Goal: Transaction & Acquisition: Obtain resource

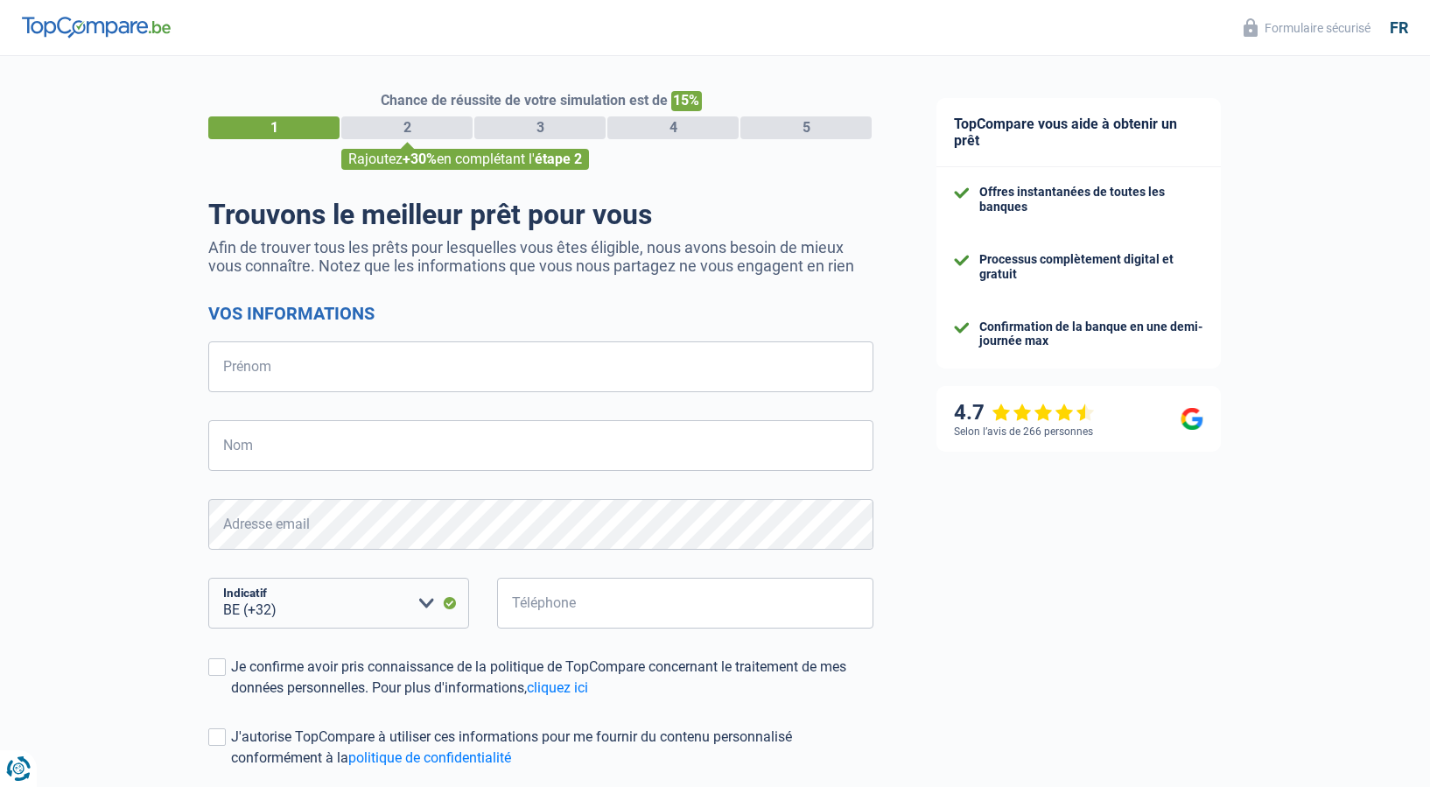
select select "32"
click at [307, 370] on input "Prénom" at bounding box center [540, 366] width 665 height 51
type input "[PERSON_NAME]"
drag, startPoint x: 234, startPoint y: 458, endPoint x: 225, endPoint y: 442, distance: 18.0
click at [234, 457] on input "Nom" at bounding box center [540, 445] width 665 height 51
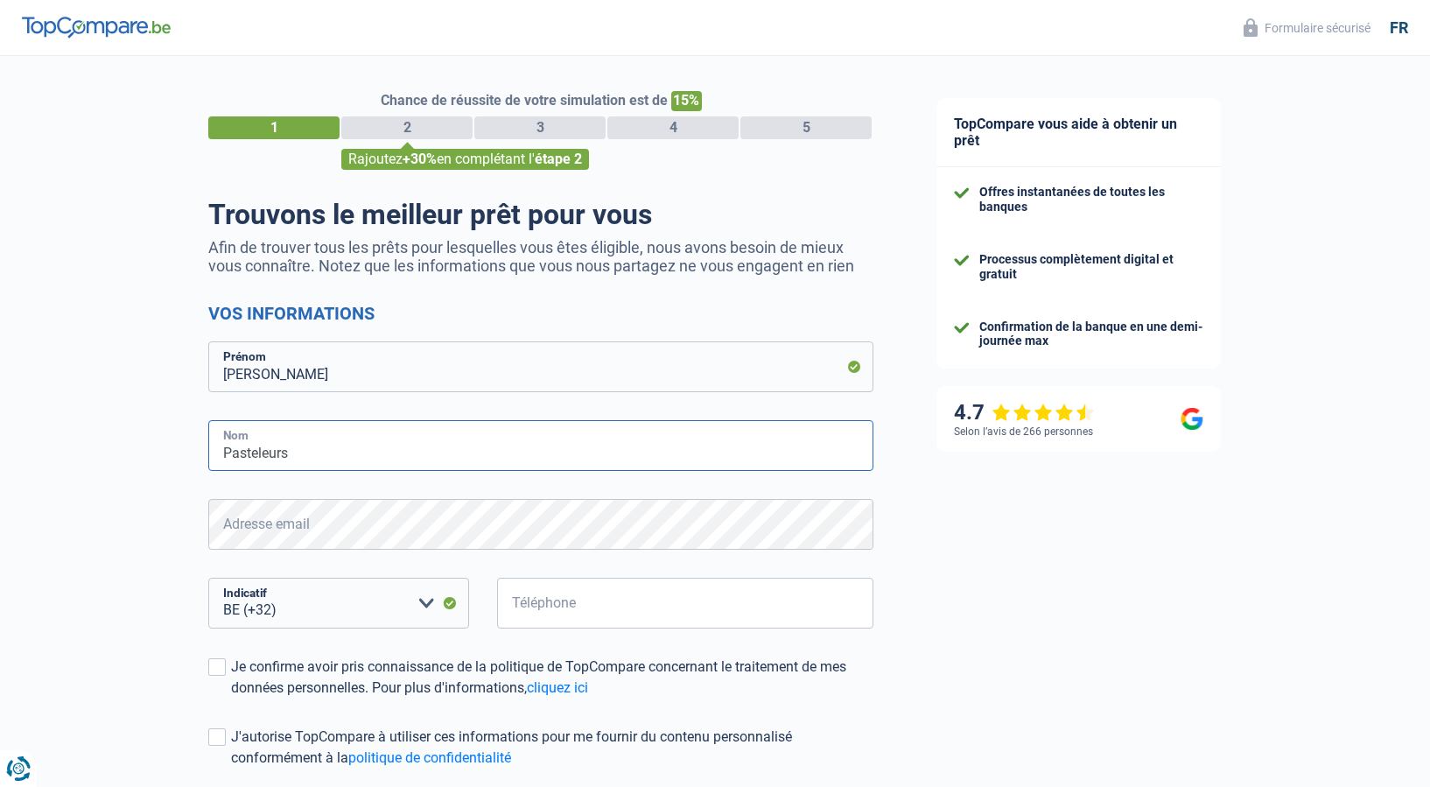
type input "Pasteleurs"
click at [586, 593] on input "Téléphone" at bounding box center [685, 602] width 376 height 51
type input "478312085"
click at [220, 673] on span at bounding box center [216, 666] width 17 height 17
click at [231, 698] on input "Je confirme avoir pris connaissance de la politique de TopCompare concernant le…" at bounding box center [231, 698] width 0 height 0
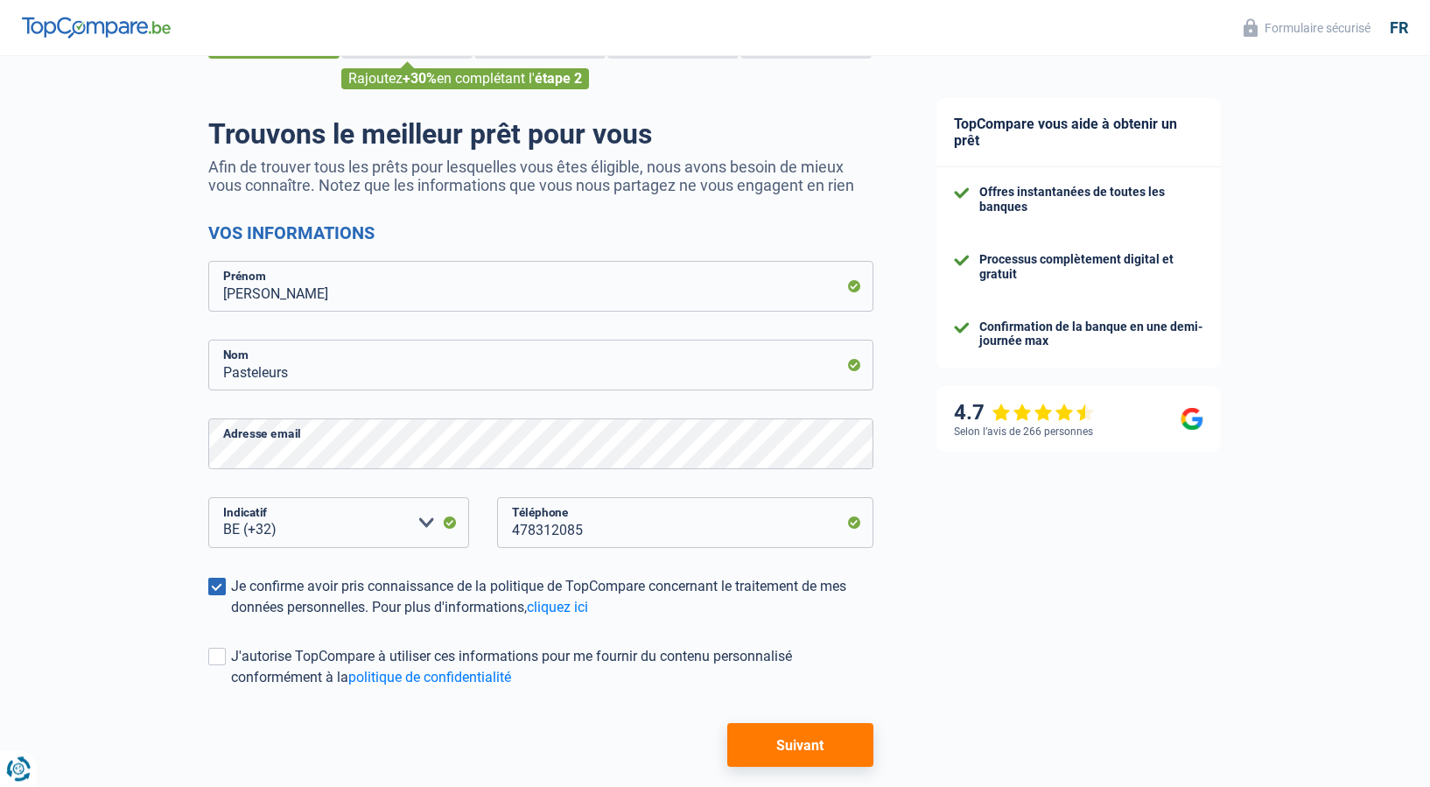
scroll to position [89, 0]
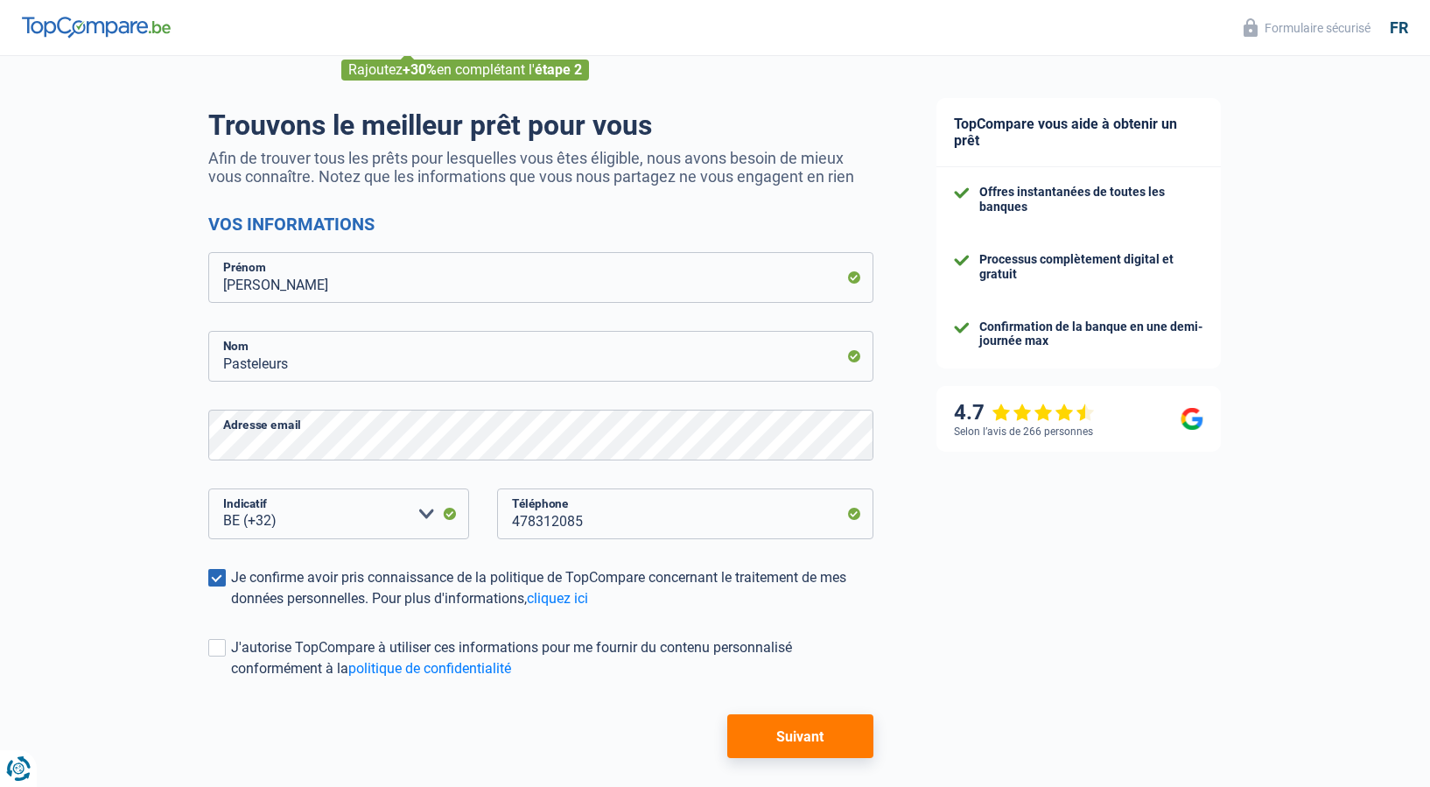
click at [834, 739] on button "Suivant" at bounding box center [800, 736] width 146 height 44
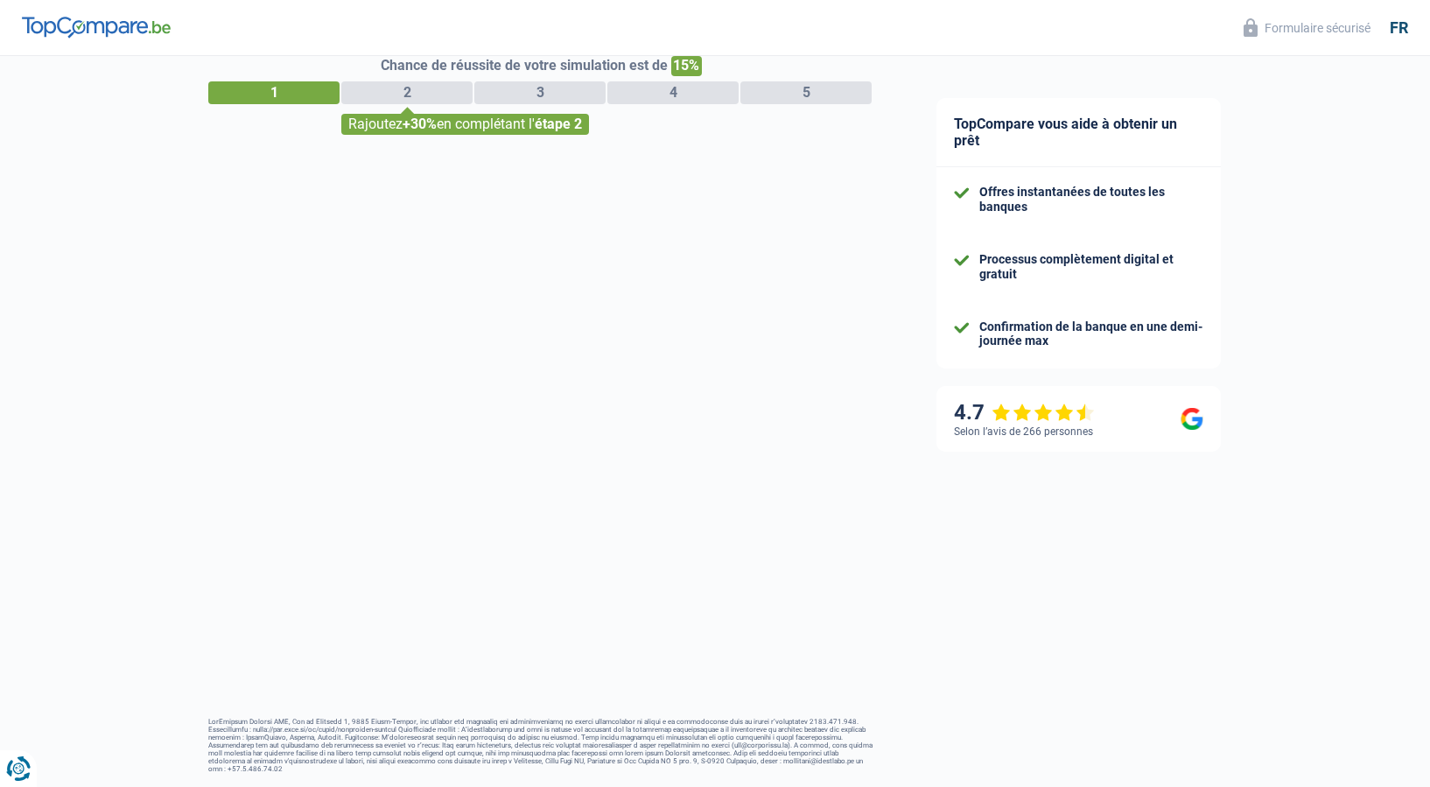
scroll to position [34, 0]
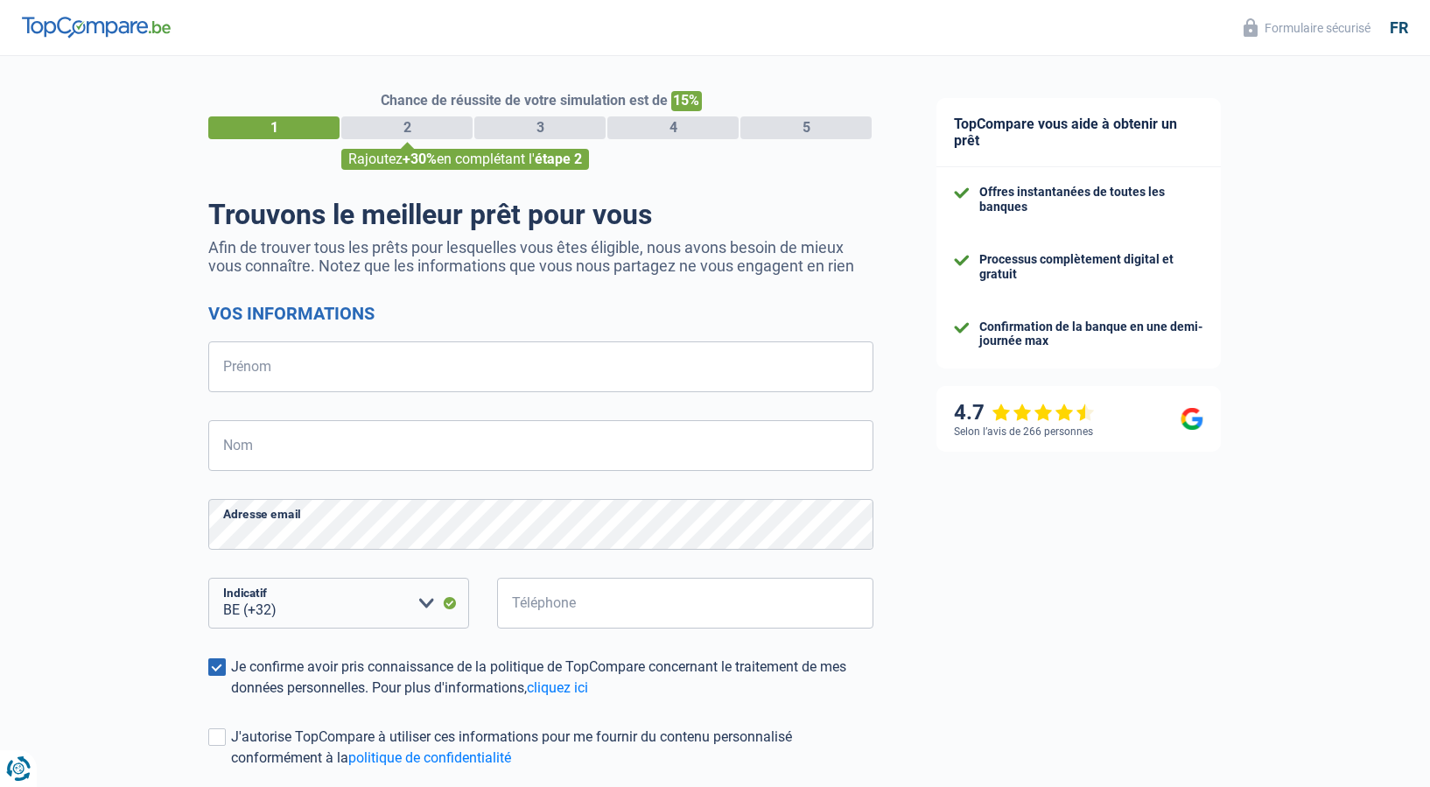
select select "32"
click at [307, 358] on input "Prénom" at bounding box center [540, 366] width 665 height 51
type input "[PERSON_NAME]"
click at [270, 450] on input "Nom" at bounding box center [540, 445] width 665 height 51
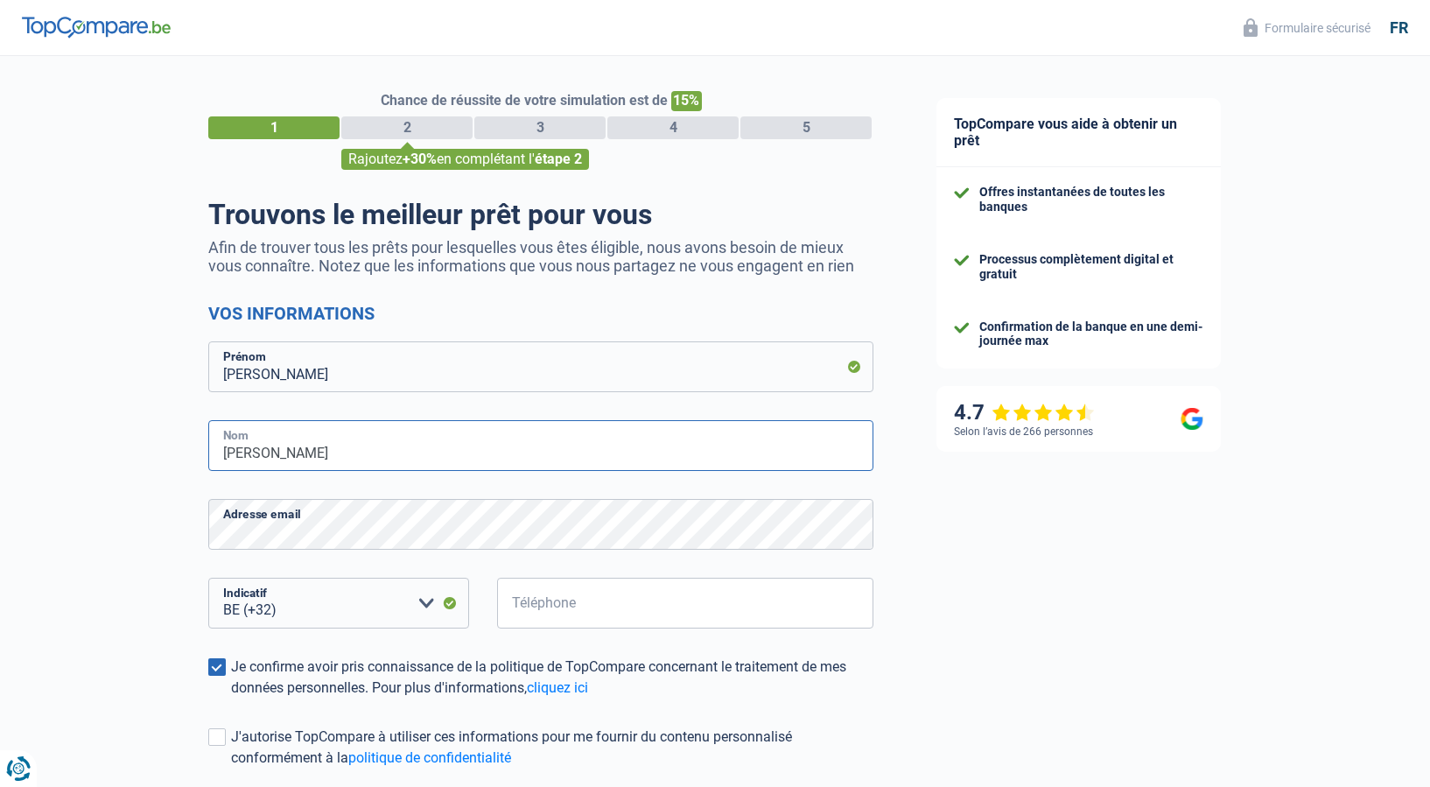
type input "Pasteleurs"
click at [570, 604] on input "Téléphone" at bounding box center [685, 602] width 376 height 51
type input "0478312085"
click at [222, 736] on span at bounding box center [216, 736] width 17 height 17
click at [231, 768] on input "J'autorise TopCompare à utiliser ces informations pour me fournir du contenu pe…" at bounding box center [231, 768] width 0 height 0
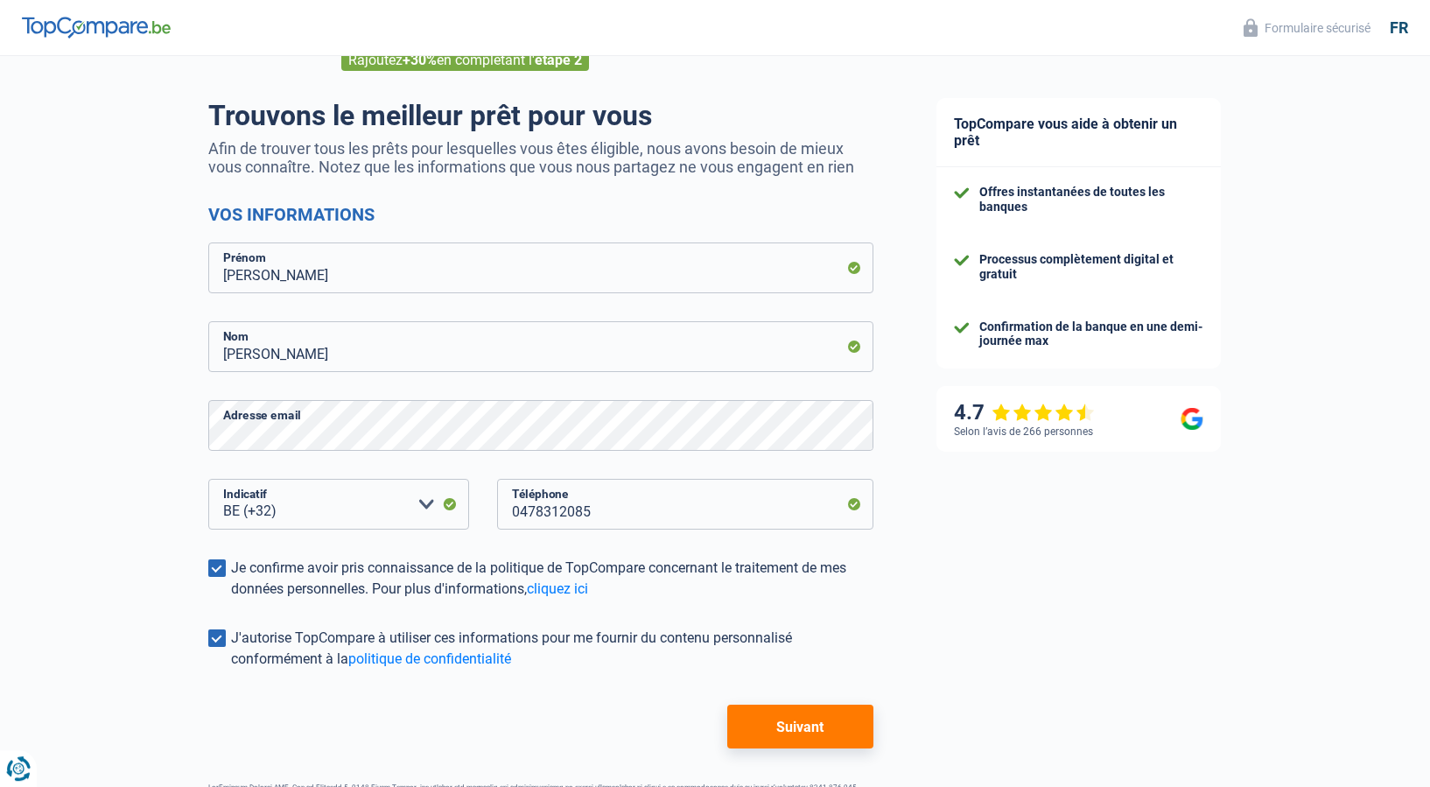
scroll to position [164, 0]
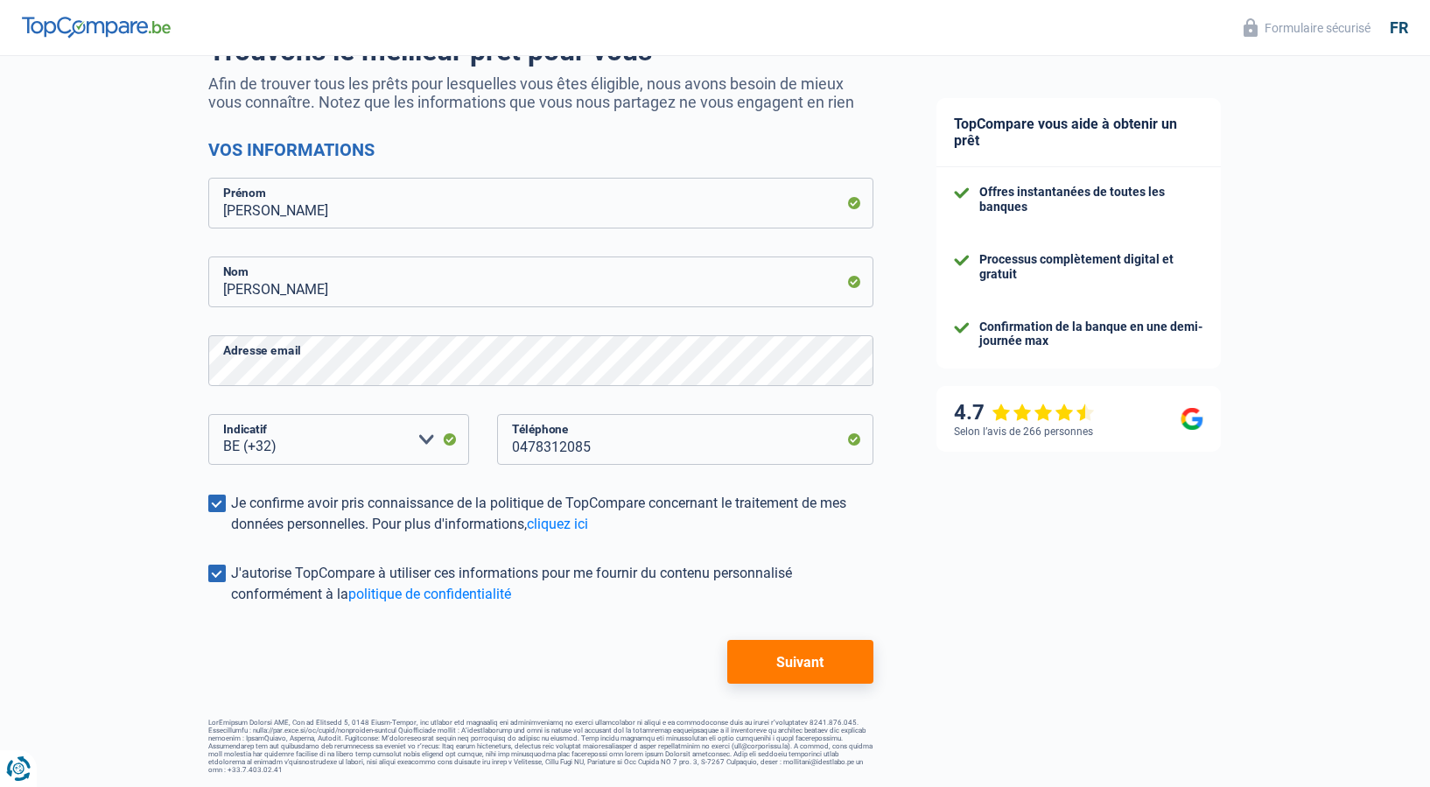
click at [756, 672] on button "Suivant" at bounding box center [800, 662] width 146 height 44
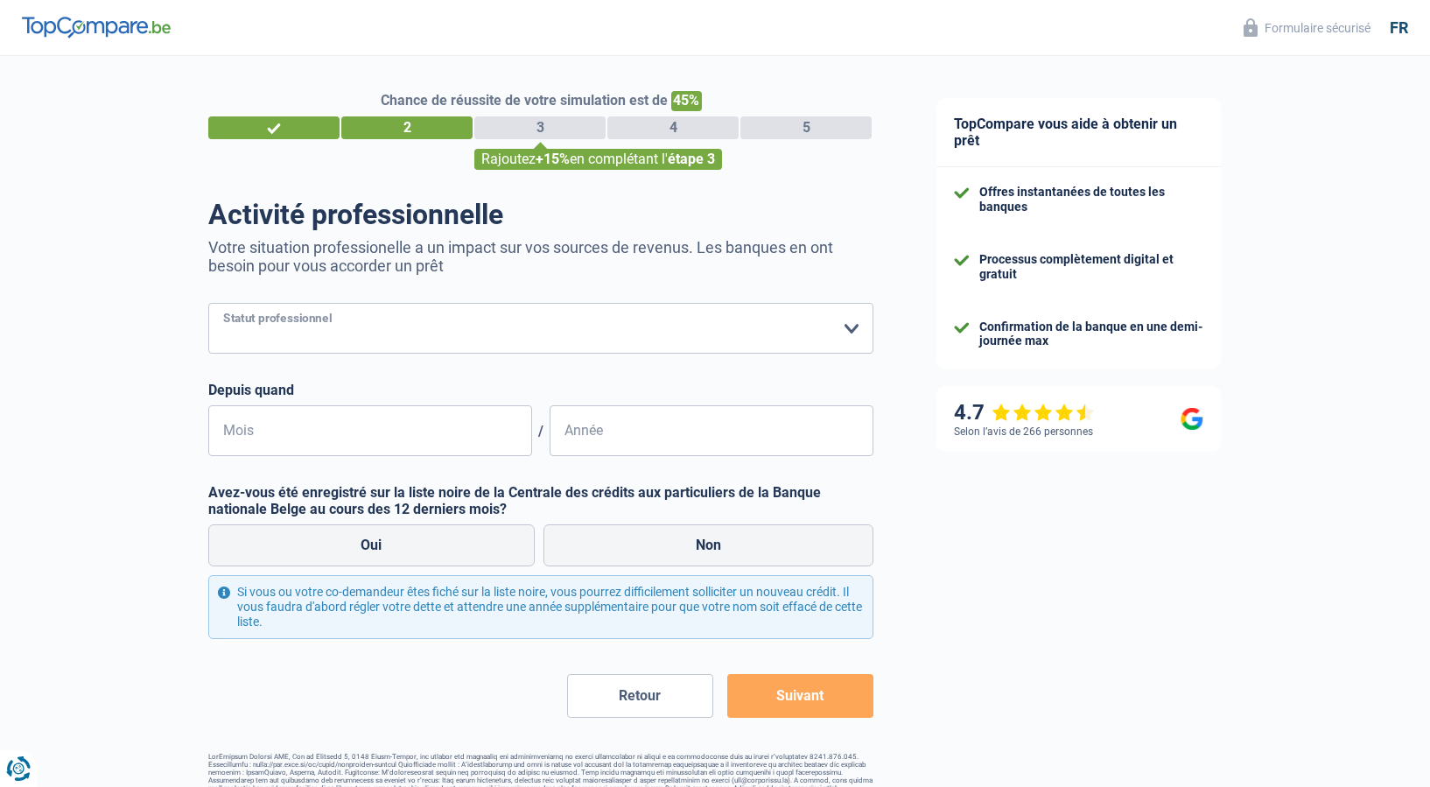
click at [208, 303] on select "Ouvrier Employé privé Employé public Invalide Indépendant Pensionné Chômeur Mut…" at bounding box center [540, 328] width 665 height 51
select select "privateEmployee"
click option "Employé privé" at bounding box center [0, 0] width 0 height 0
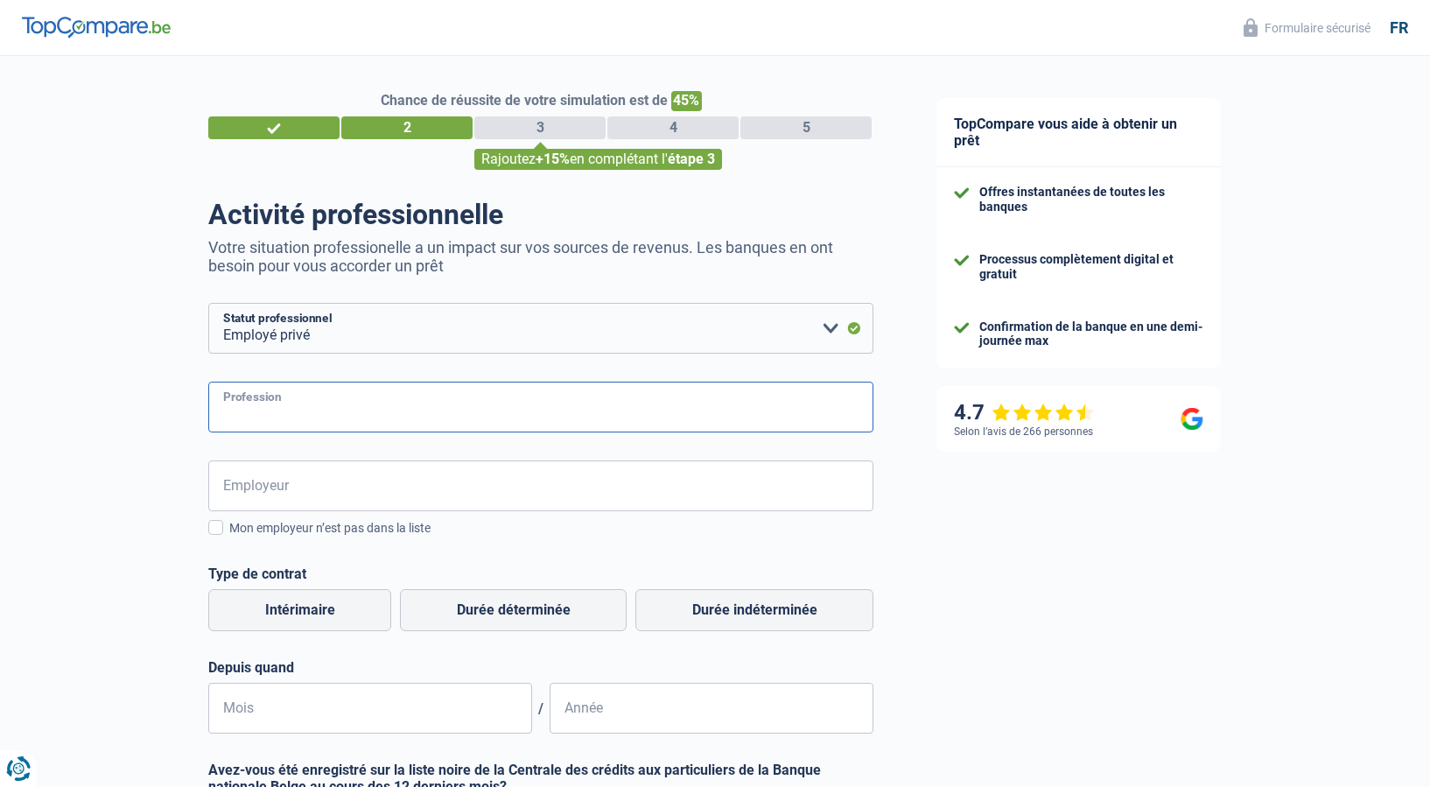
click at [291, 415] on input "Profession" at bounding box center [540, 406] width 665 height 51
type input "secrétaire"
click at [273, 493] on input "Employeur" at bounding box center [540, 485] width 665 height 51
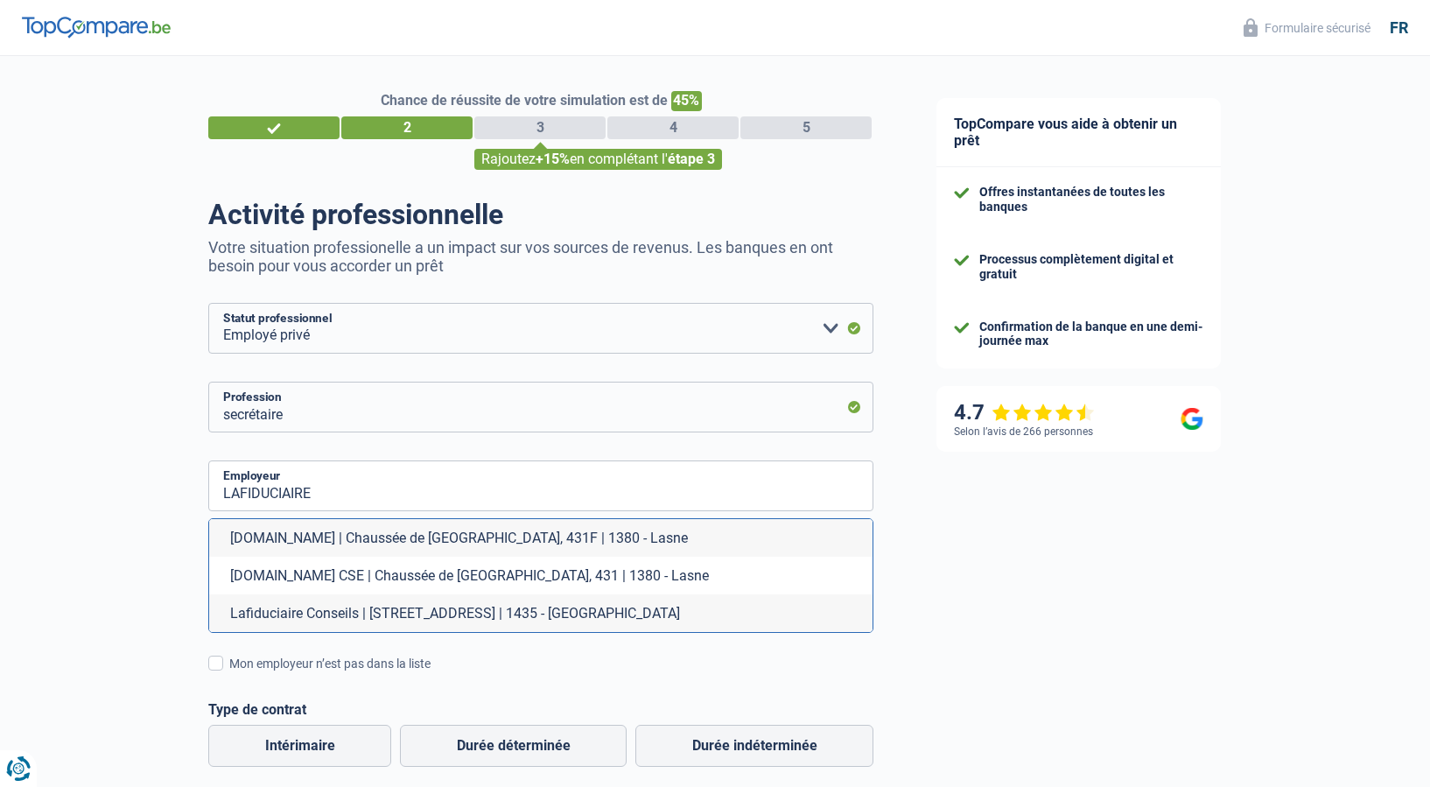
click at [325, 545] on li "LAFIDUCIAIRE.BE | Chaussée de Louvain, 431F | 1380 - Lasne" at bounding box center [540, 538] width 663 height 38
type input "LAFIDUCIAIRE.BE | Chaussée de Louvain, 431F | 1380 - Lasne"
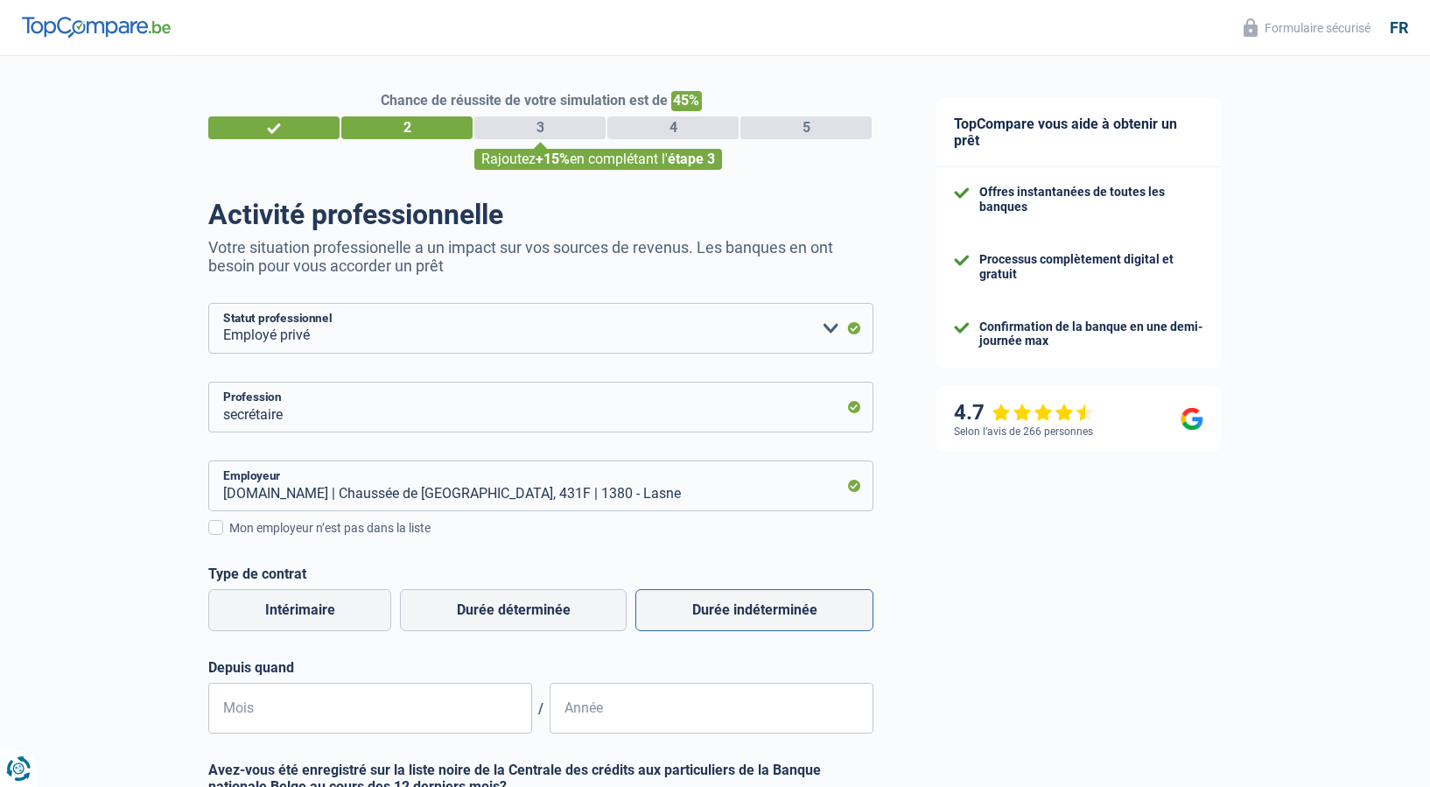
click at [754, 612] on label "Durée indéterminée" at bounding box center [754, 610] width 238 height 42
click at [754, 612] on input "Durée indéterminée" at bounding box center [754, 610] width 238 height 42
radio input "true"
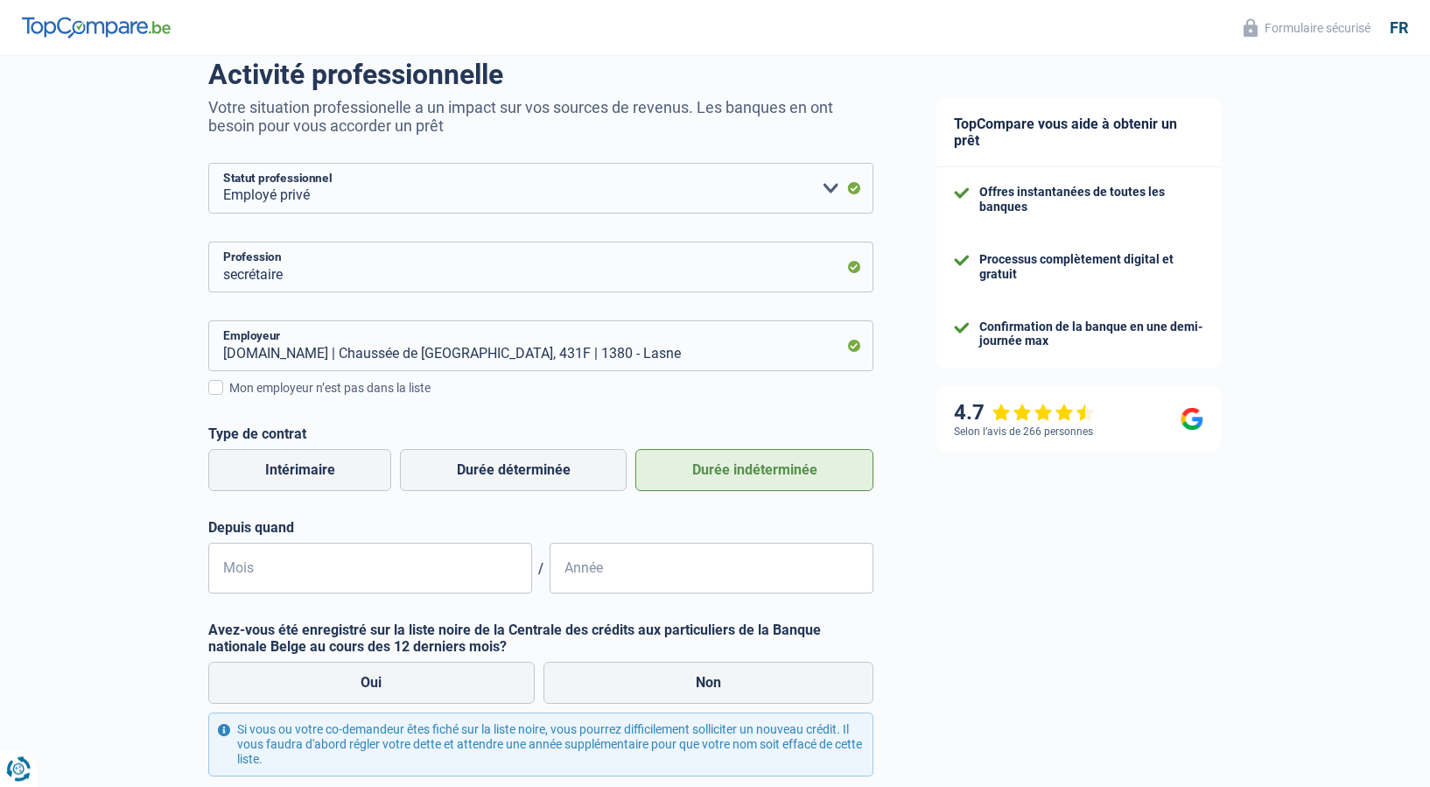
scroll to position [178, 0]
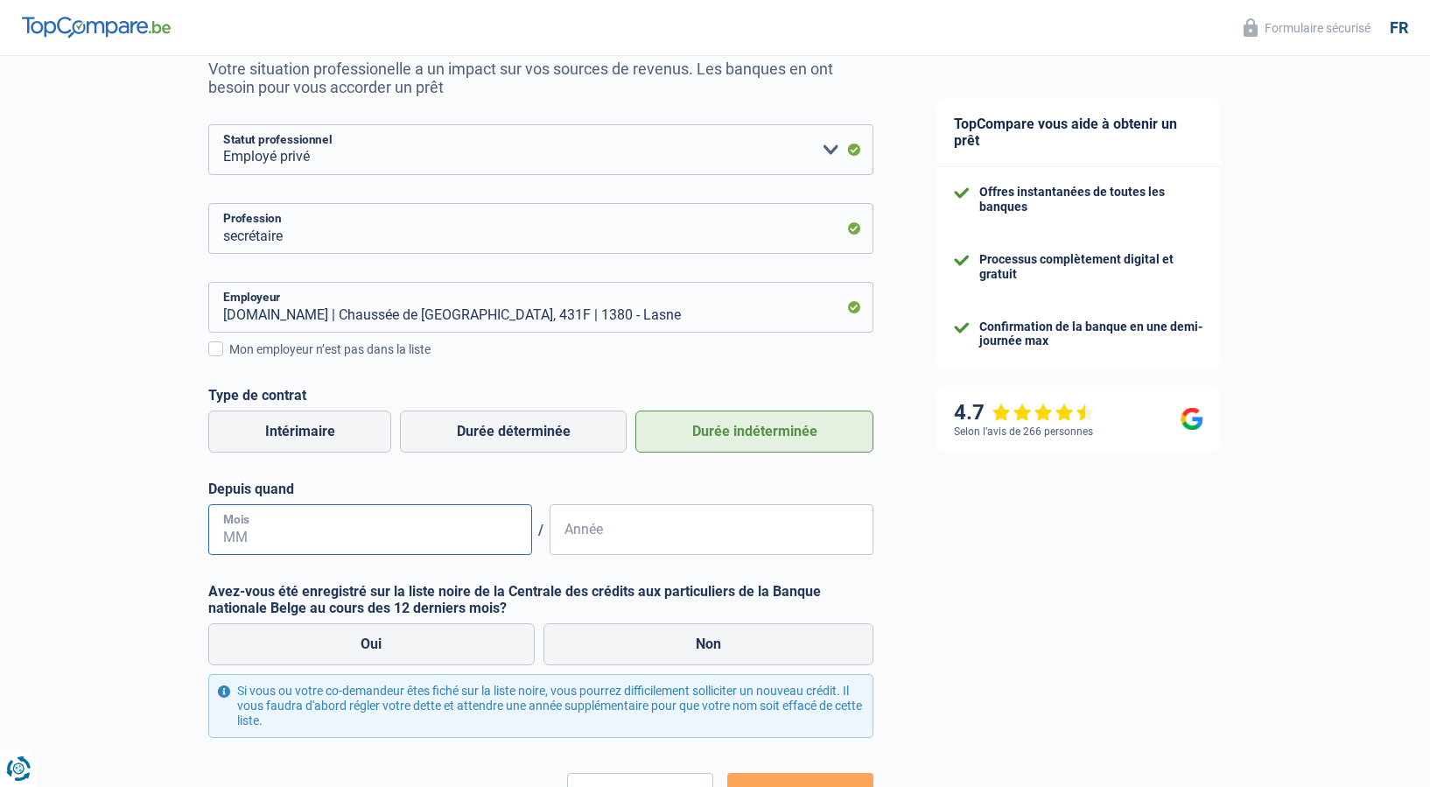
click at [471, 535] on input "Mois" at bounding box center [370, 529] width 324 height 51
type input "02"
type input "2002"
click at [664, 645] on label "Non" at bounding box center [708, 644] width 331 height 42
click at [664, 645] on input "Non" at bounding box center [708, 644] width 331 height 42
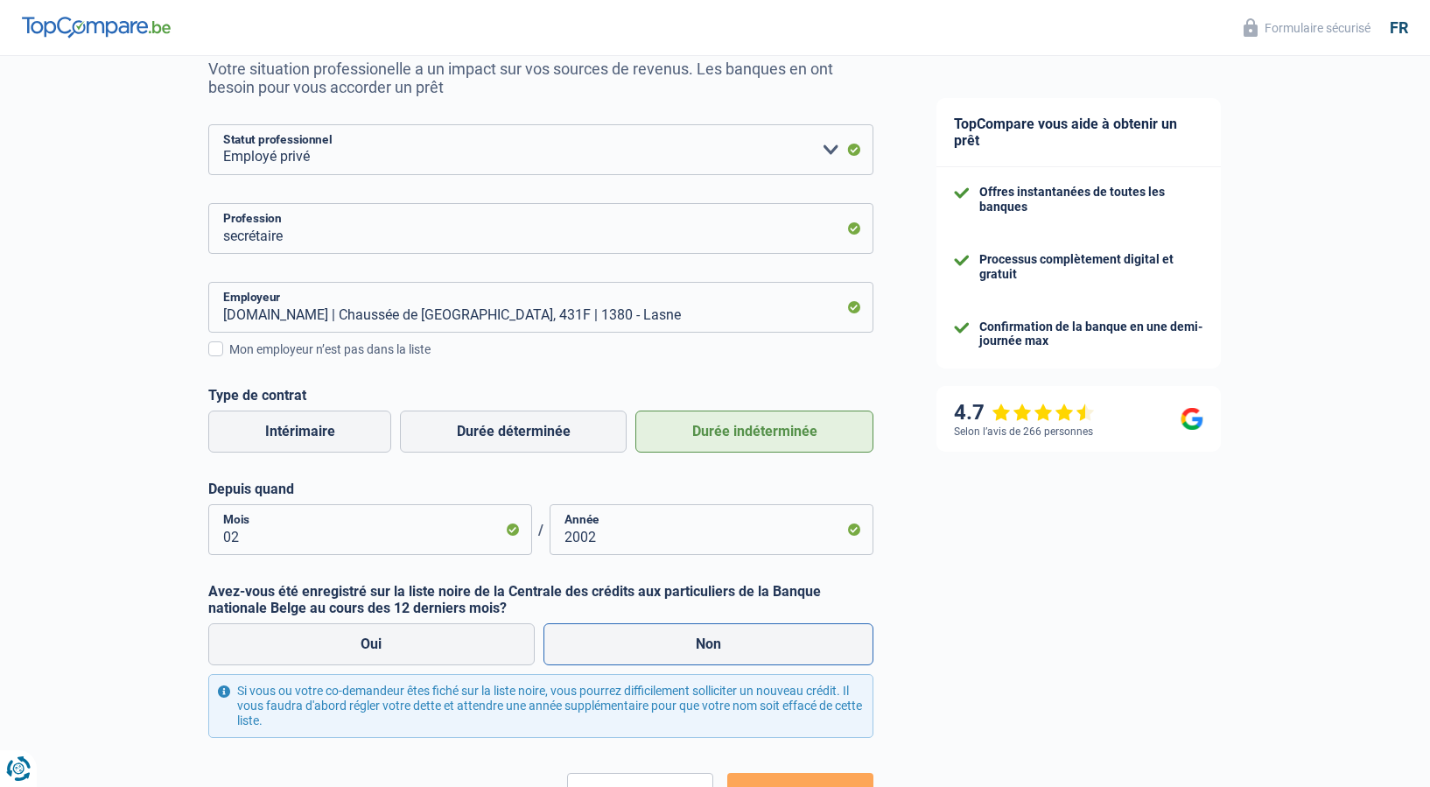
radio input "true"
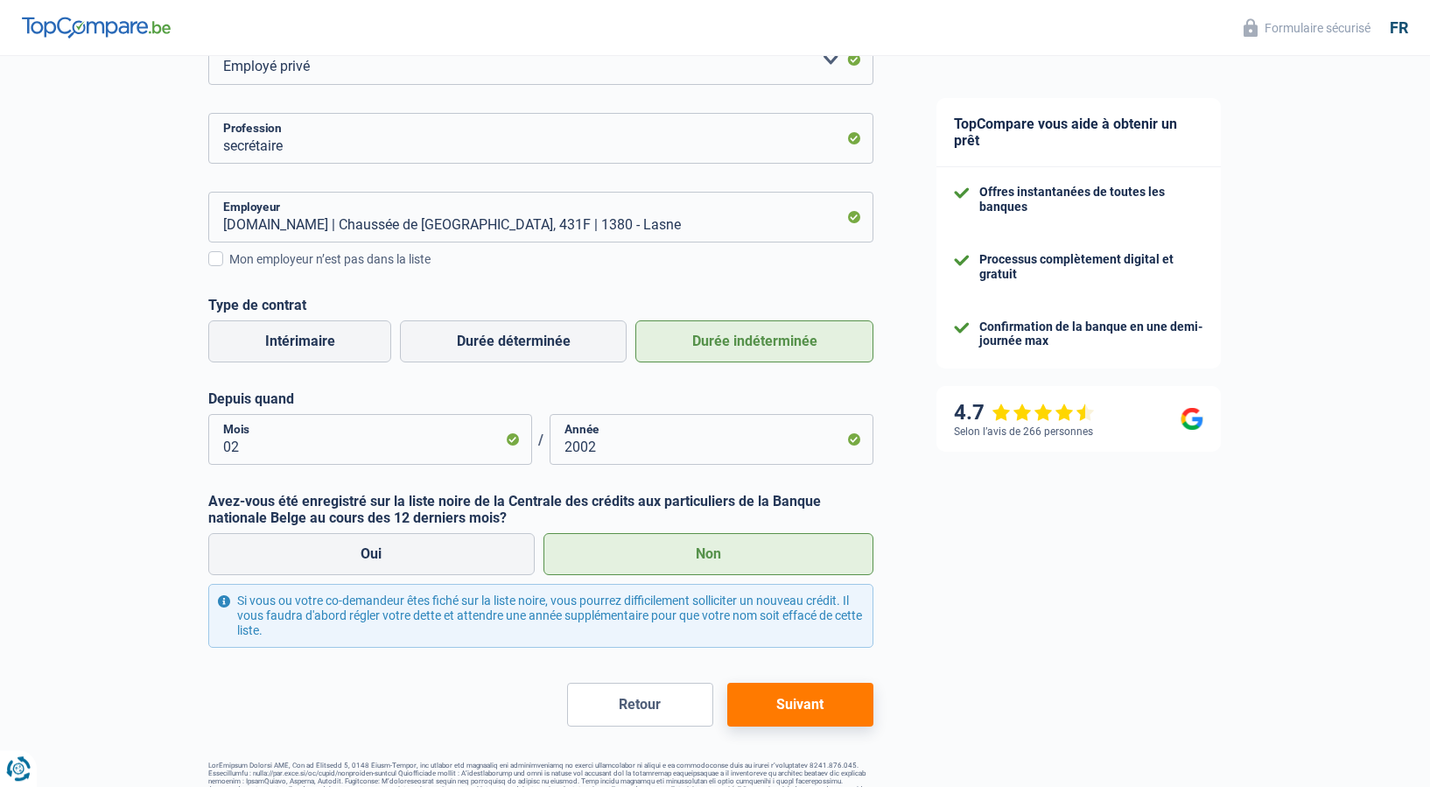
scroll to position [311, 0]
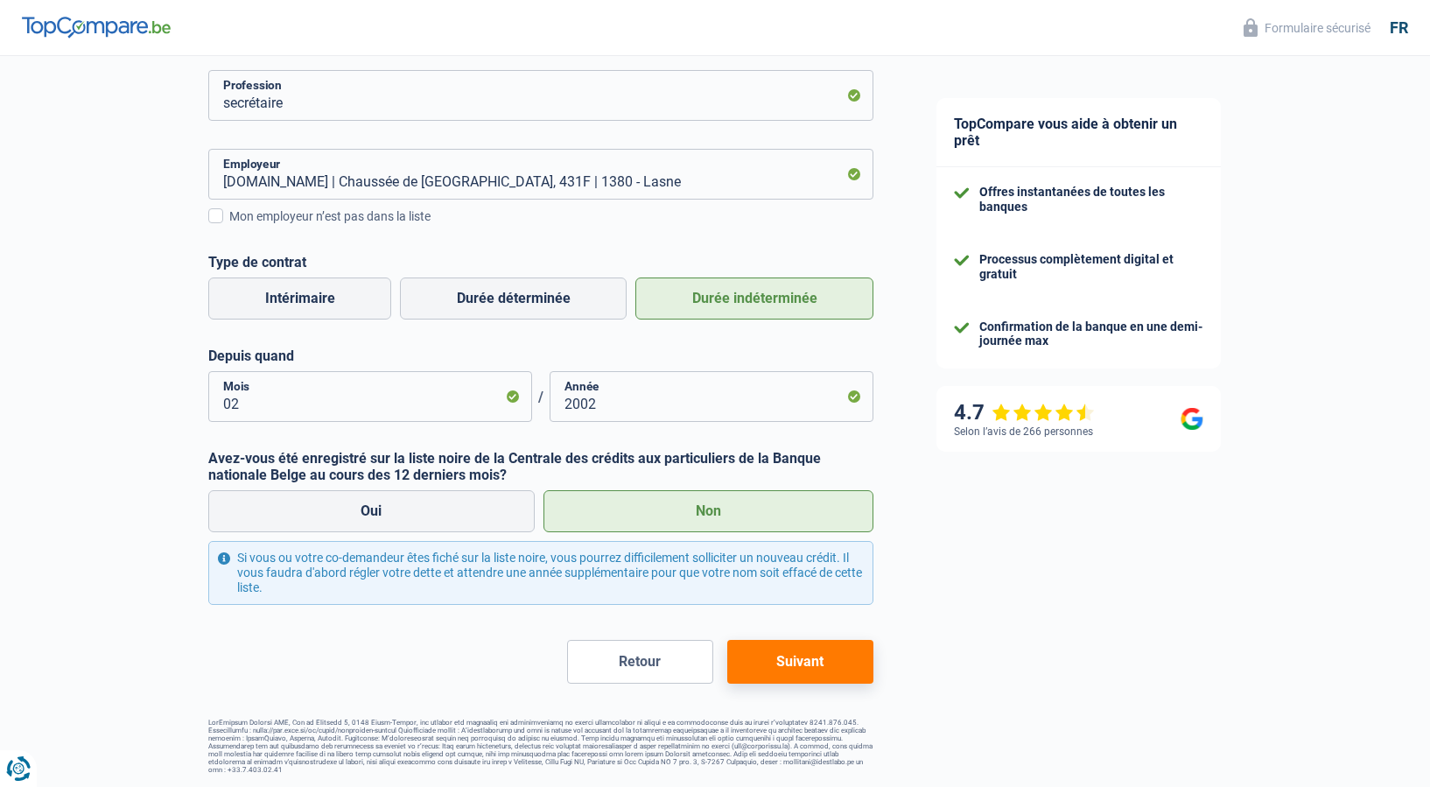
click at [833, 661] on button "Suivant" at bounding box center [800, 662] width 146 height 44
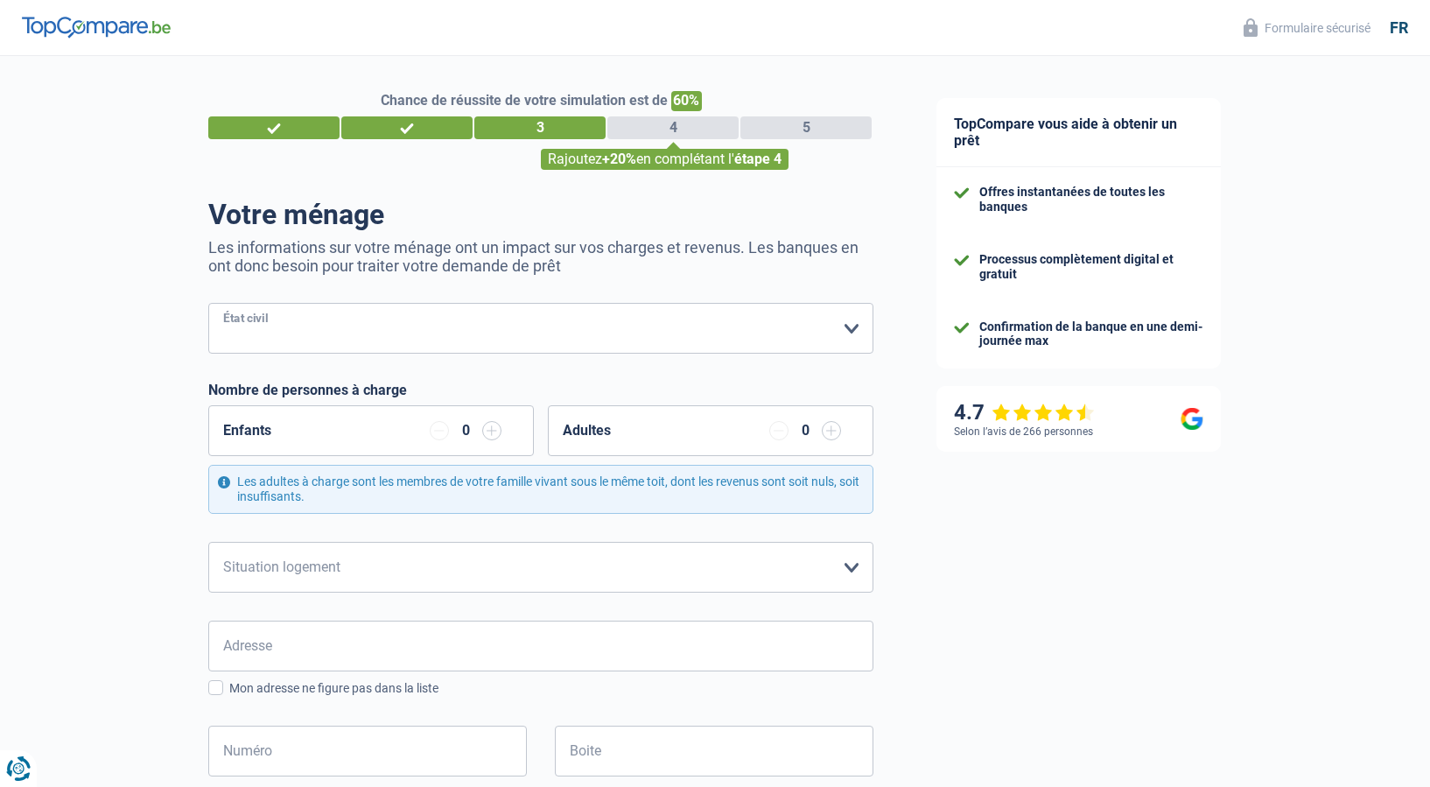
click at [208, 303] on select "Célibataire Marié(e) Cohabitant(e) légal(e) Divorcé(e) Veuf(ve) Séparé (de fait…" at bounding box center [540, 328] width 665 height 51
select select "widowed"
click option "Veuf(ve)" at bounding box center [0, 0] width 0 height 0
click at [491, 428] on input "button" at bounding box center [491, 430] width 19 height 19
click at [208, 542] on select "Locataire Propriétaire avec prêt hypothécaire Propriétaire sans prêt hypothécai…" at bounding box center [540, 567] width 665 height 51
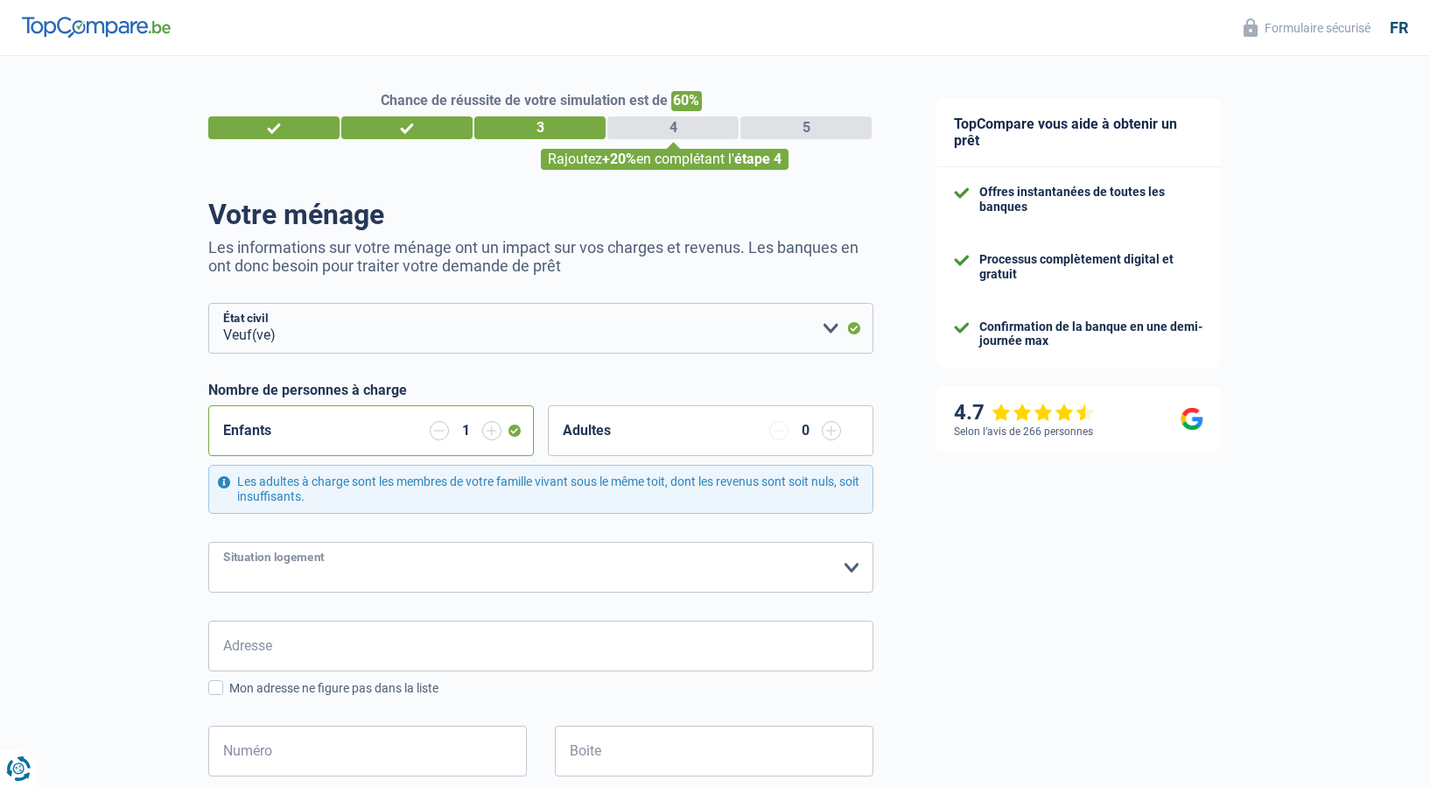
select select "ownerWithoutMortgage"
click option "Propriétaire sans prêt hypothécaire" at bounding box center [0, 0] width 0 height 0
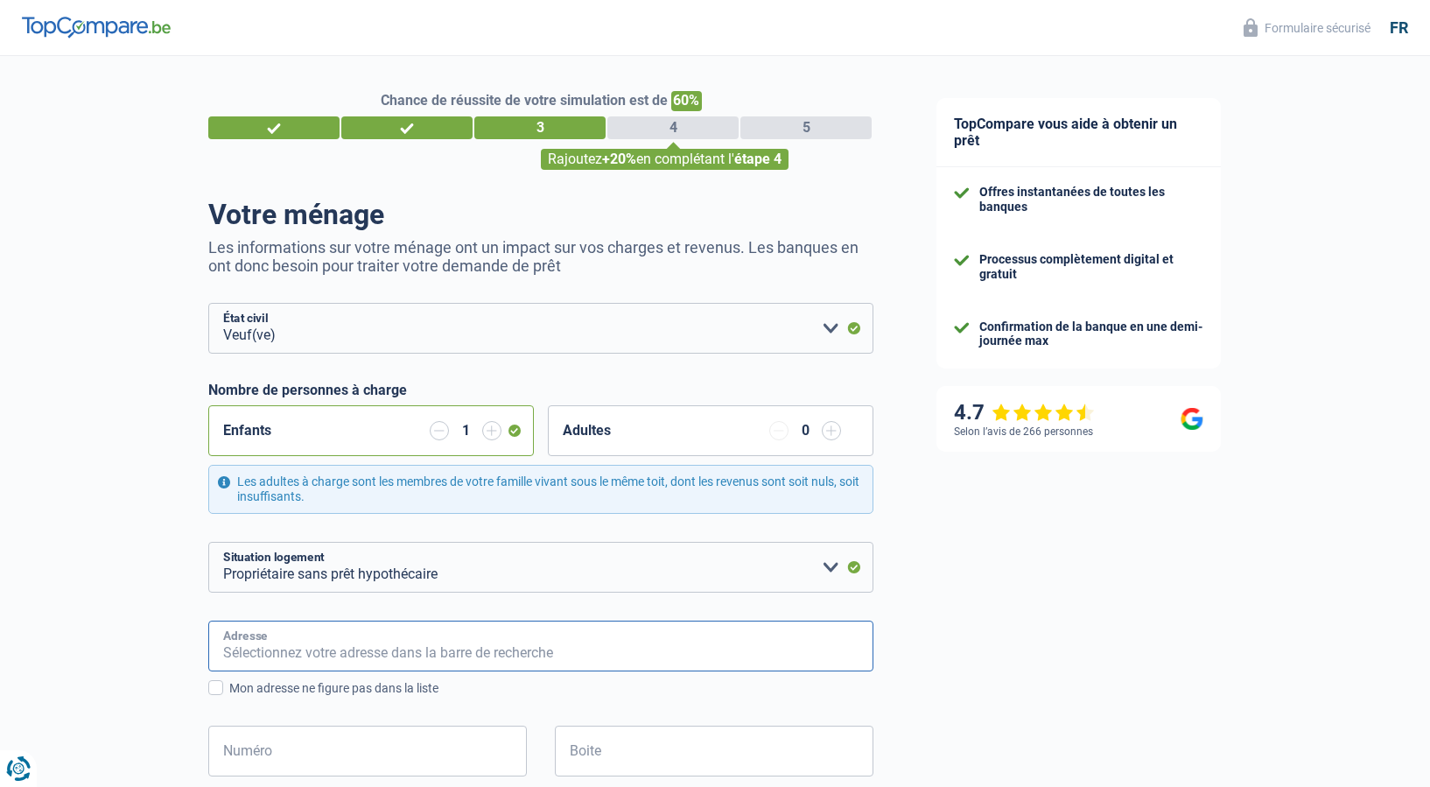
click at [376, 645] on input "Adresse" at bounding box center [540, 645] width 665 height 51
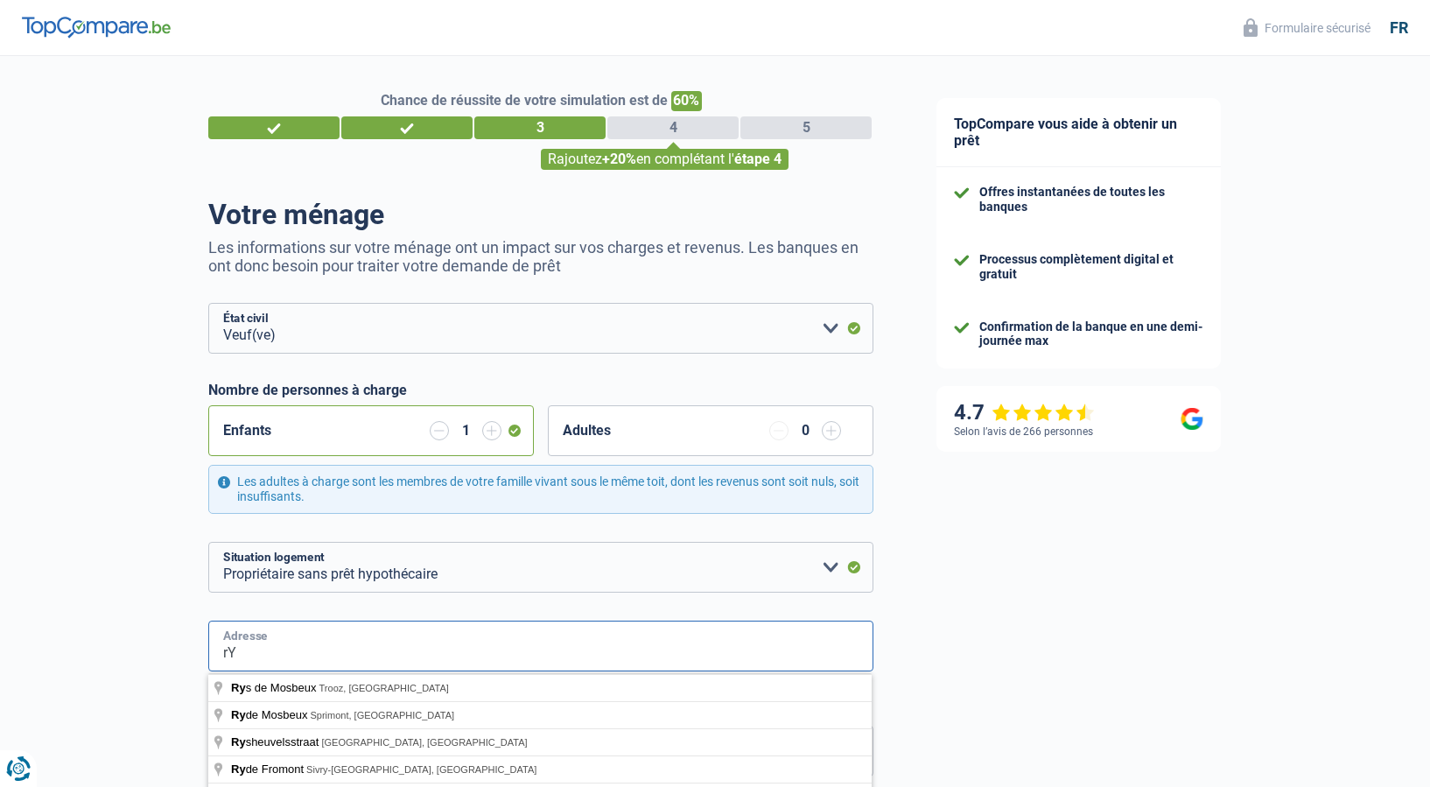
type input "r"
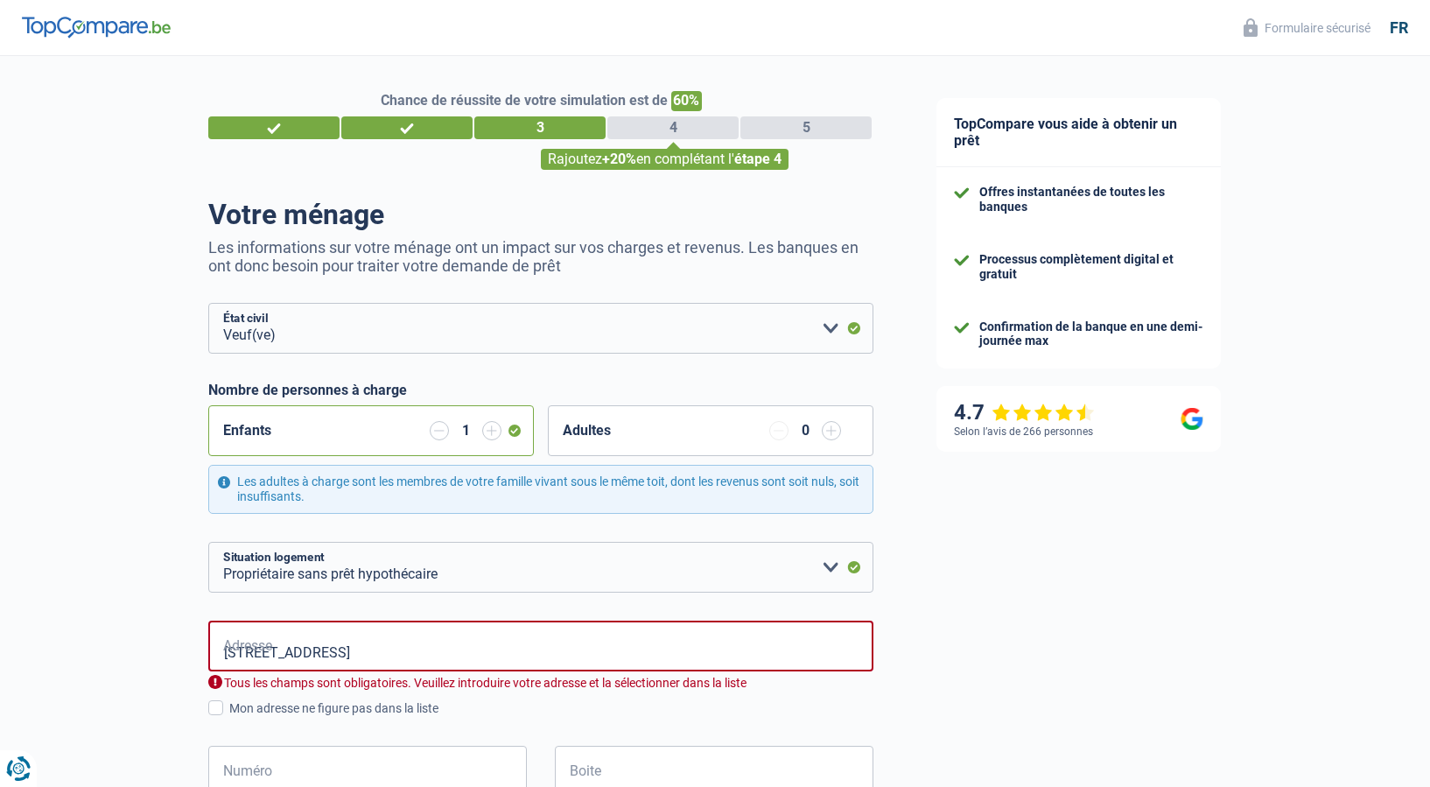
type input "Rue de Bruxelles, 1480, Tubize, BE"
type input "500"
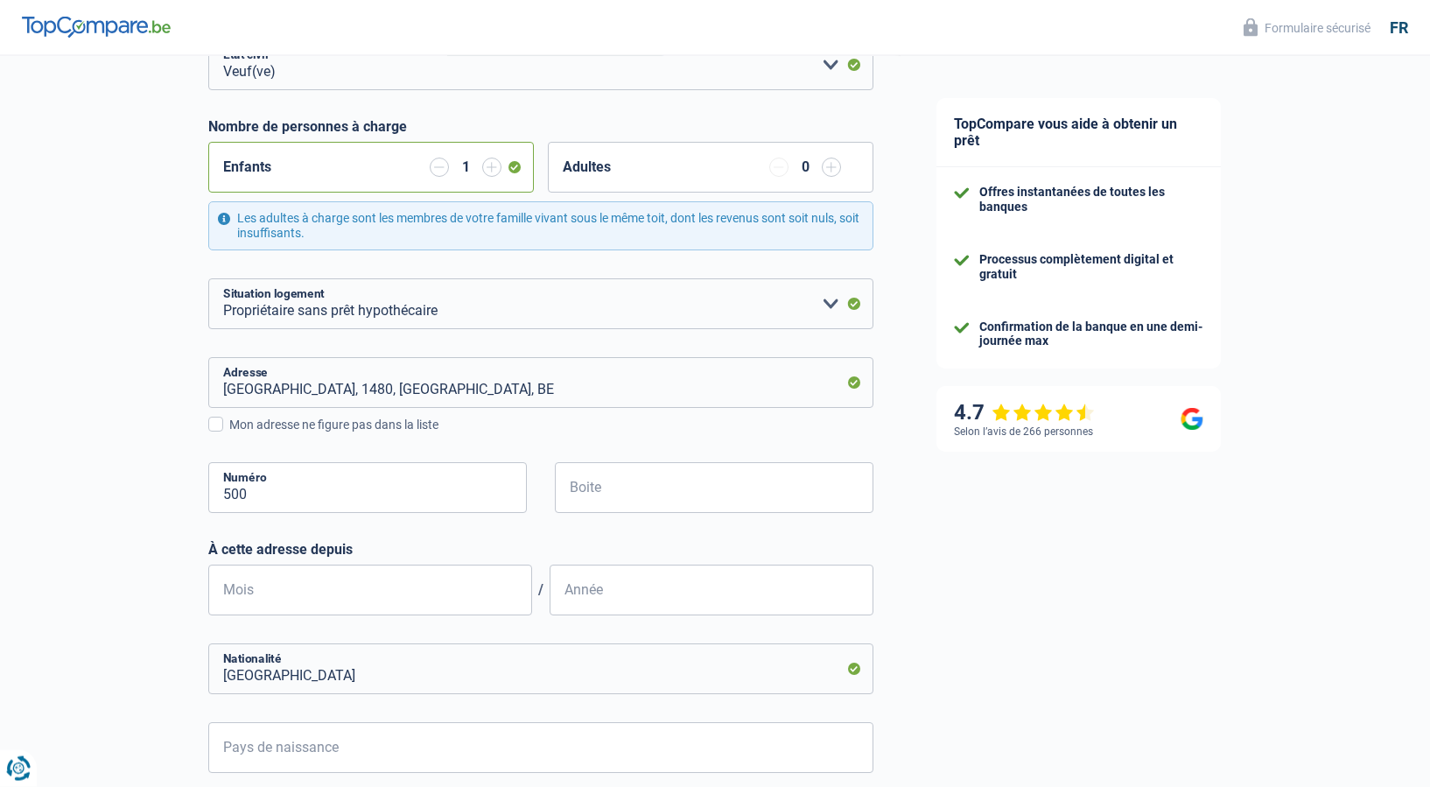
scroll to position [268, 0]
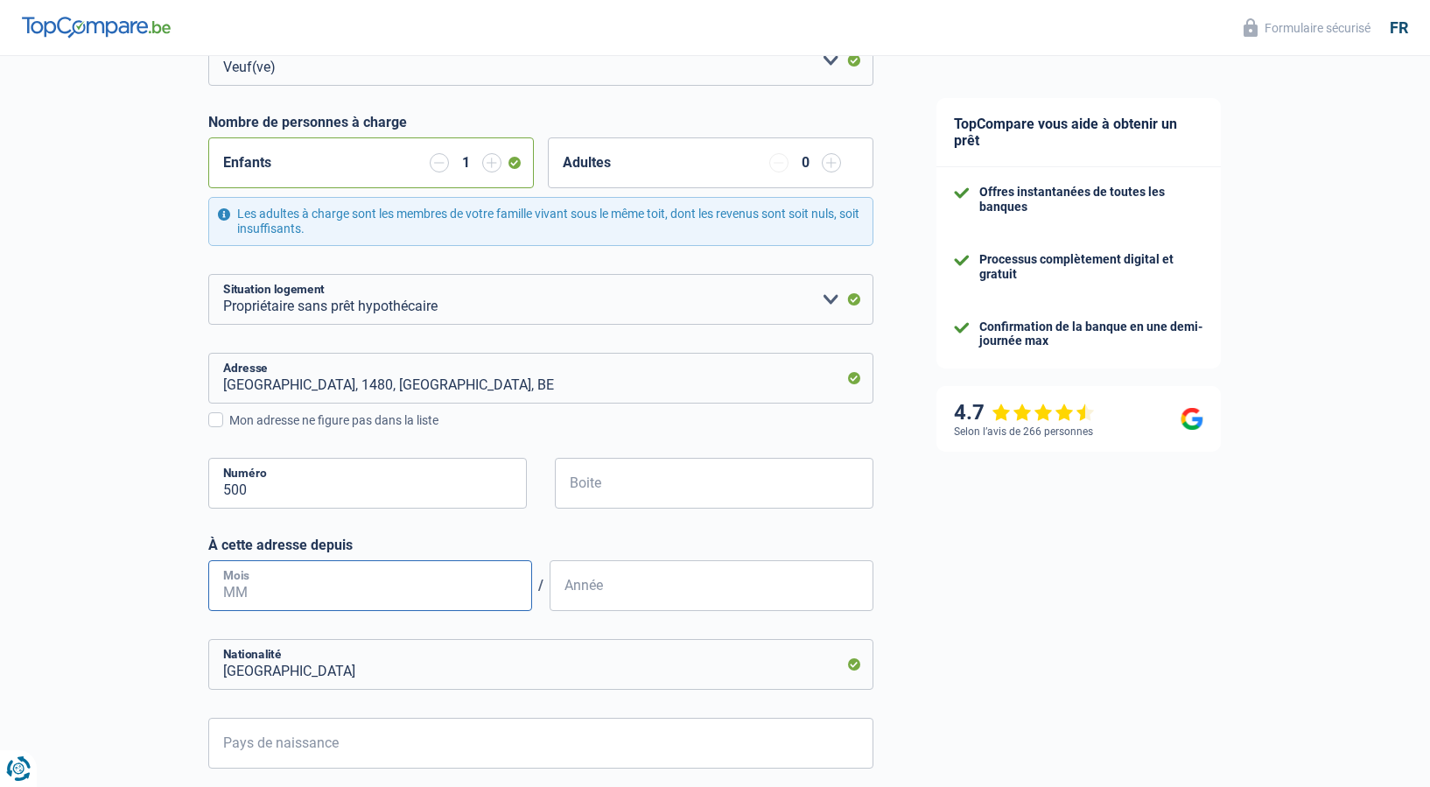
click at [286, 591] on input "Mois" at bounding box center [370, 585] width 324 height 51
type input "07"
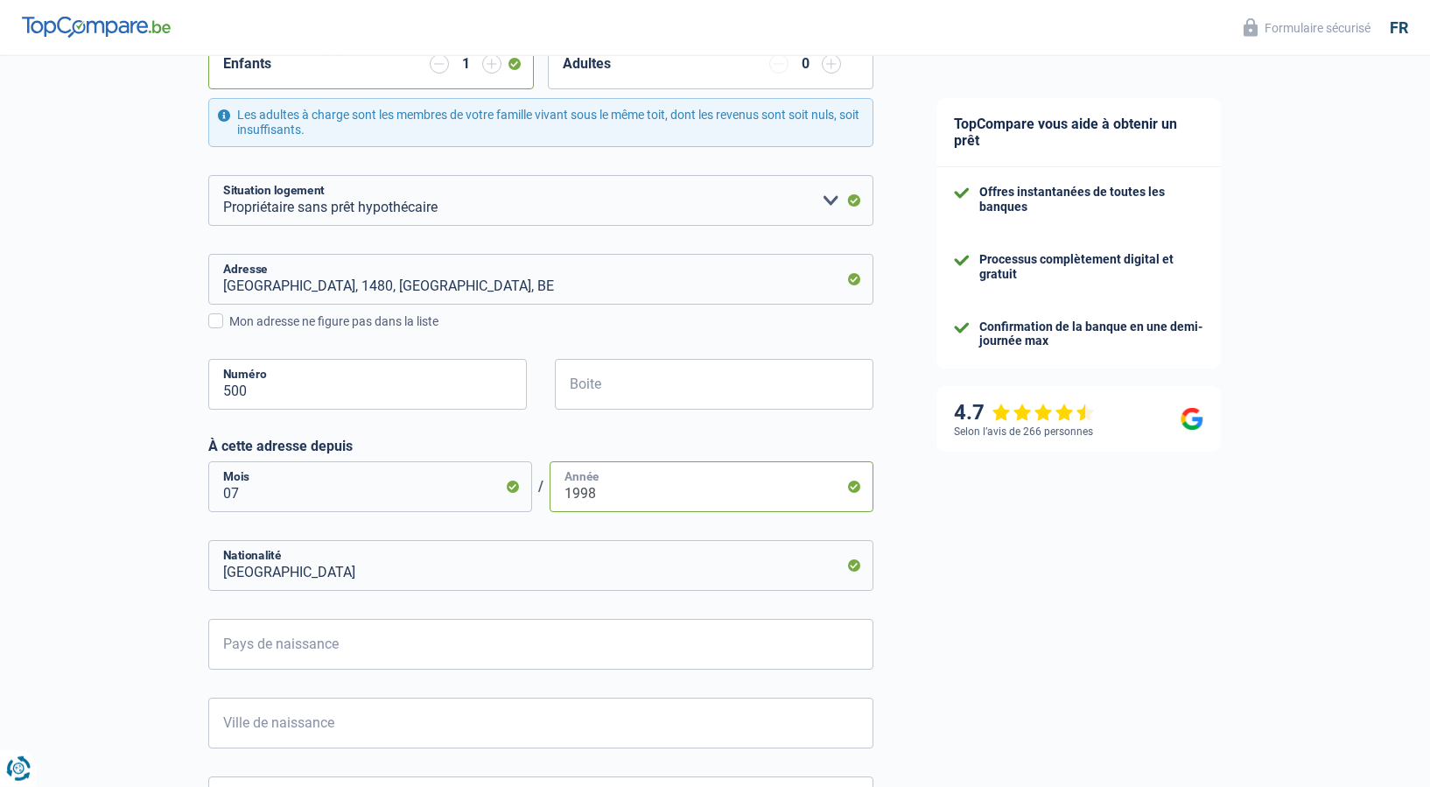
scroll to position [446, 0]
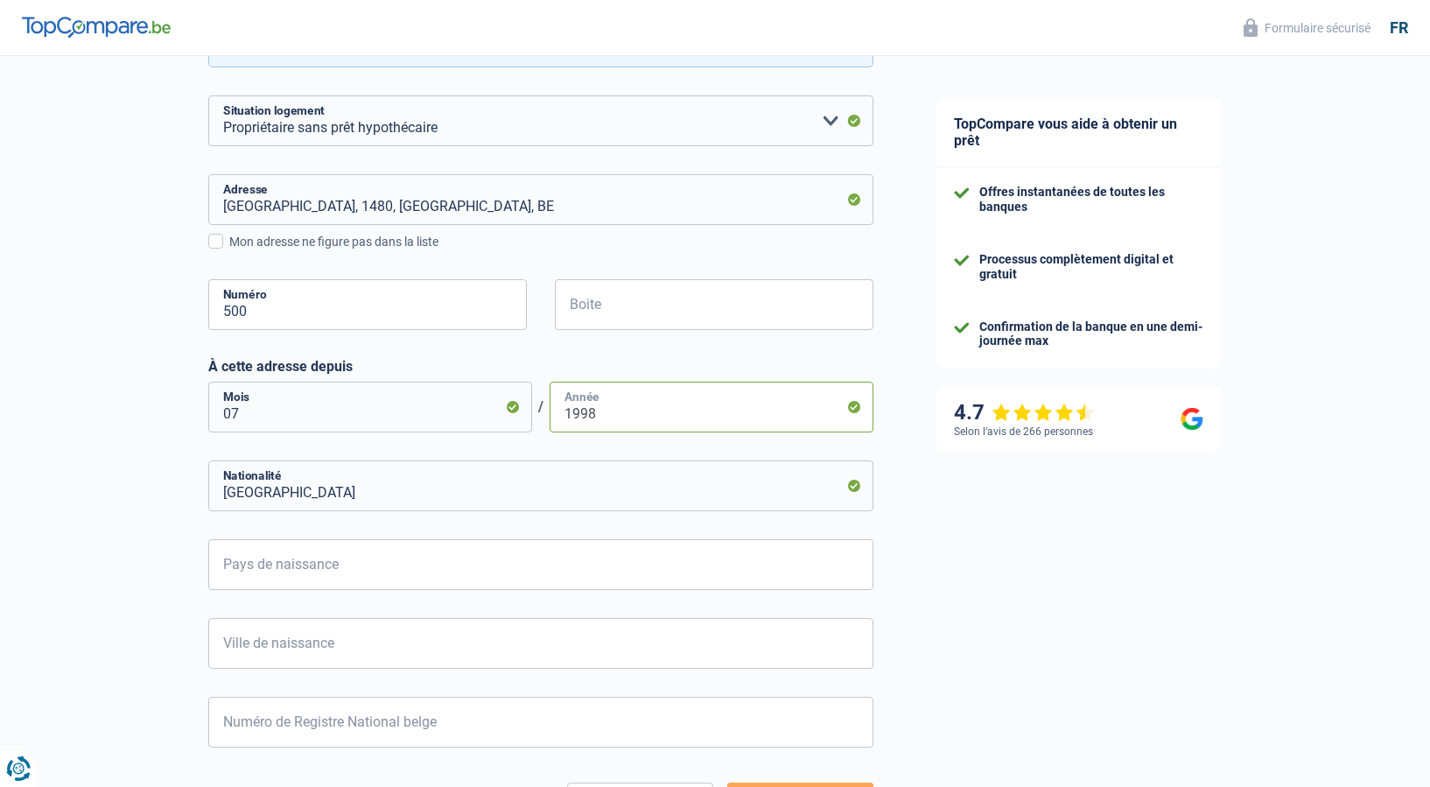
type input "1998"
click at [347, 566] on input "Pays de naissance" at bounding box center [540, 564] width 665 height 51
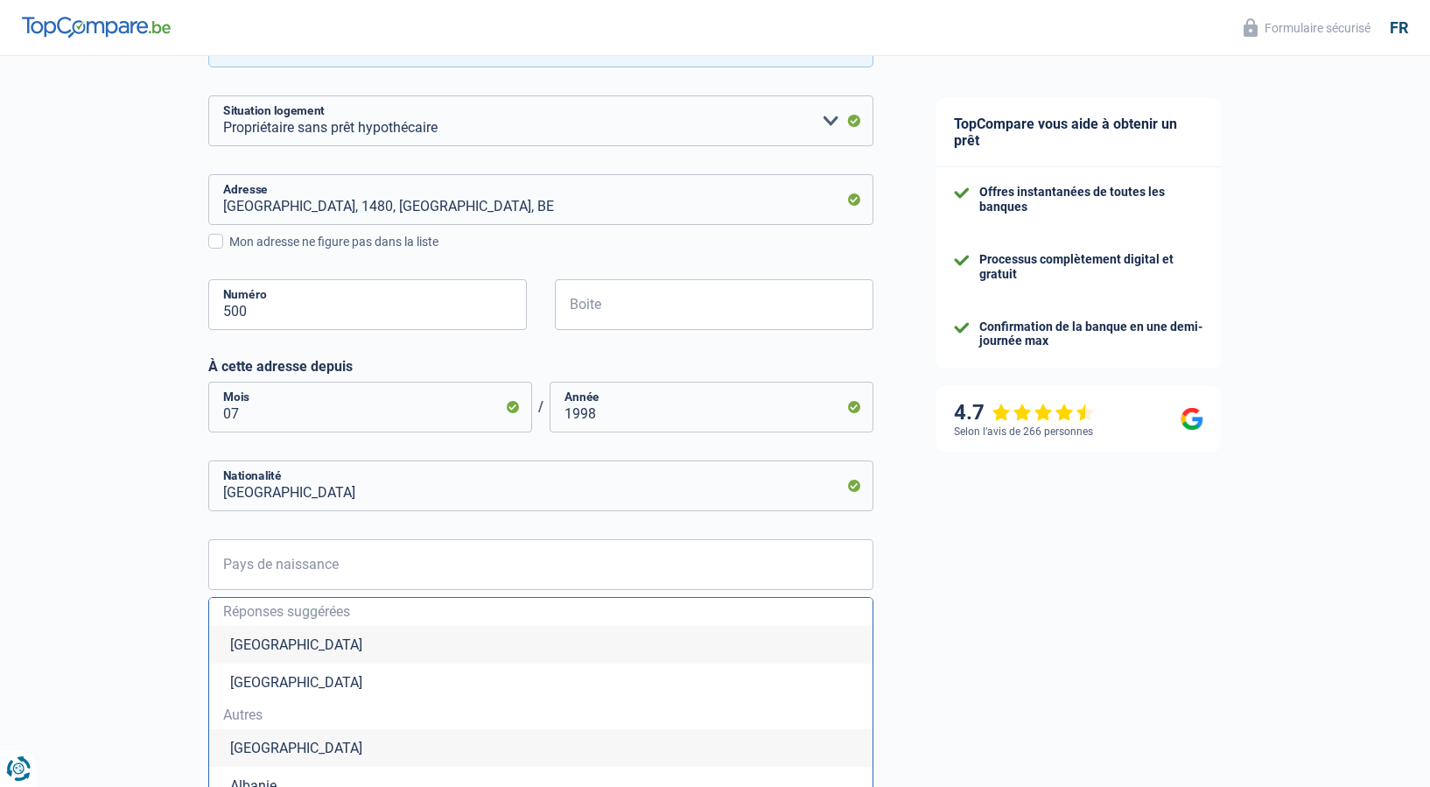
click at [263, 652] on li "Belgique" at bounding box center [540, 645] width 663 height 38
type input "Belgique"
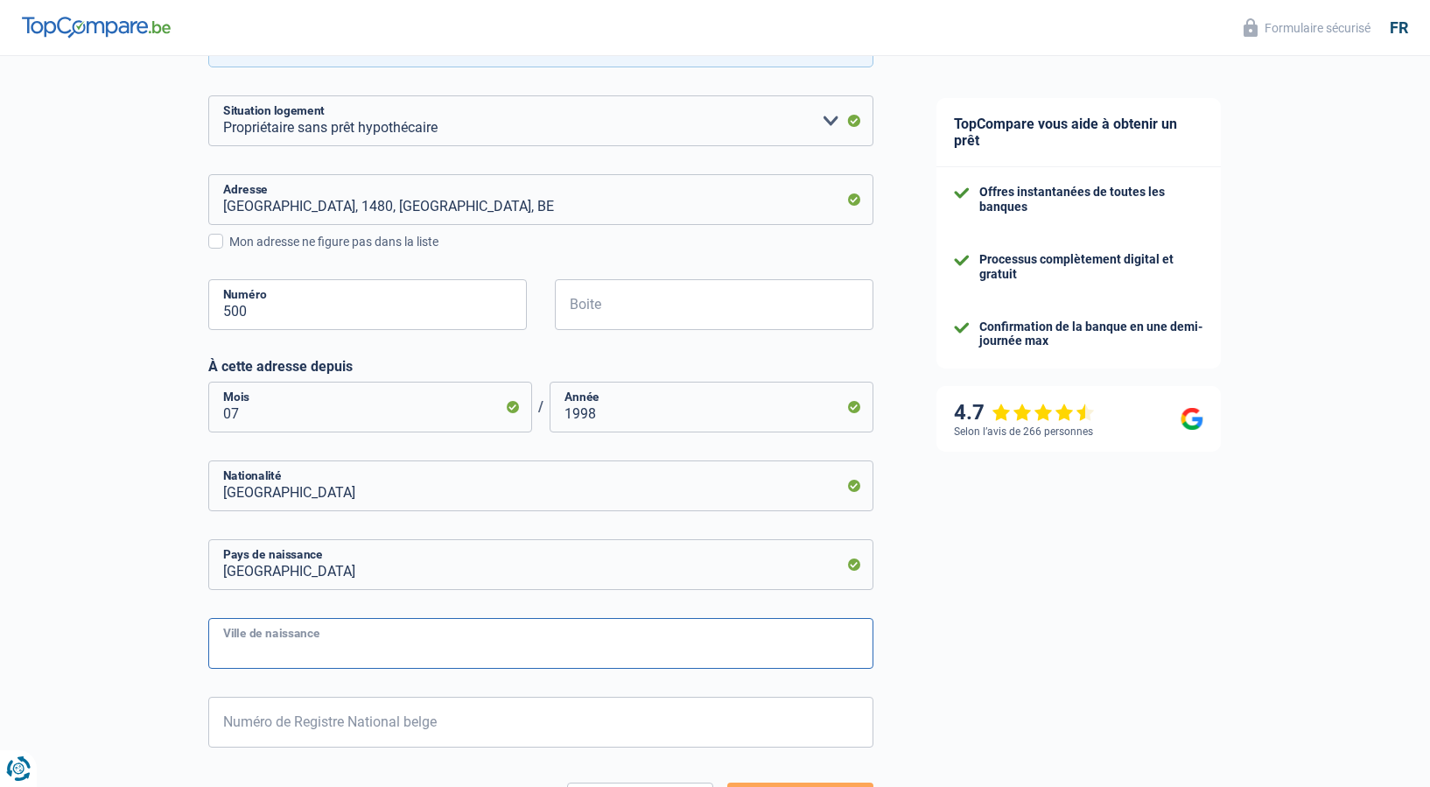
click at [276, 650] on input "Ville de naissance" at bounding box center [540, 643] width 665 height 51
type input "Nivelles"
click at [347, 722] on input "Numéro de Registre National belge" at bounding box center [540, 721] width 665 height 51
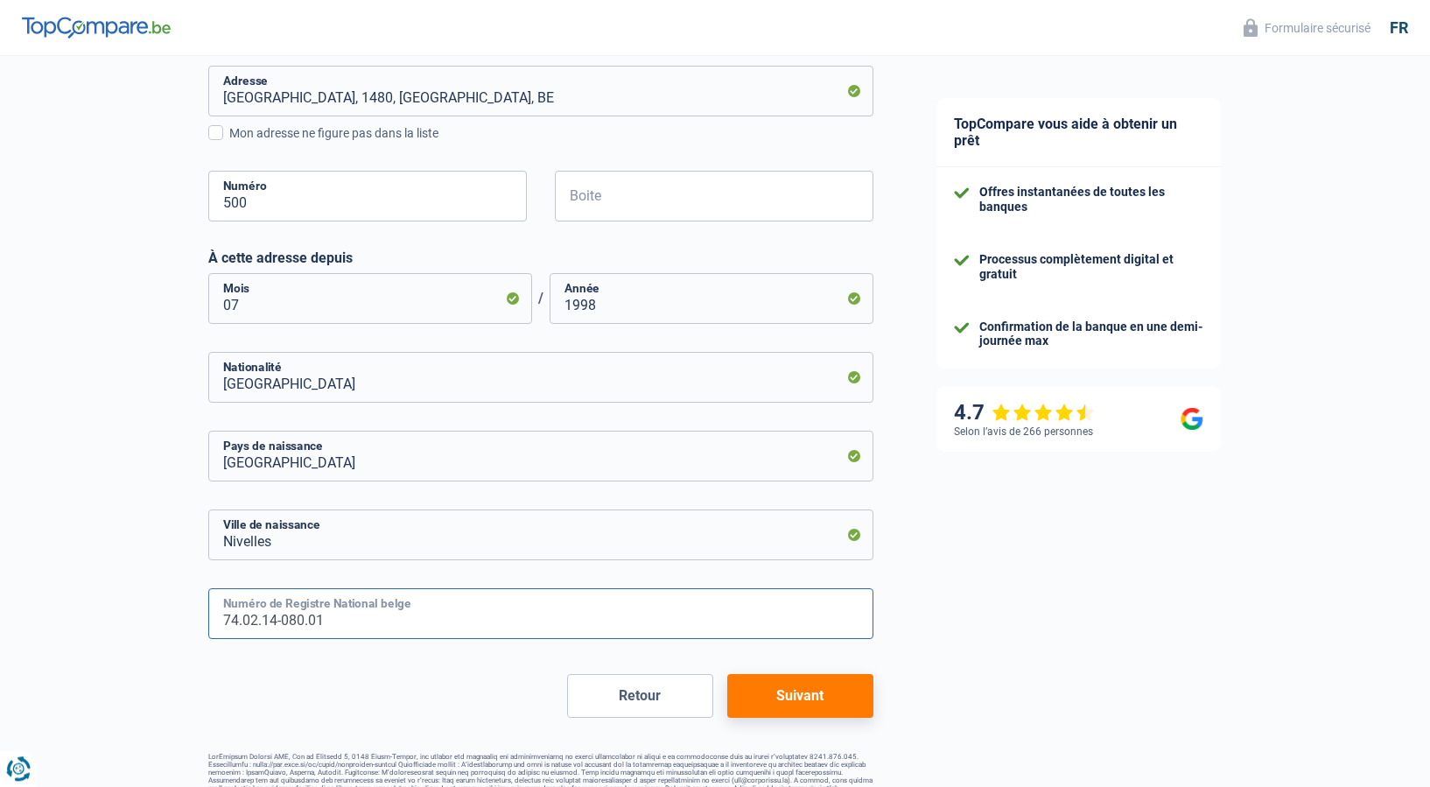
scroll to position [589, 0]
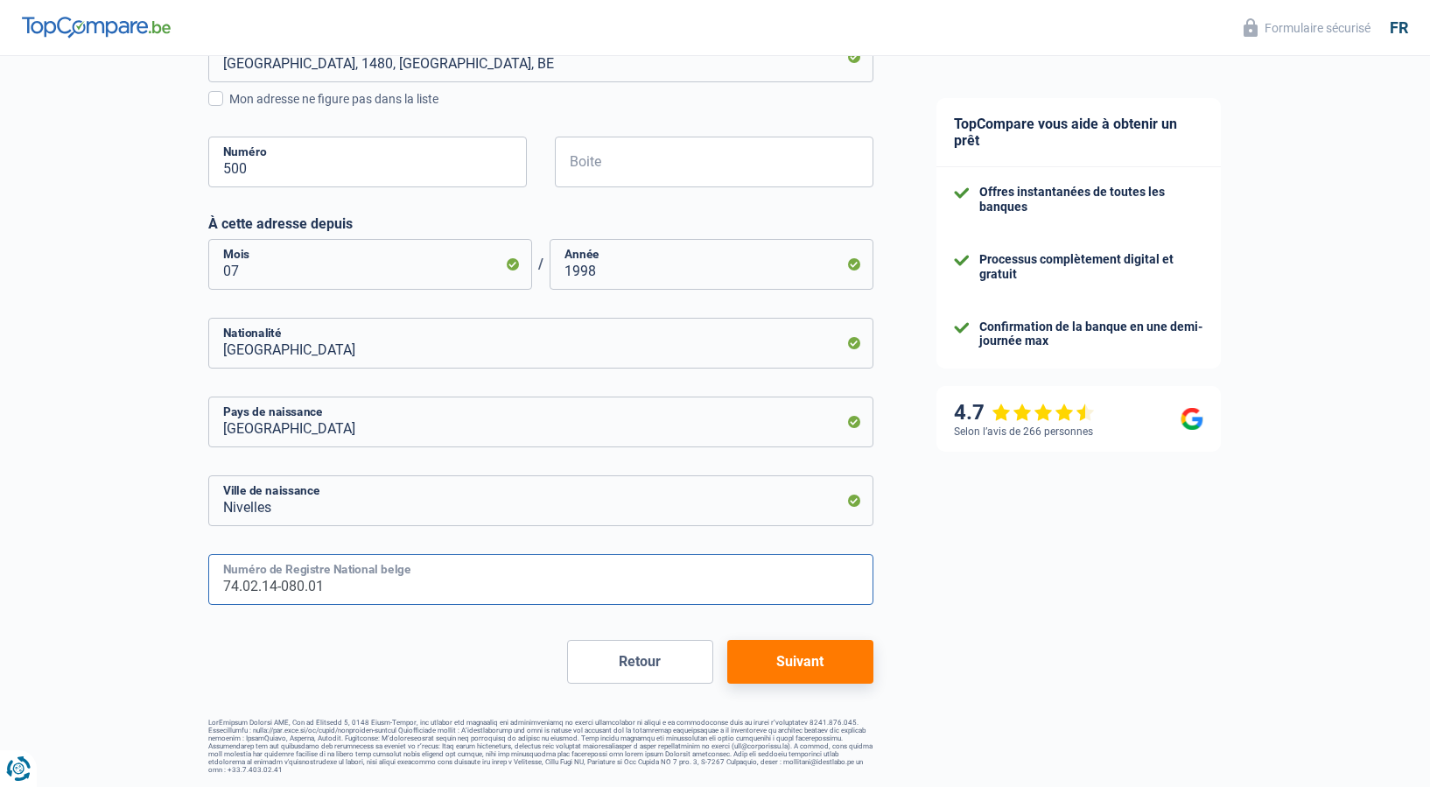
type input "74.02.14-080.01"
click at [836, 662] on button "Suivant" at bounding box center [800, 662] width 146 height 44
select select "familyAllowances"
select select "netSalary"
select select "mealVouchers"
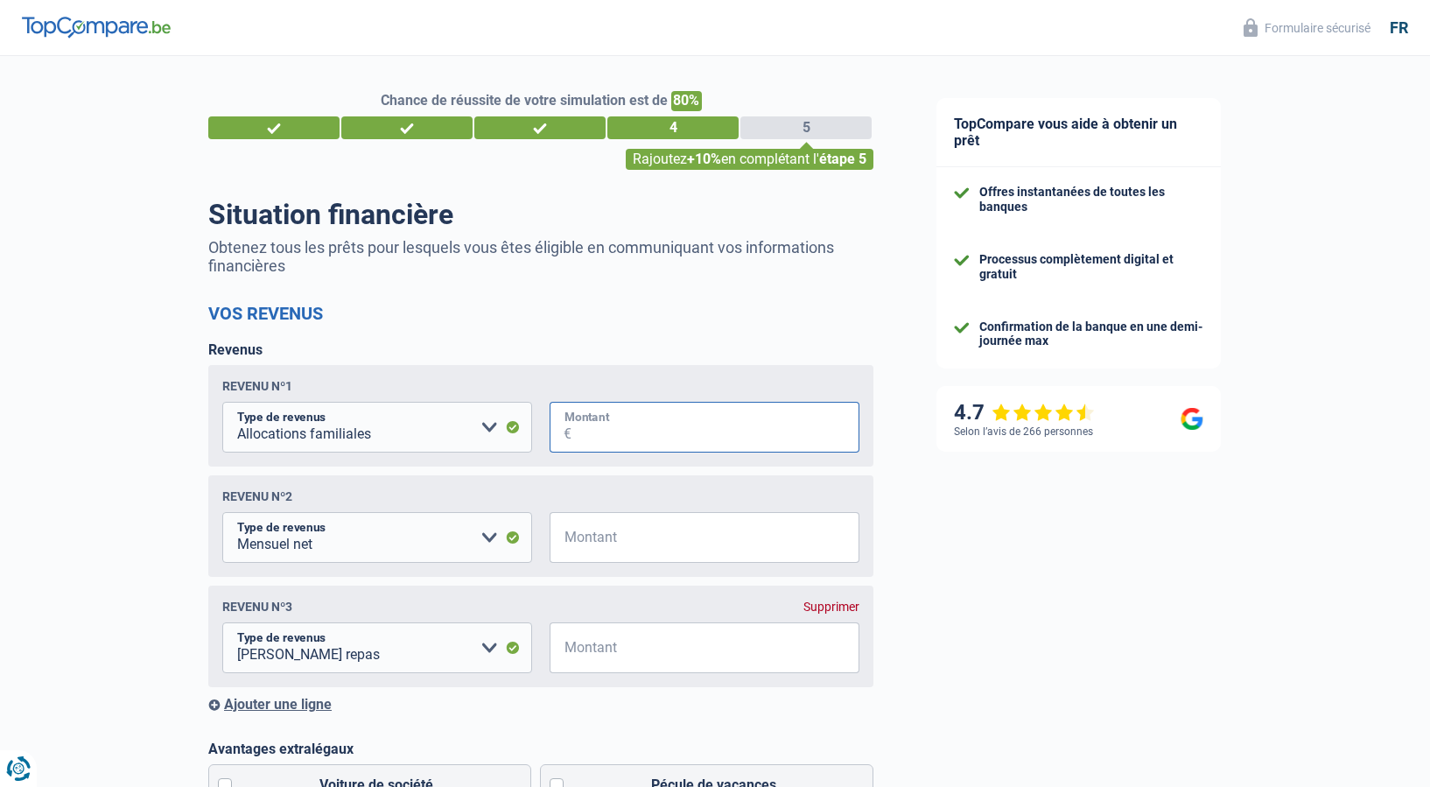
click at [621, 426] on input "Montant" at bounding box center [715, 427] width 288 height 51
type input "538"
click at [605, 543] on input "Montant" at bounding box center [715, 537] width 288 height 51
type input "2.490"
click at [585, 650] on input "Montant" at bounding box center [715, 647] width 288 height 51
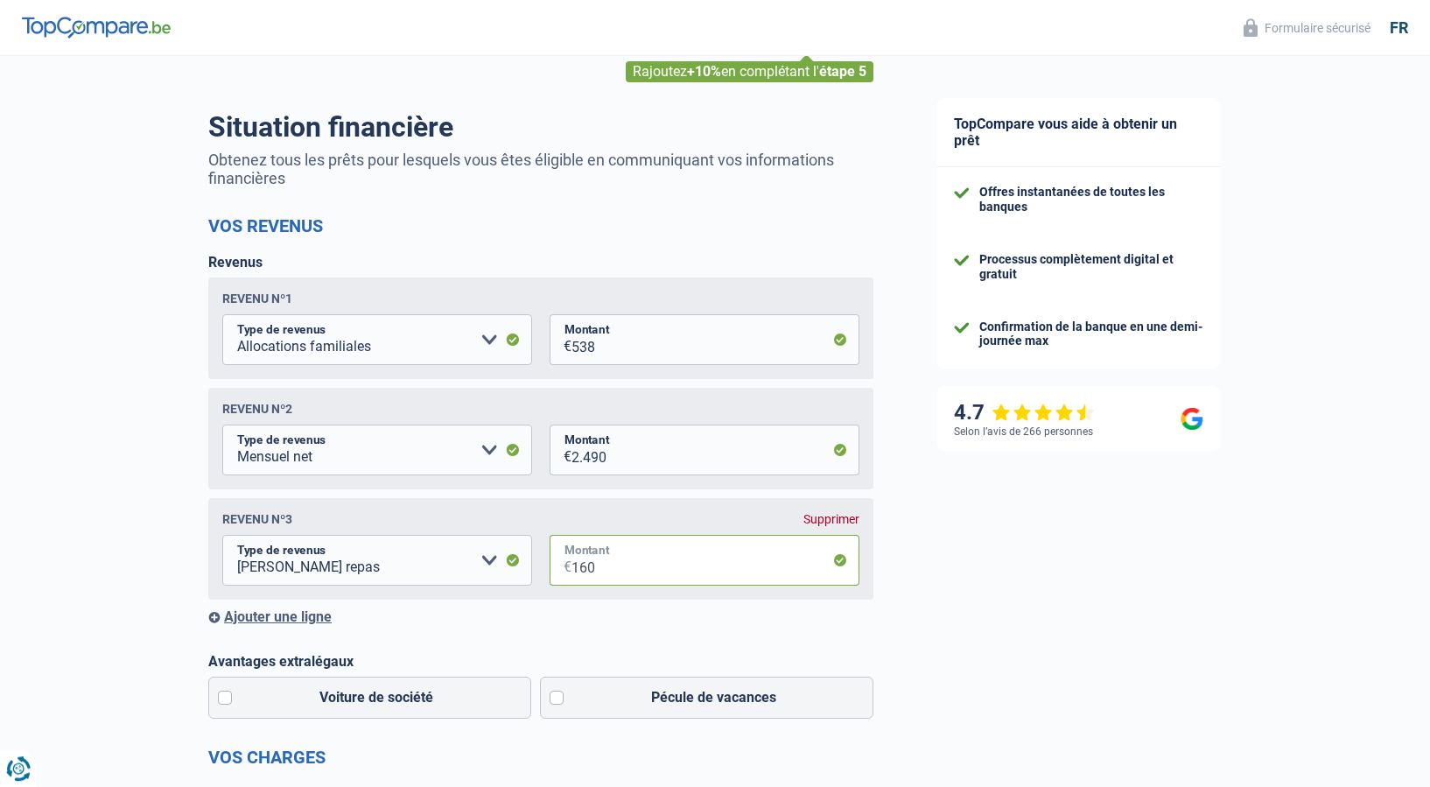
scroll to position [268, 0]
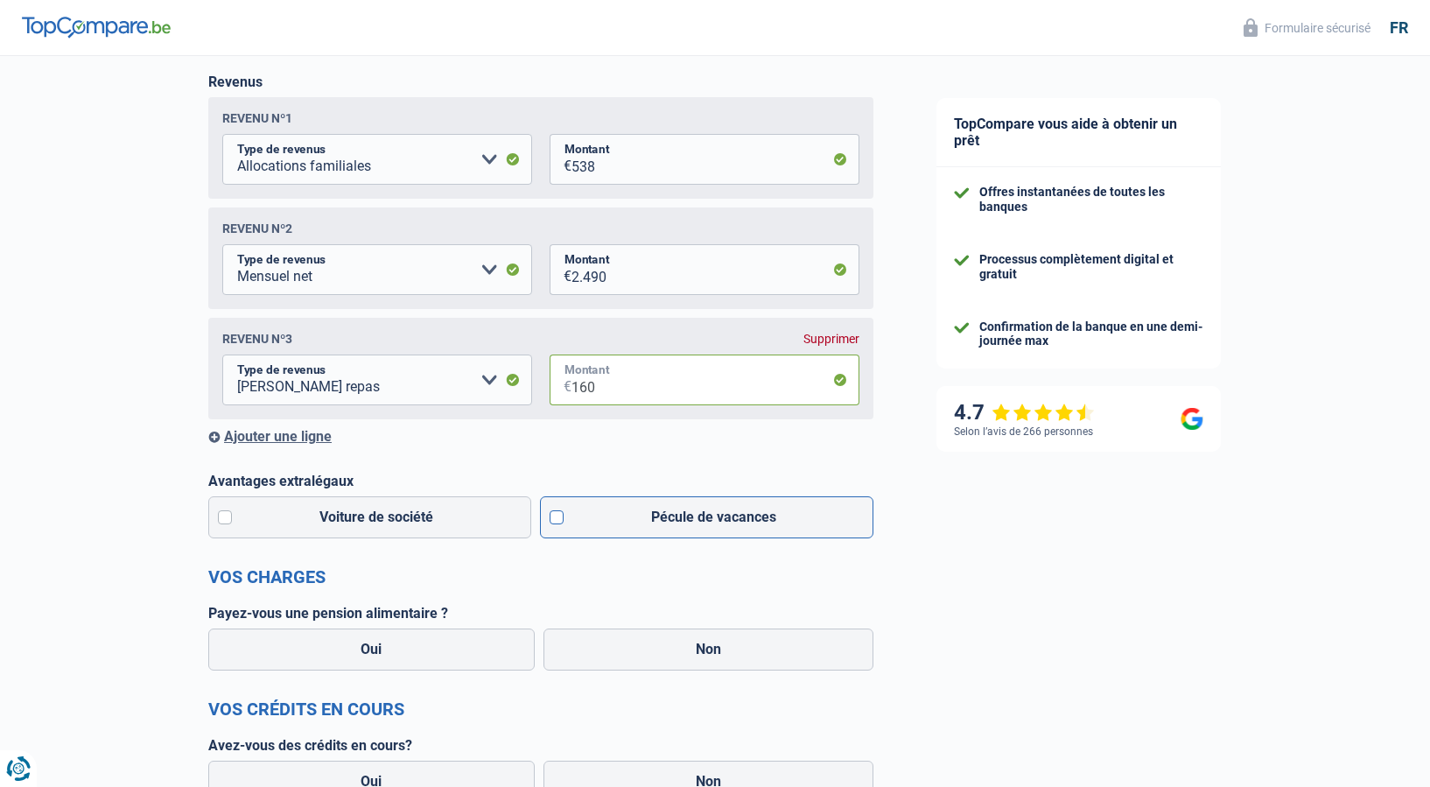
type input "160"
click at [559, 519] on label "Pécule de vacances" at bounding box center [707, 517] width 334 height 42
click at [559, 519] on input "Pécule de vacances" at bounding box center [707, 517] width 334 height 42
checkbox input "true"
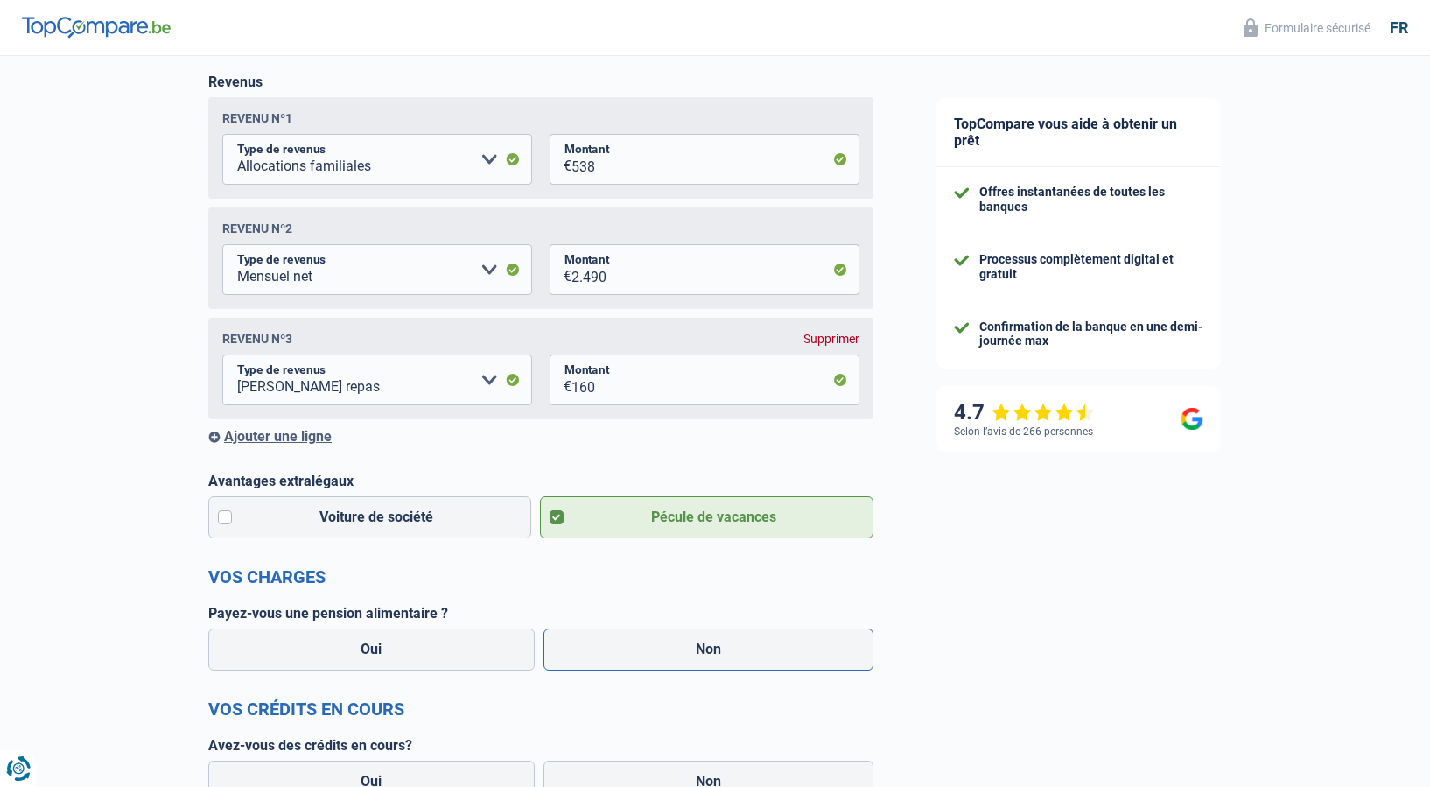
click at [667, 655] on label "Non" at bounding box center [708, 649] width 331 height 42
click at [667, 655] on input "Non" at bounding box center [708, 649] width 331 height 42
radio input "true"
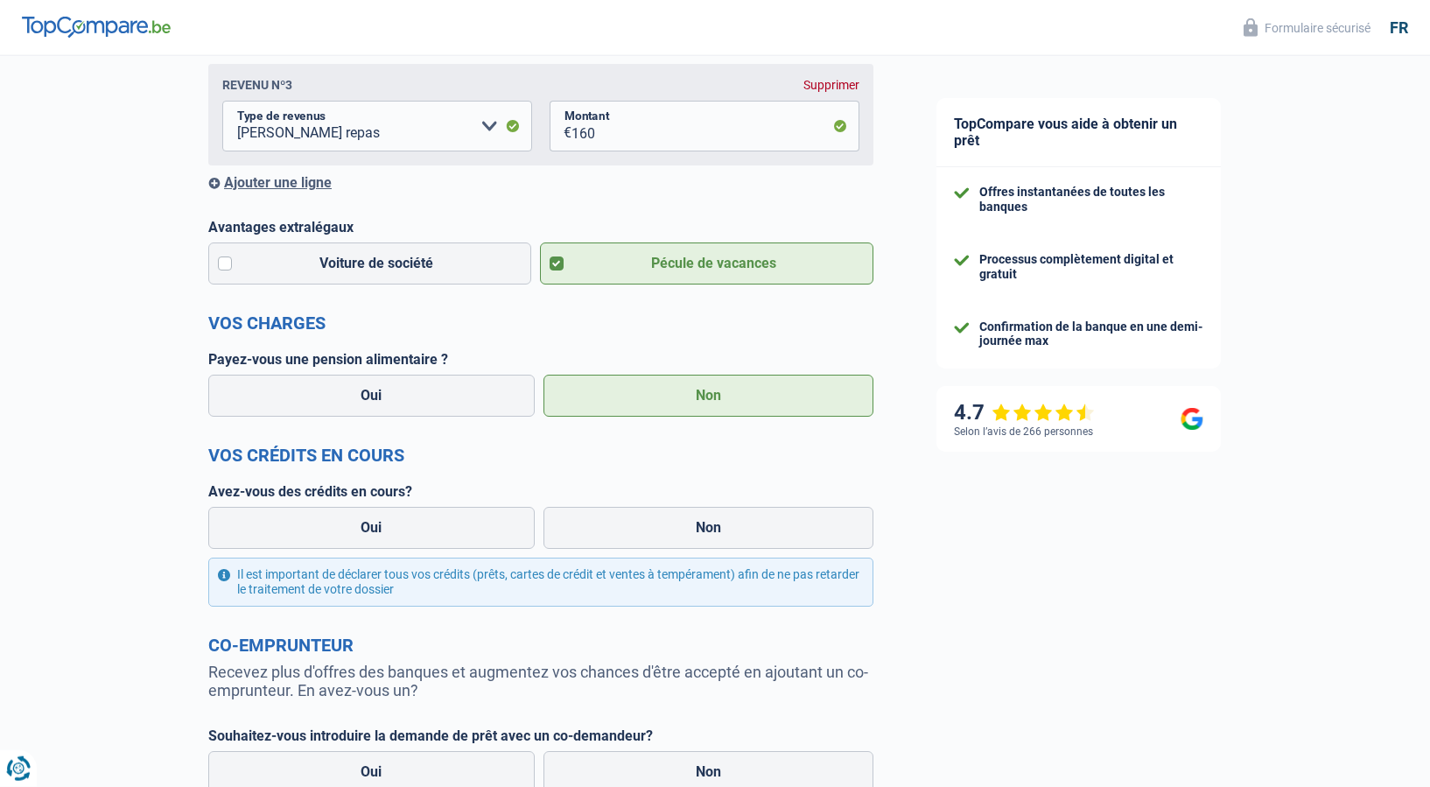
scroll to position [535, 0]
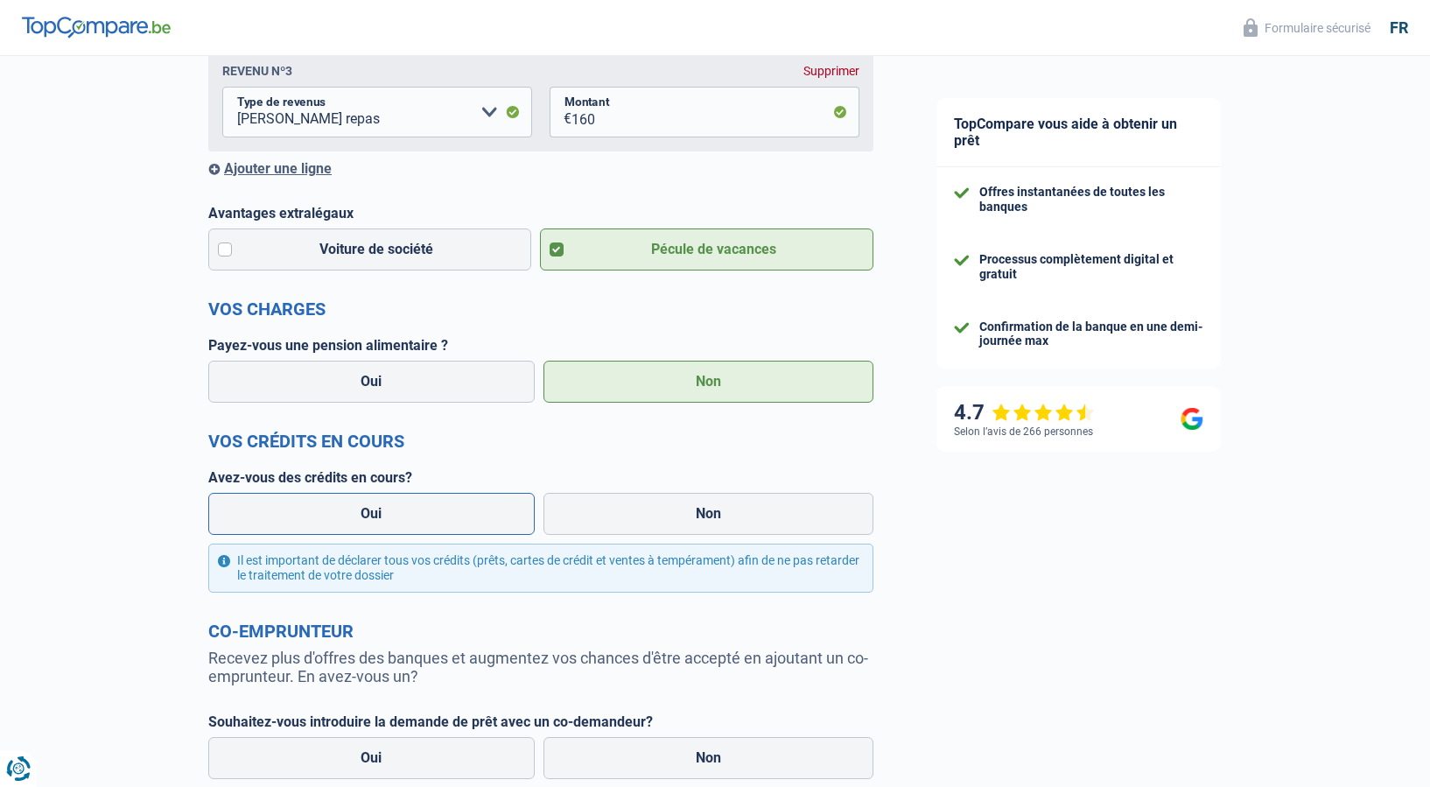
click at [339, 515] on label "Oui" at bounding box center [371, 514] width 326 height 42
click at [339, 515] on input "Oui" at bounding box center [371, 514] width 326 height 42
radio input "true"
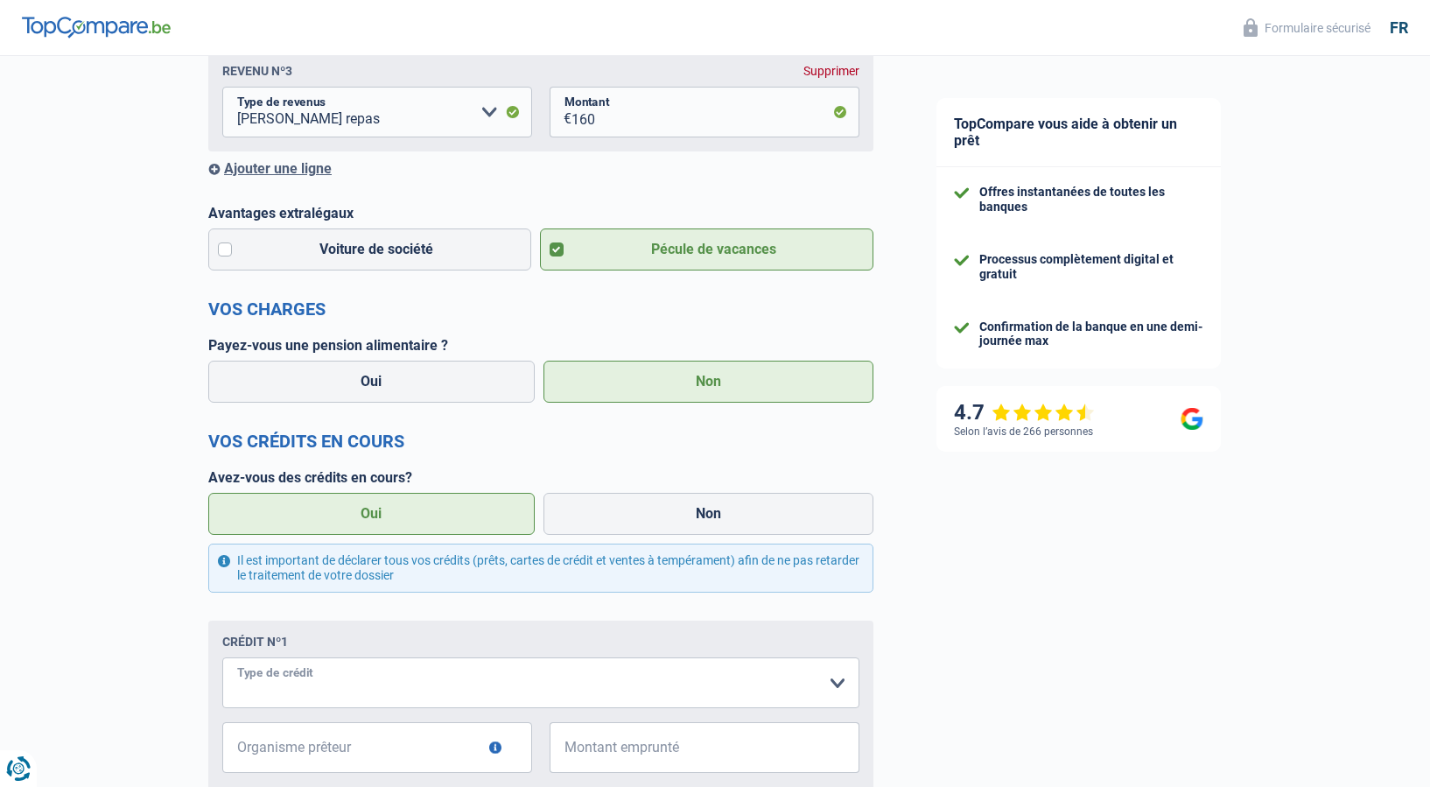
click at [222, 657] on select "Carte ou ouverture de crédit Prêt hypothécaire Vente à tempérament Prêt à tempé…" at bounding box center [540, 682] width 637 height 51
select select "personalLoan"
click option "Prêt à tempérament" at bounding box center [0, 0] width 0 height 0
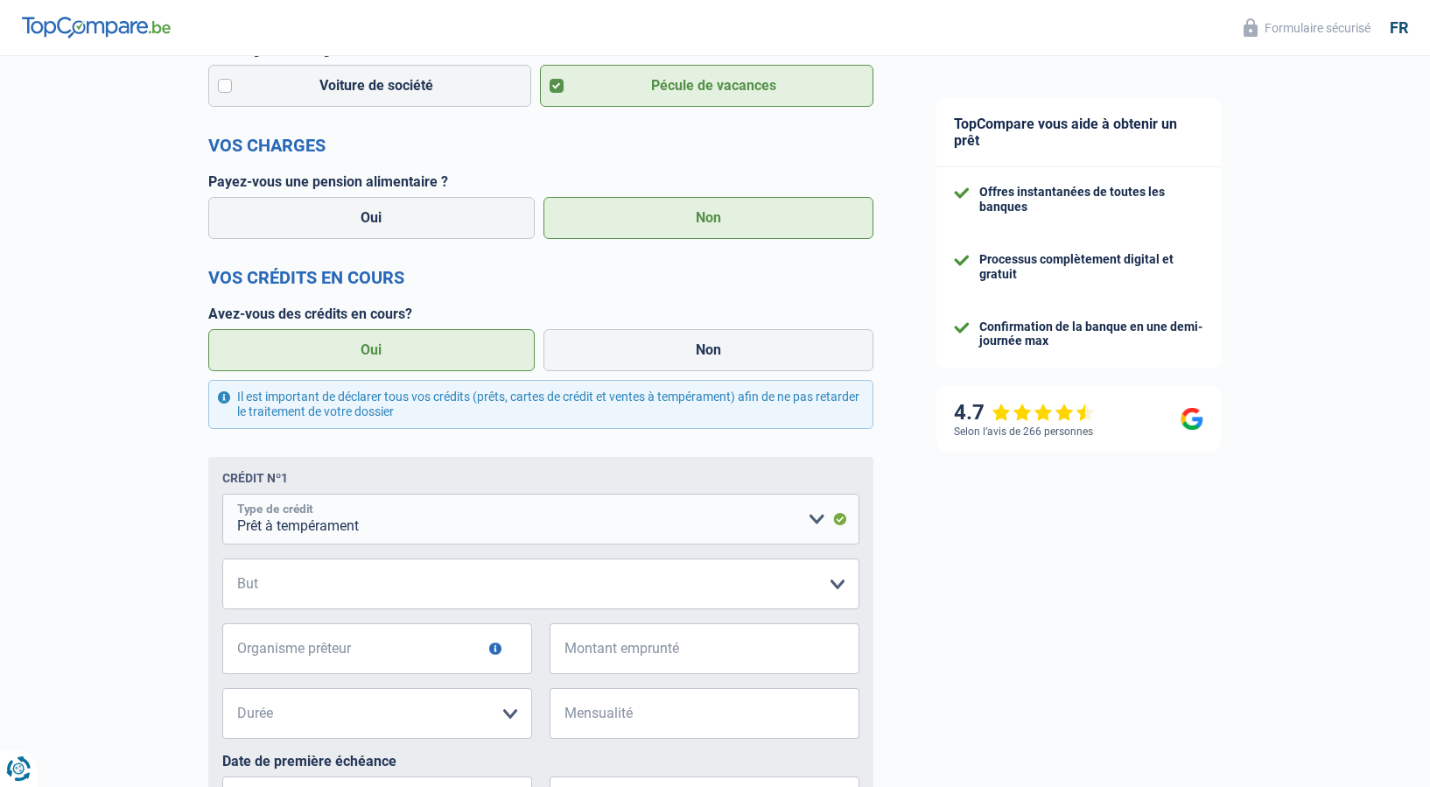
scroll to position [714, 0]
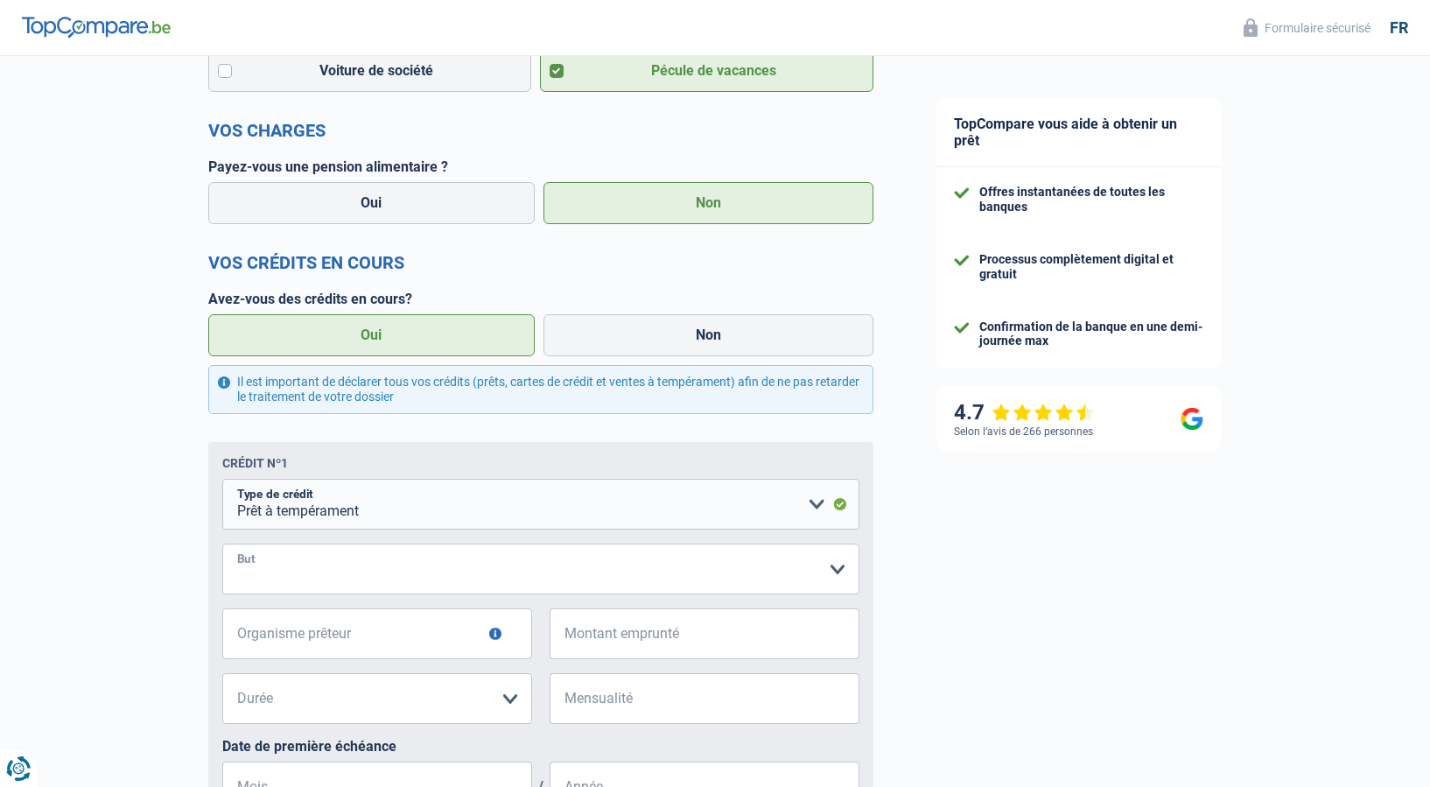
click at [222, 543] on select "Confort maison: meubles, textile, peinture, électroménager, outillage non-profe…" at bounding box center [540, 568] width 637 height 51
select select "familyEvent"
click option "Evénement familial: naissance, mariage, divorce, communion, décès" at bounding box center [0, 0] width 0 height 0
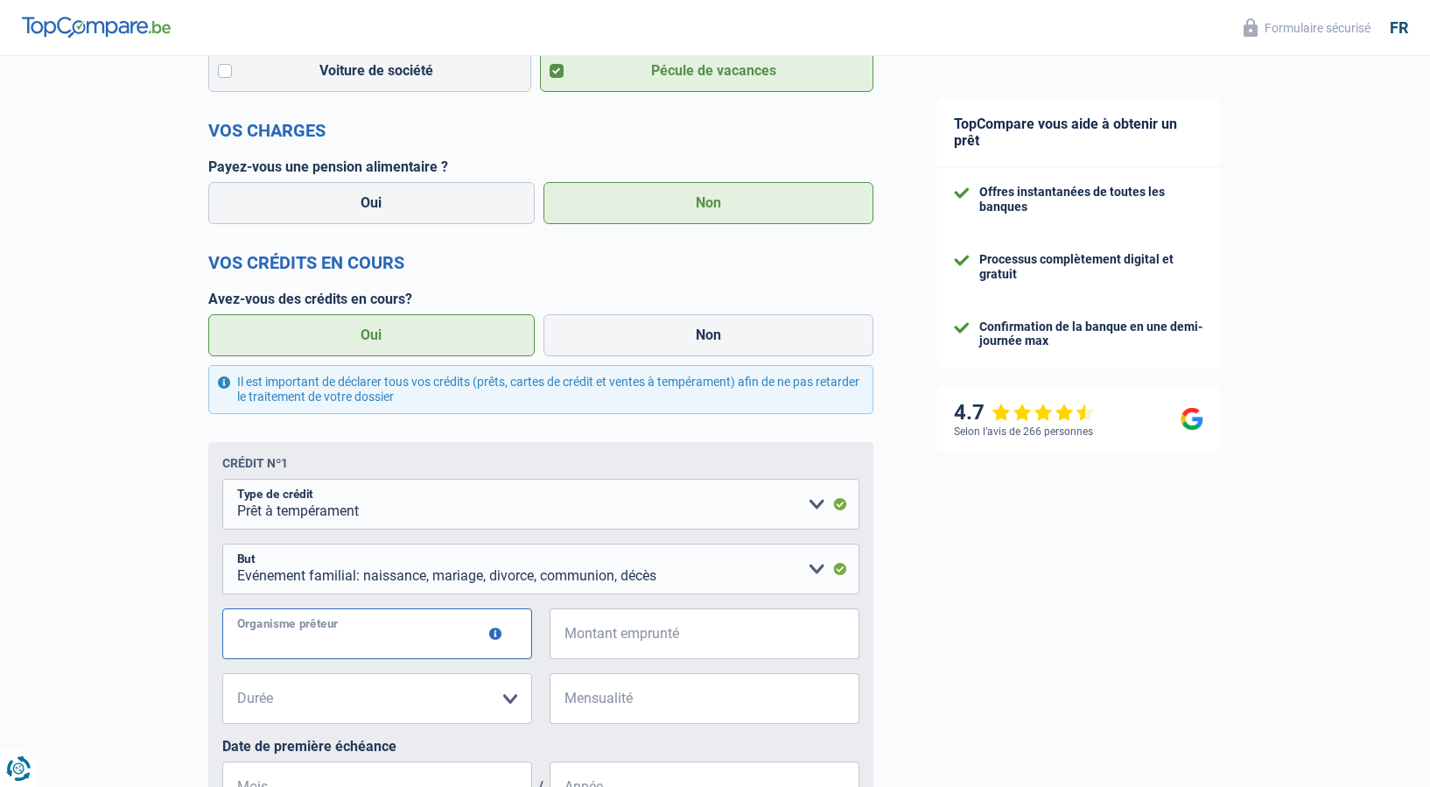
click at [424, 645] on input "Organisme prêteur" at bounding box center [377, 633] width 310 height 51
type input "cofidis"
click at [625, 647] on input "Montant emprunté" at bounding box center [715, 633] width 288 height 51
type input "3.000"
click at [222, 673] on select "12 mois 18 mois 24 mois 30 mois Veuillez sélectionner une option" at bounding box center [377, 698] width 310 height 51
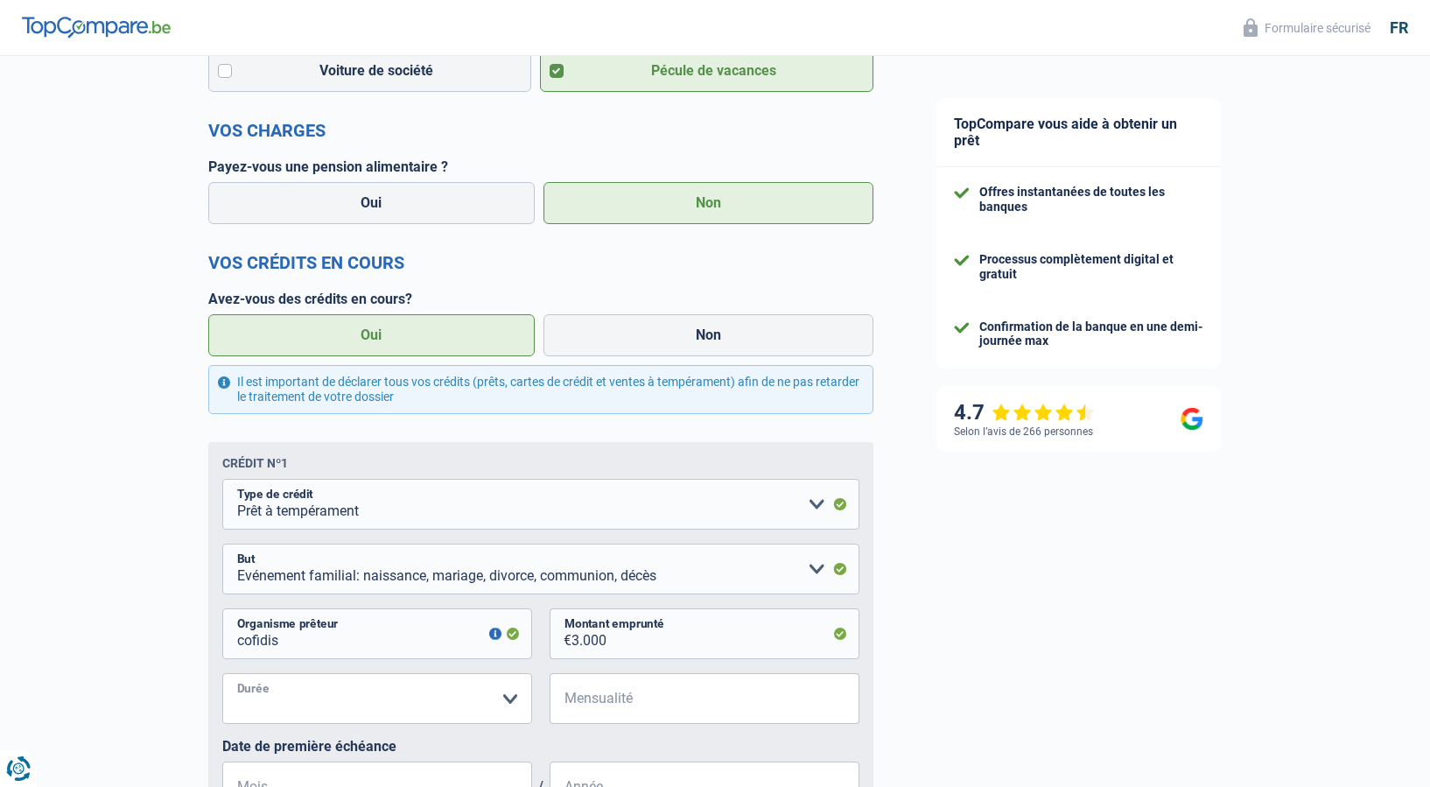
select select "30"
click option "30 mois" at bounding box center [0, 0] width 0 height 0
click at [724, 719] on input "Mensualité" at bounding box center [715, 698] width 288 height 51
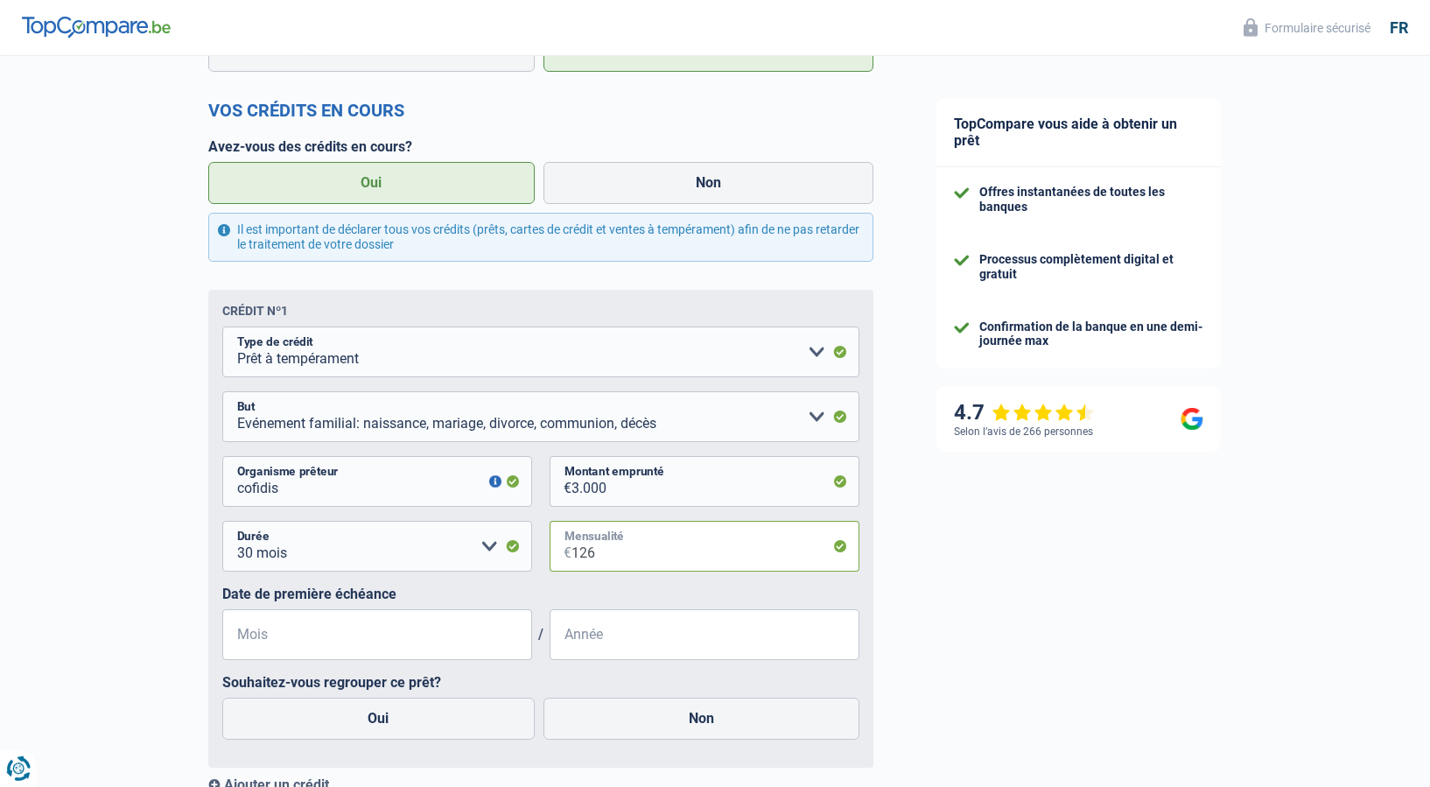
scroll to position [892, 0]
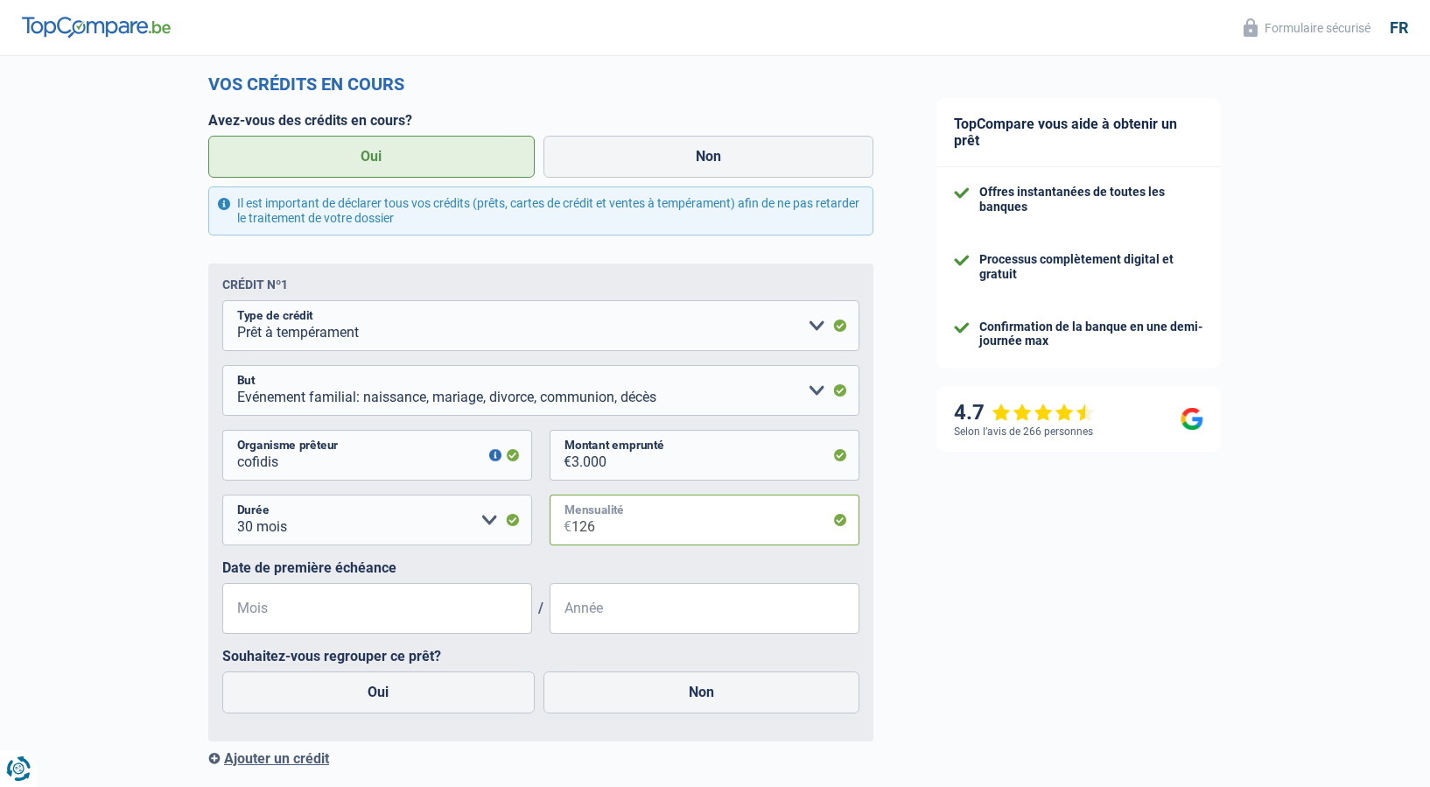
type input "126"
click at [462, 619] on input "Mois" at bounding box center [377, 608] width 310 height 51
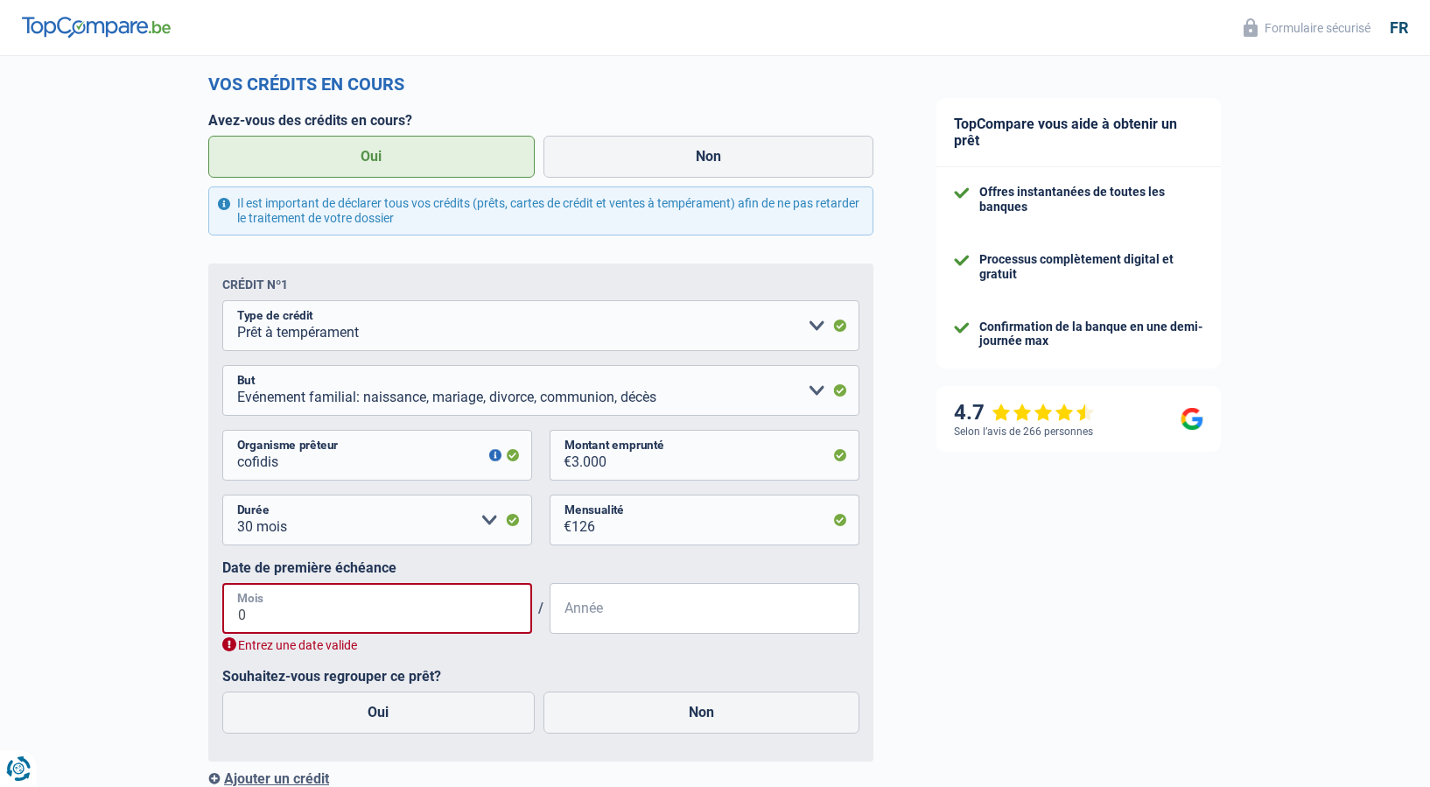
type input "09"
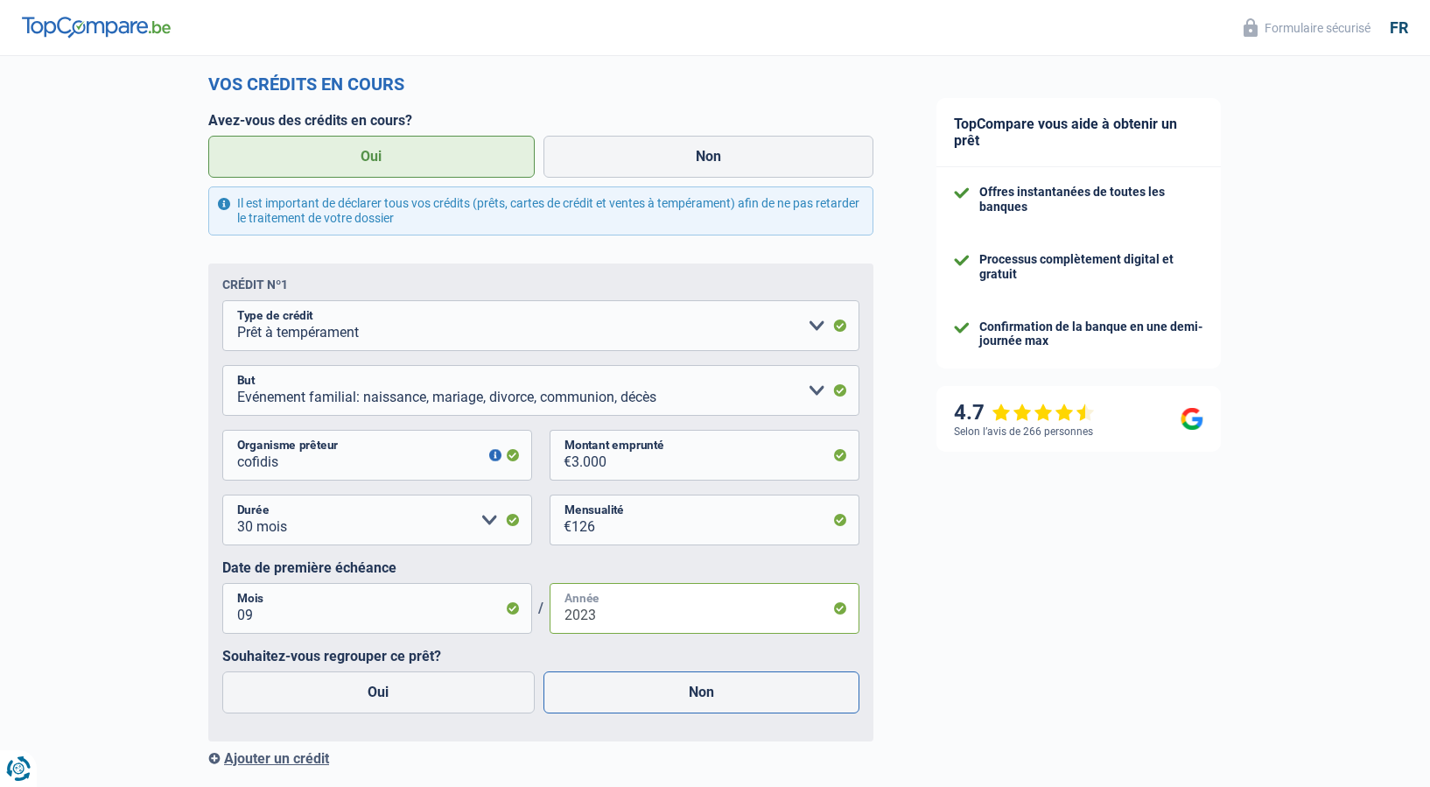
type input "2023"
click at [748, 699] on label "Non" at bounding box center [701, 692] width 317 height 42
click at [748, 699] on input "Non" at bounding box center [701, 692] width 317 height 42
radio input "true"
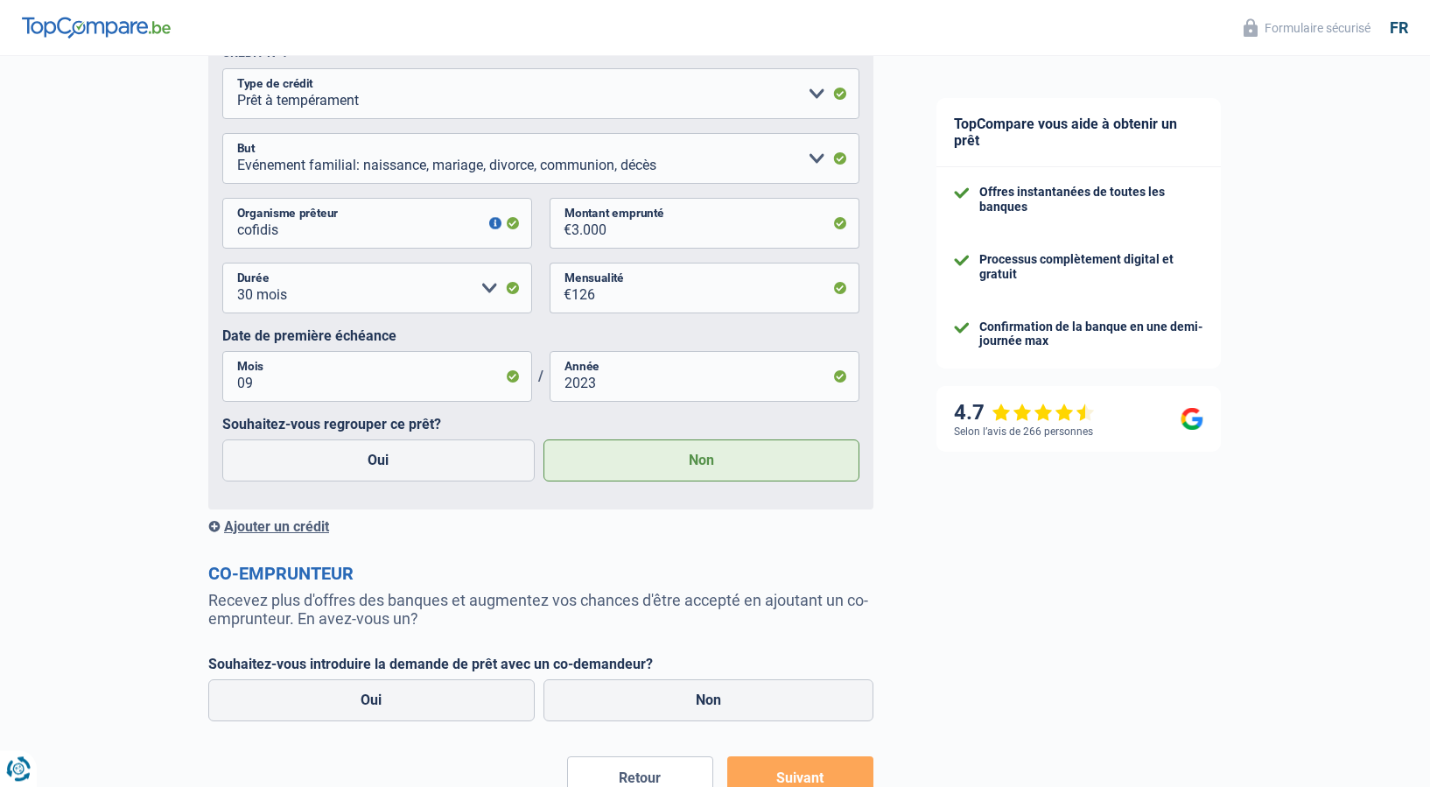
scroll to position [1160, 0]
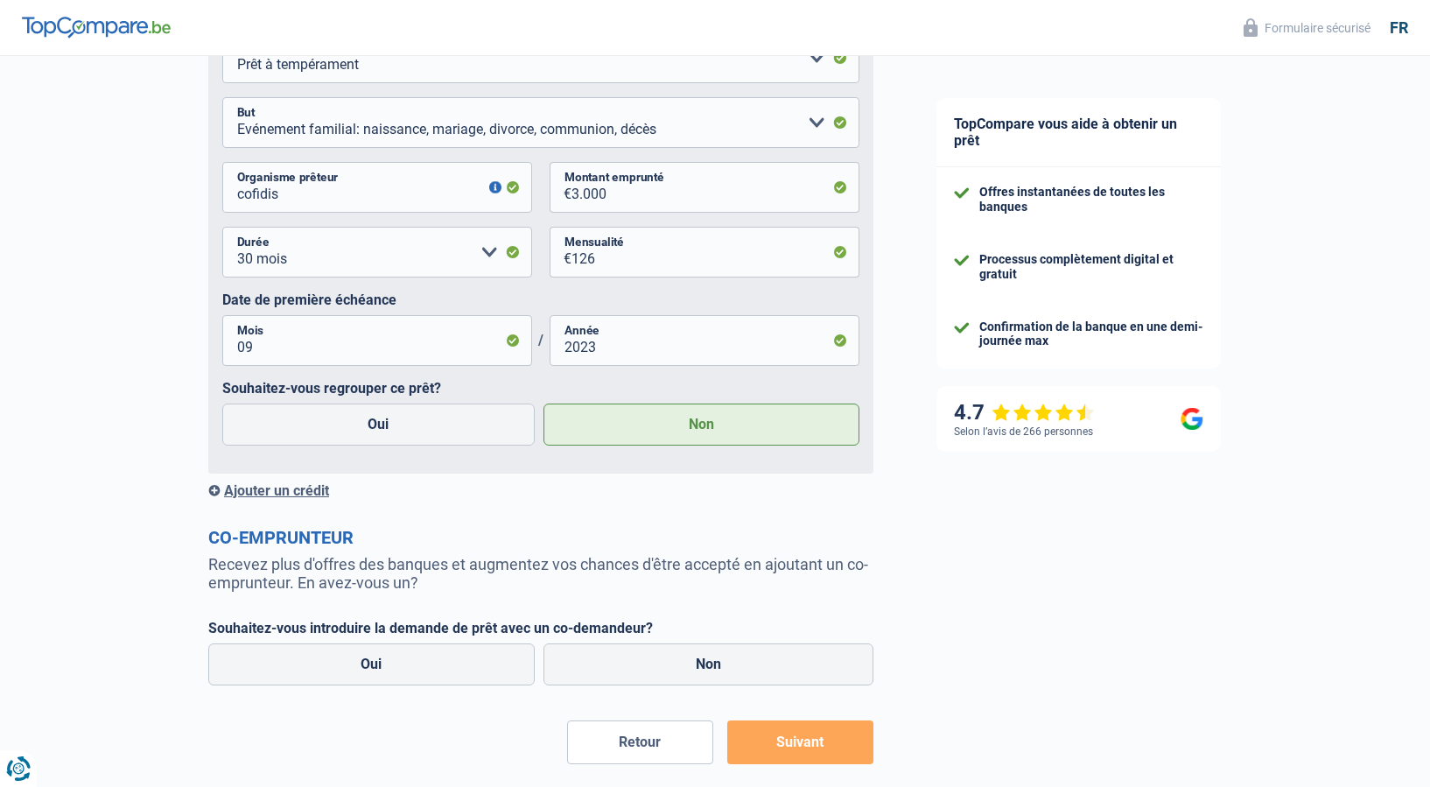
click at [213, 493] on div "Ajouter un crédit" at bounding box center [540, 490] width 665 height 17
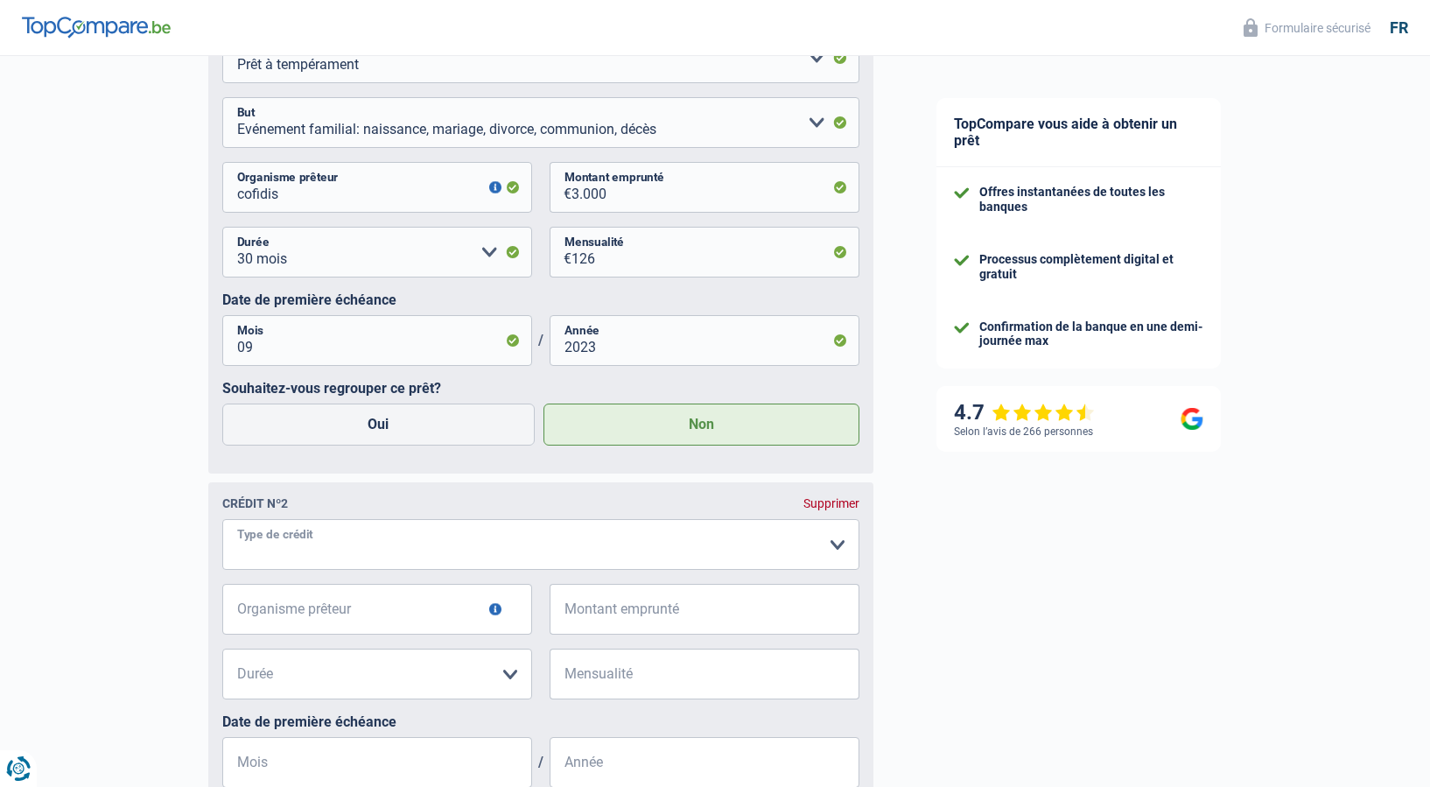
click at [222, 519] on select "Carte ou ouverture de crédit Prêt hypothécaire Vente à tempérament Prêt à tempé…" at bounding box center [540, 544] width 637 height 51
select select "cardOrCredit"
click option "Carte ou ouverture de crédit" at bounding box center [0, 0] width 0 height 0
click at [412, 629] on input "Organisme prêteur" at bounding box center [377, 609] width 310 height 51
type input "cofidis"
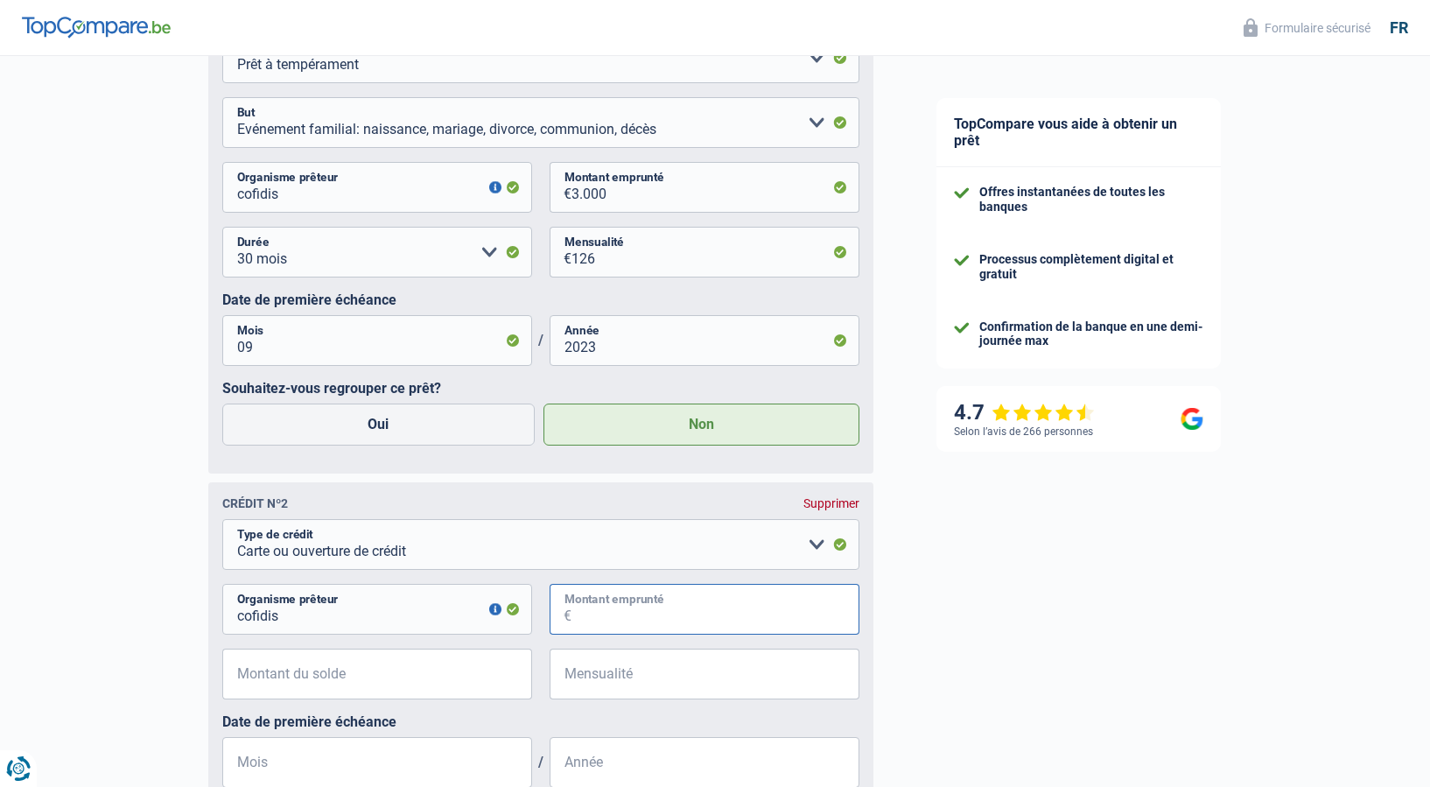
click at [689, 623] on input "Montant emprunté" at bounding box center [715, 609] width 288 height 51
type input "3.000"
click at [475, 684] on input "Montant du solde" at bounding box center [388, 673] width 288 height 51
type input "1.939"
type input "180"
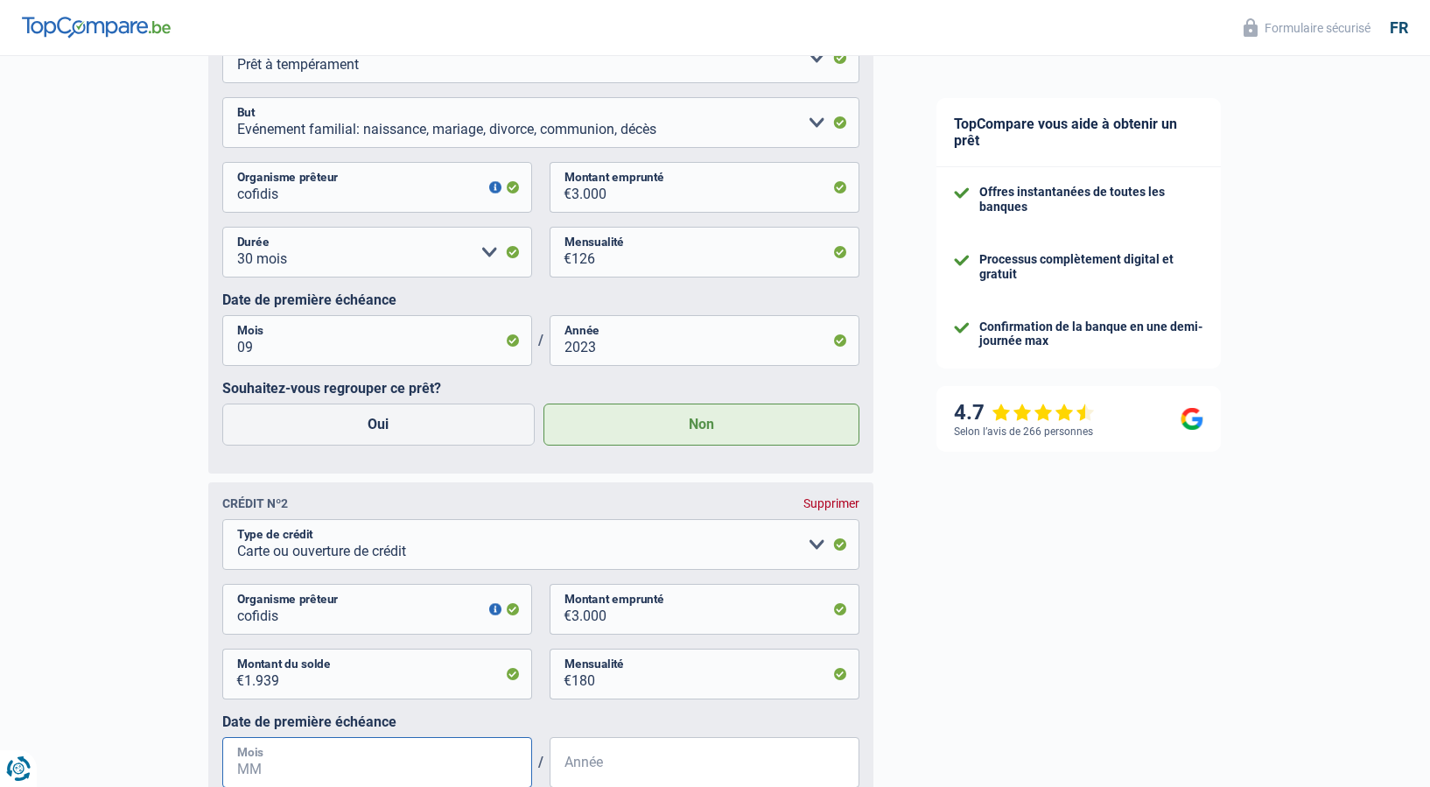
click at [409, 770] on input "Mois" at bounding box center [377, 762] width 310 height 51
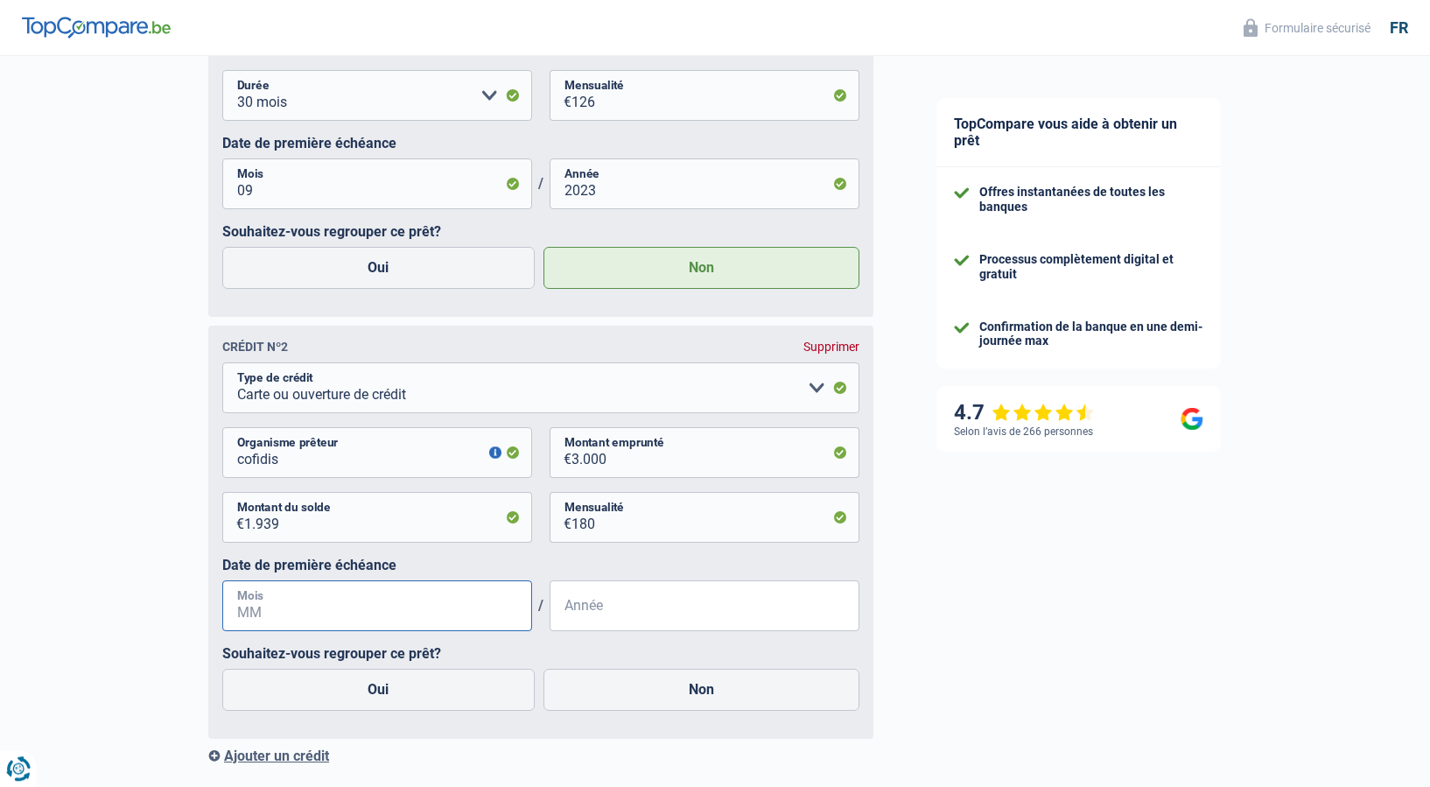
scroll to position [1339, 0]
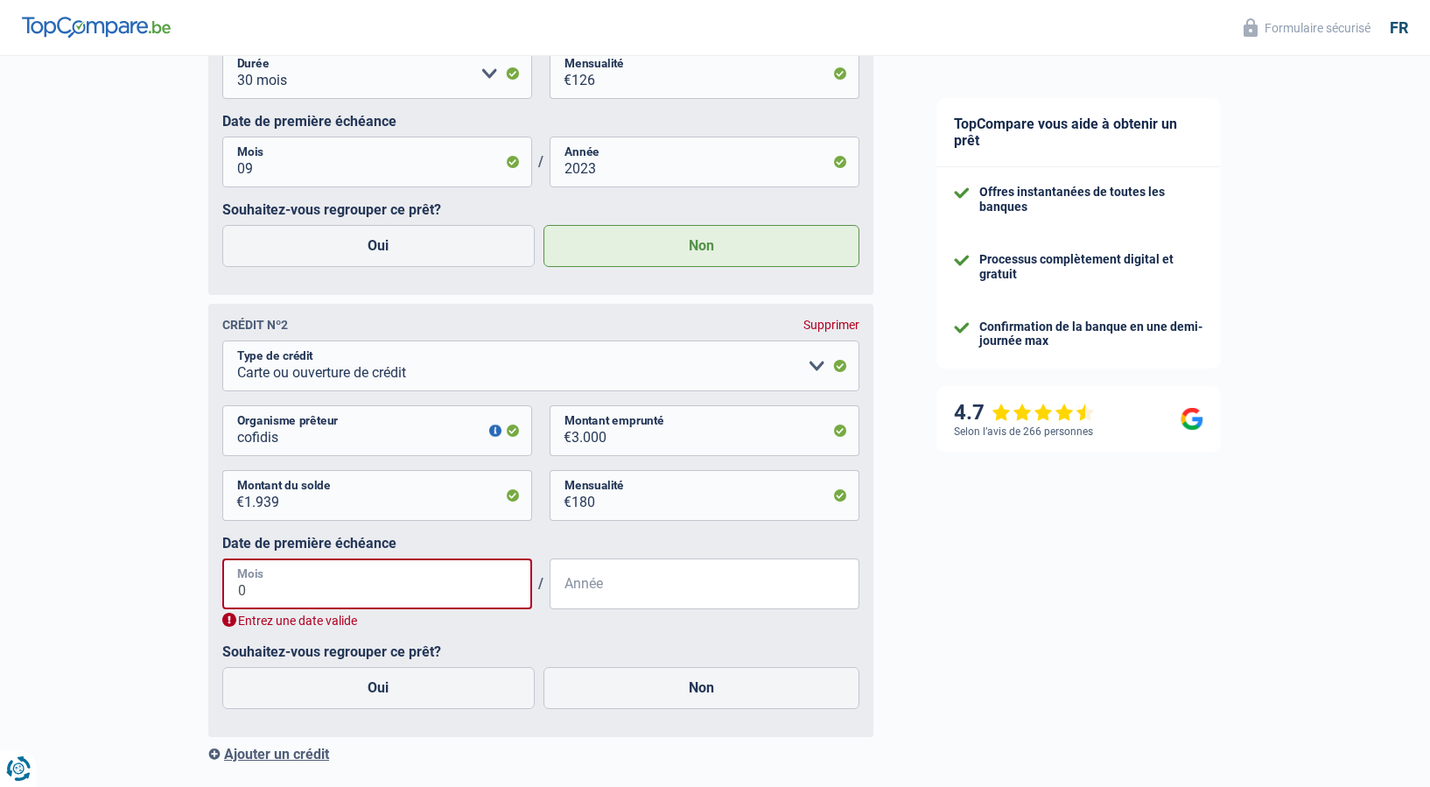
type input "06"
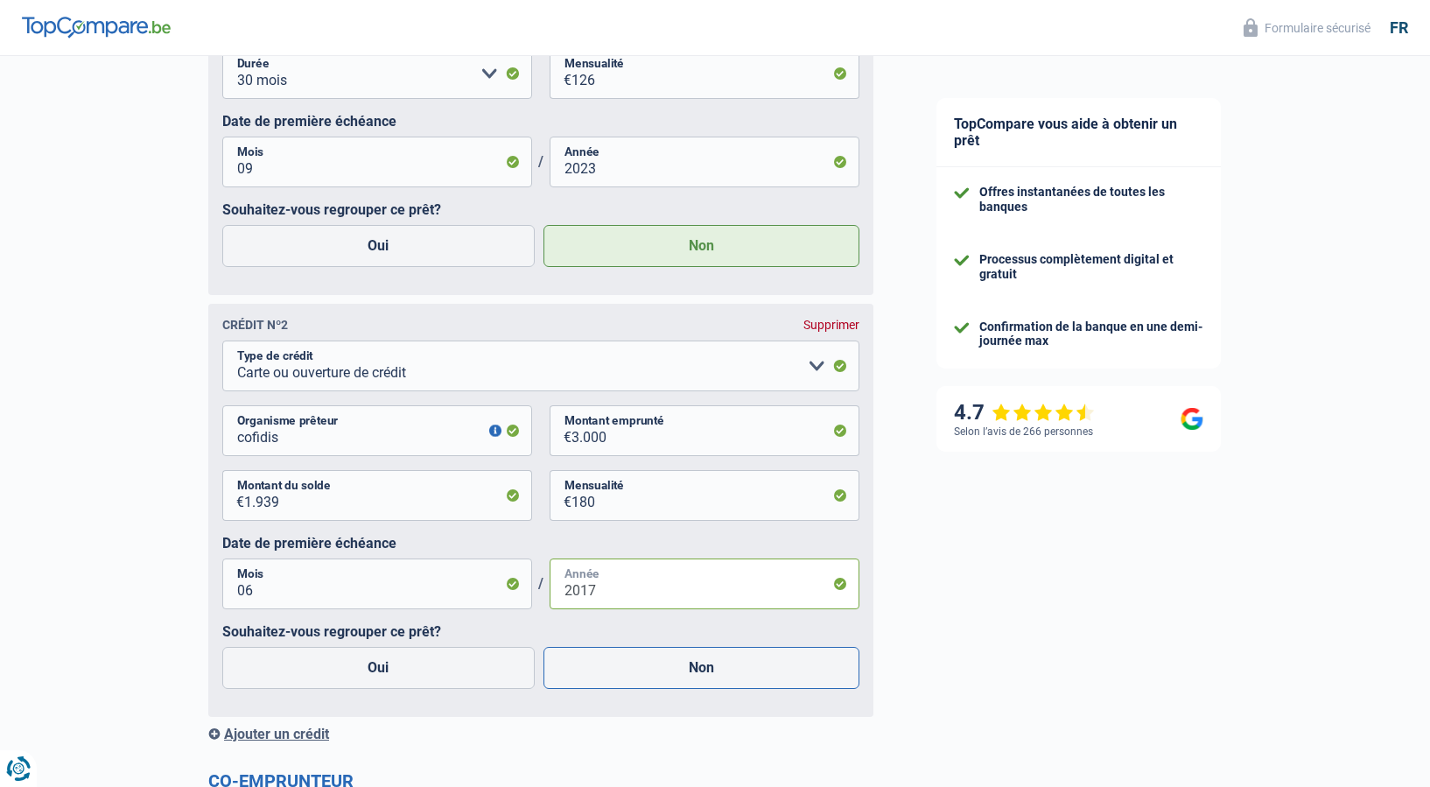
type input "2017"
click at [735, 682] on label "Non" at bounding box center [701, 668] width 317 height 42
click at [735, 682] on input "Non" at bounding box center [701, 668] width 317 height 42
radio input "true"
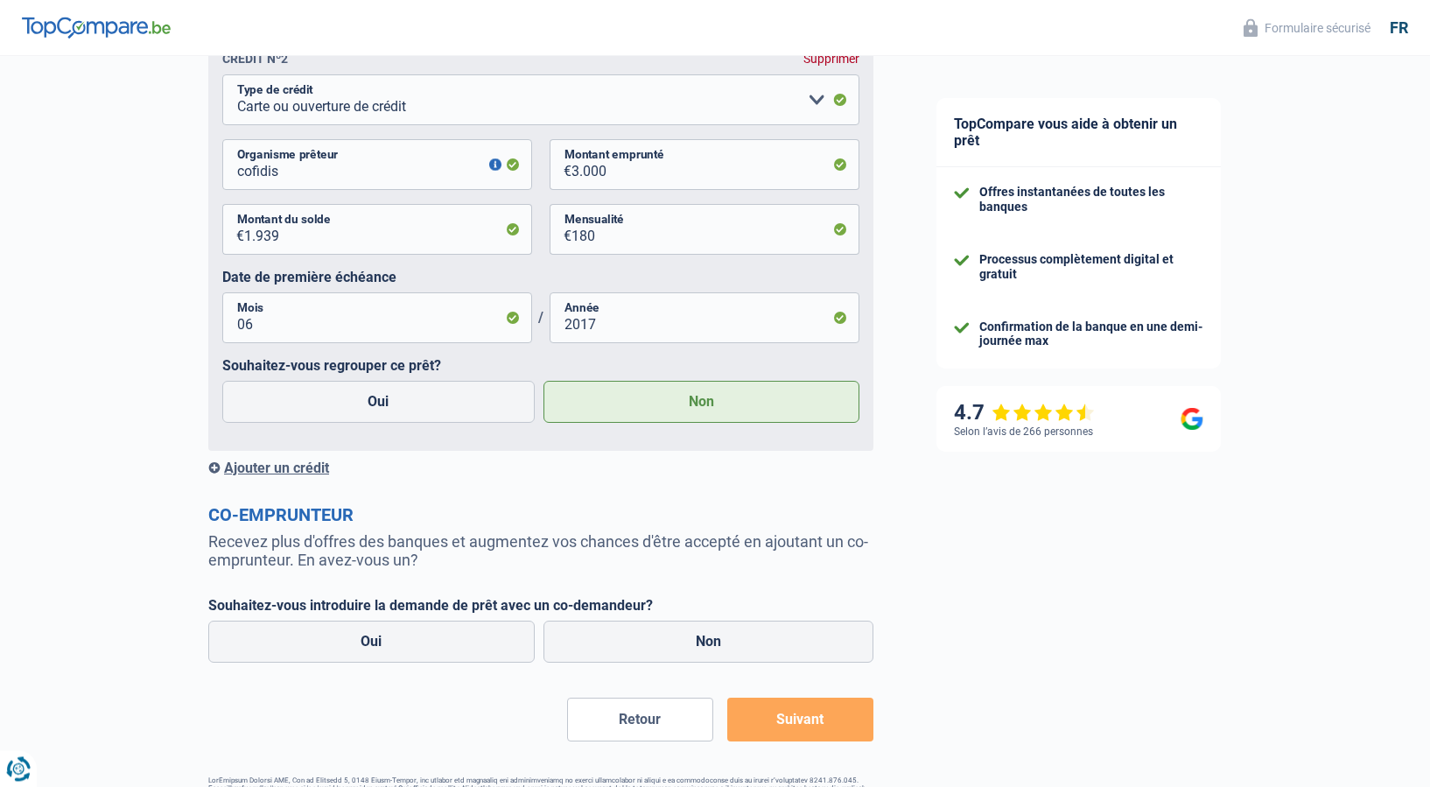
scroll to position [1606, 0]
click at [708, 642] on label "Non" at bounding box center [708, 640] width 331 height 42
click at [708, 642] on input "Non" at bounding box center [708, 640] width 331 height 42
radio input "true"
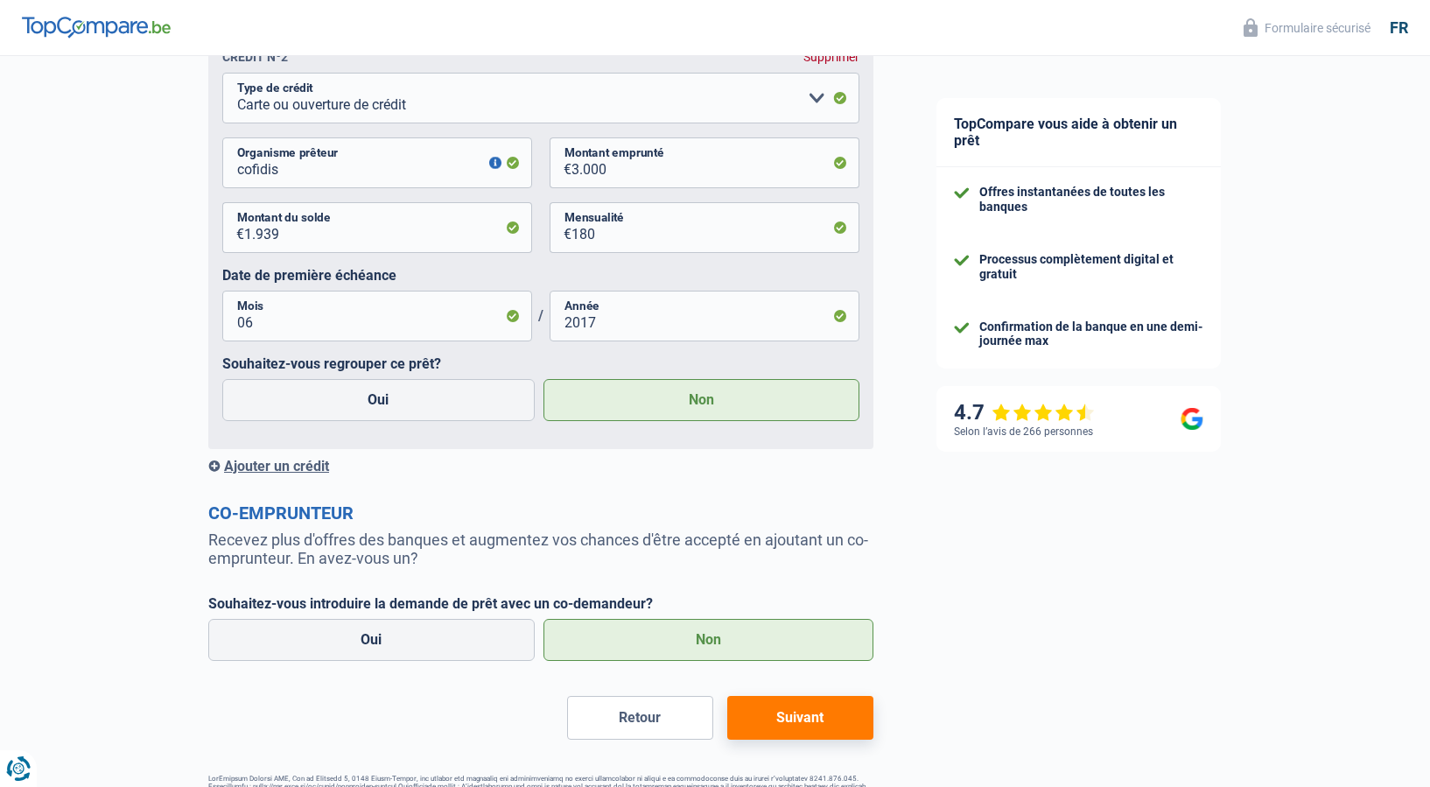
click at [822, 725] on button "Suivant" at bounding box center [800, 718] width 146 height 44
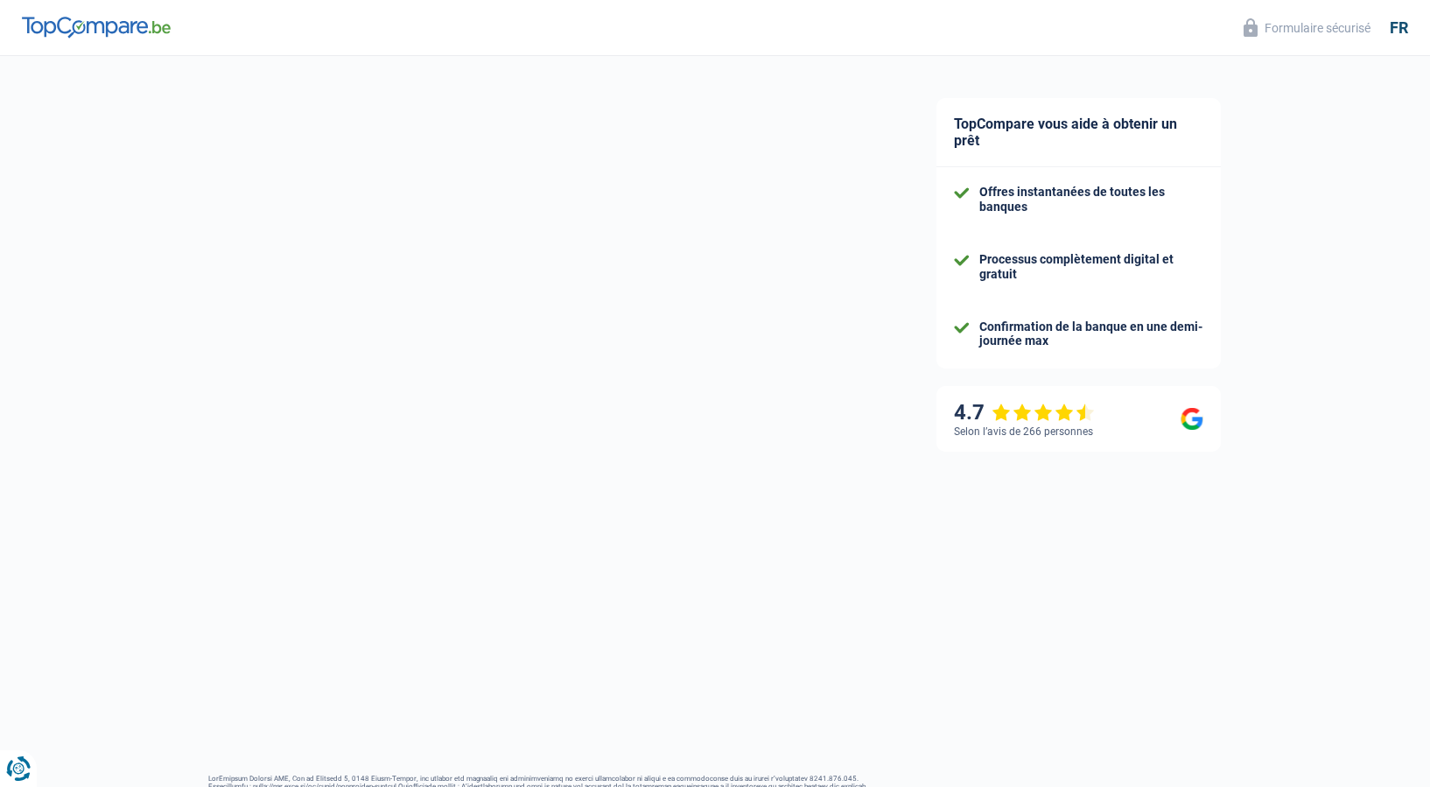
select select "24"
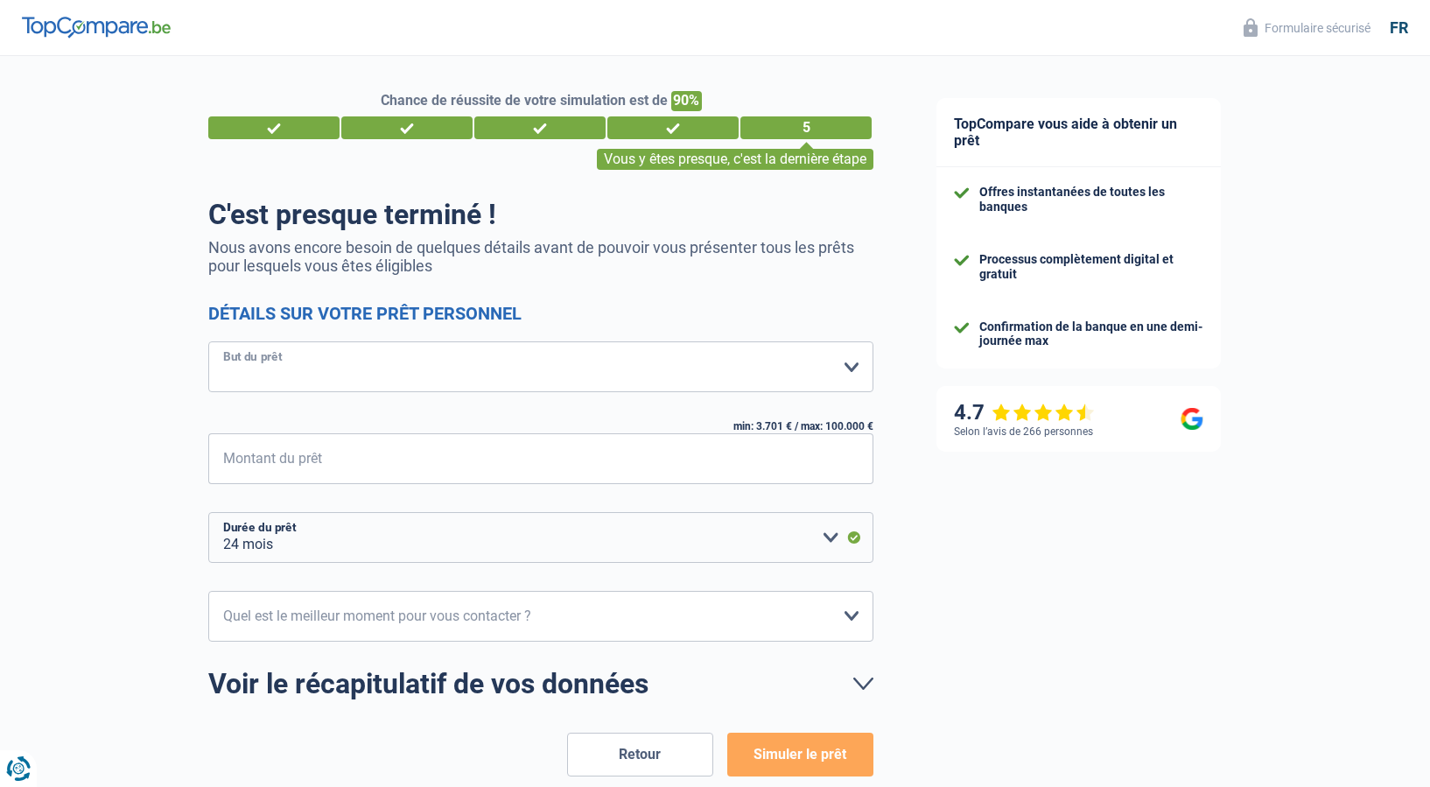
click at [208, 341] on select "Confort maison: meubles, textile, peinture, électroménager, outillage non-profe…" at bounding box center [540, 366] width 665 height 51
select select "energy"
click option "Prêt énergie" at bounding box center [0, 0] width 0 height 0
click at [338, 465] on input "Montant du prêt" at bounding box center [551, 458] width 643 height 51
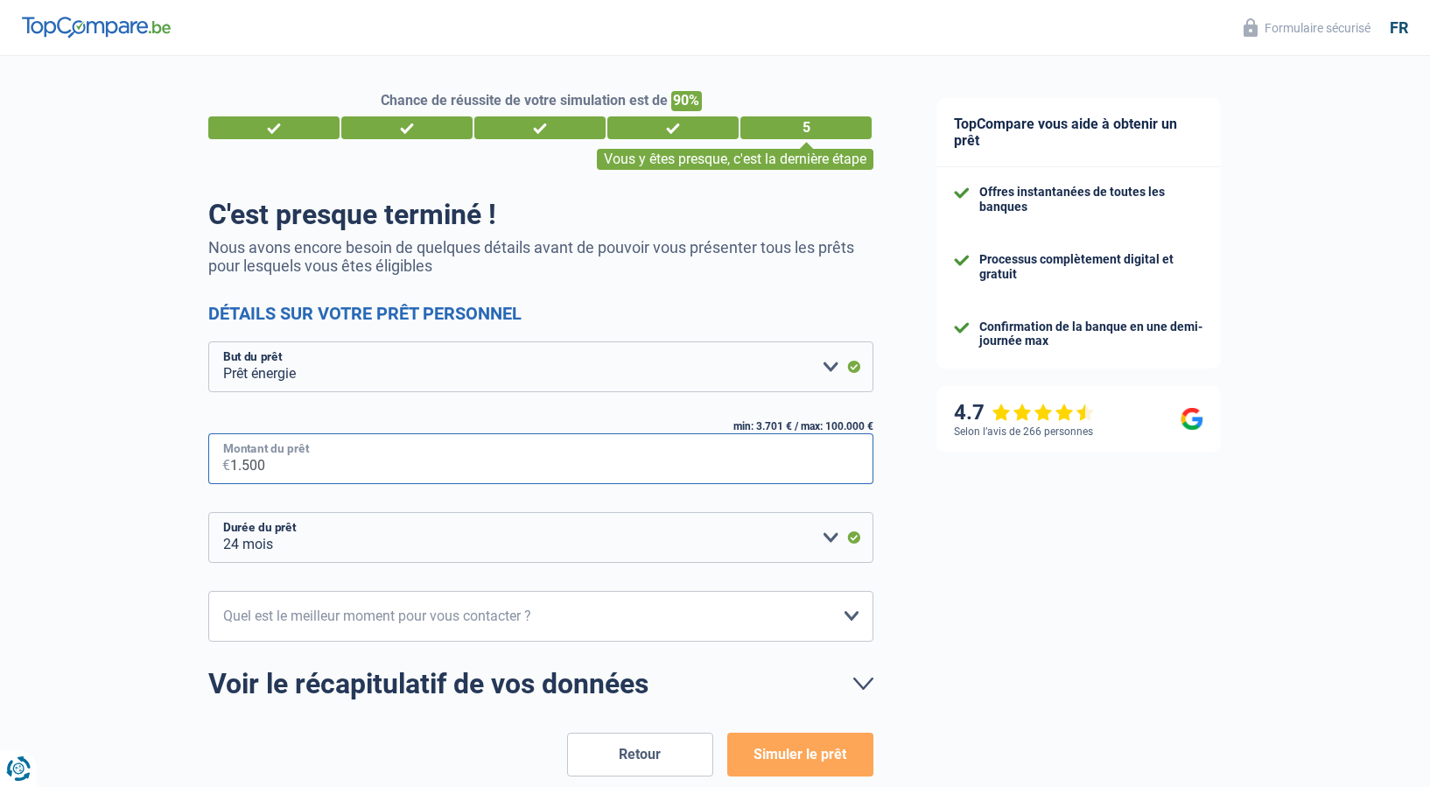
type input "15.000"
select select "60"
type input "15.000"
click at [208, 591] on select "10h-12h 12h-14h 14h-16h 16h-18h Veuillez sélectionner une option" at bounding box center [540, 616] width 665 height 51
click at [1076, 625] on div "TopCompare vous aide à obtenir un prêt Offres instantanées de toutes les banque…" at bounding box center [1167, 468] width 525 height 824
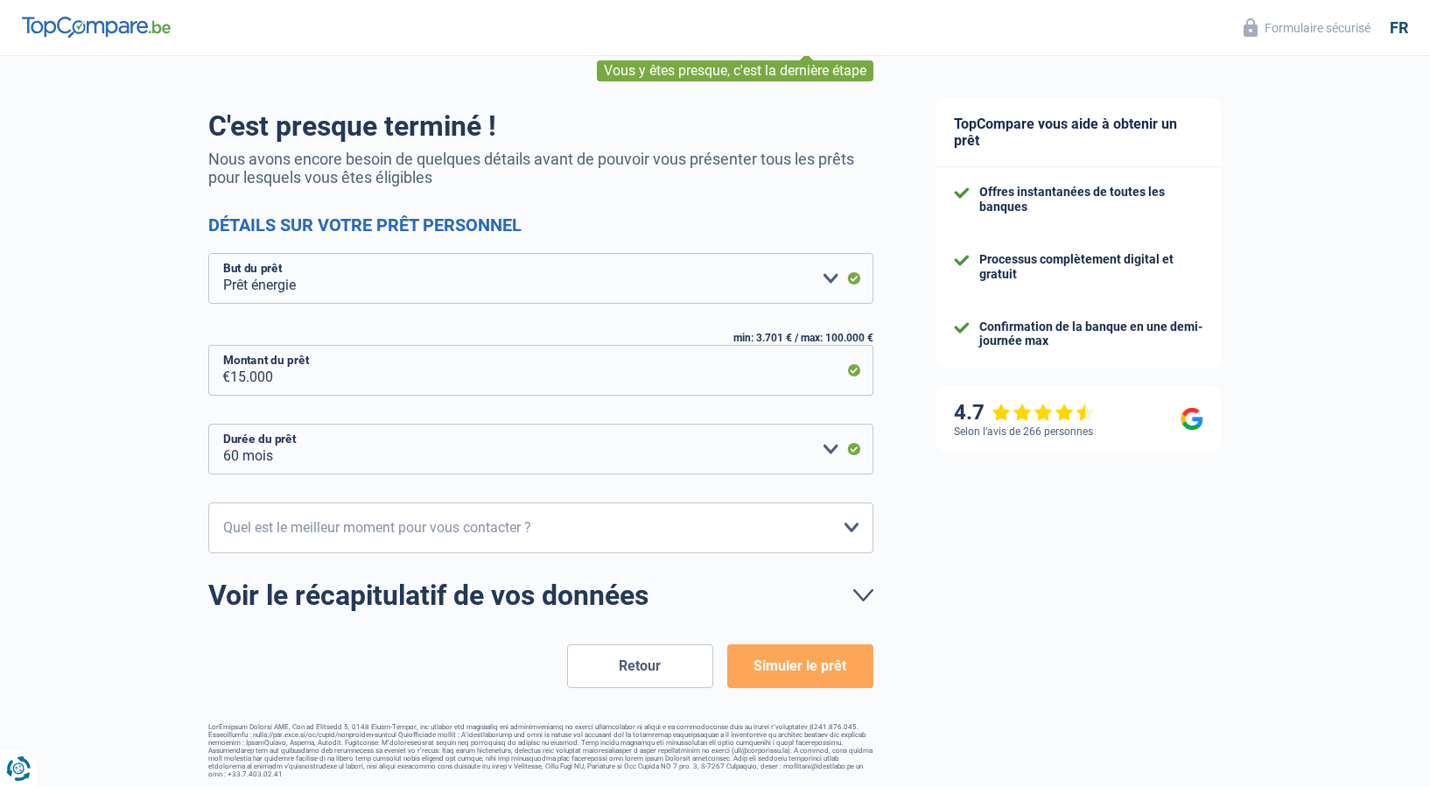
scroll to position [93, 0]
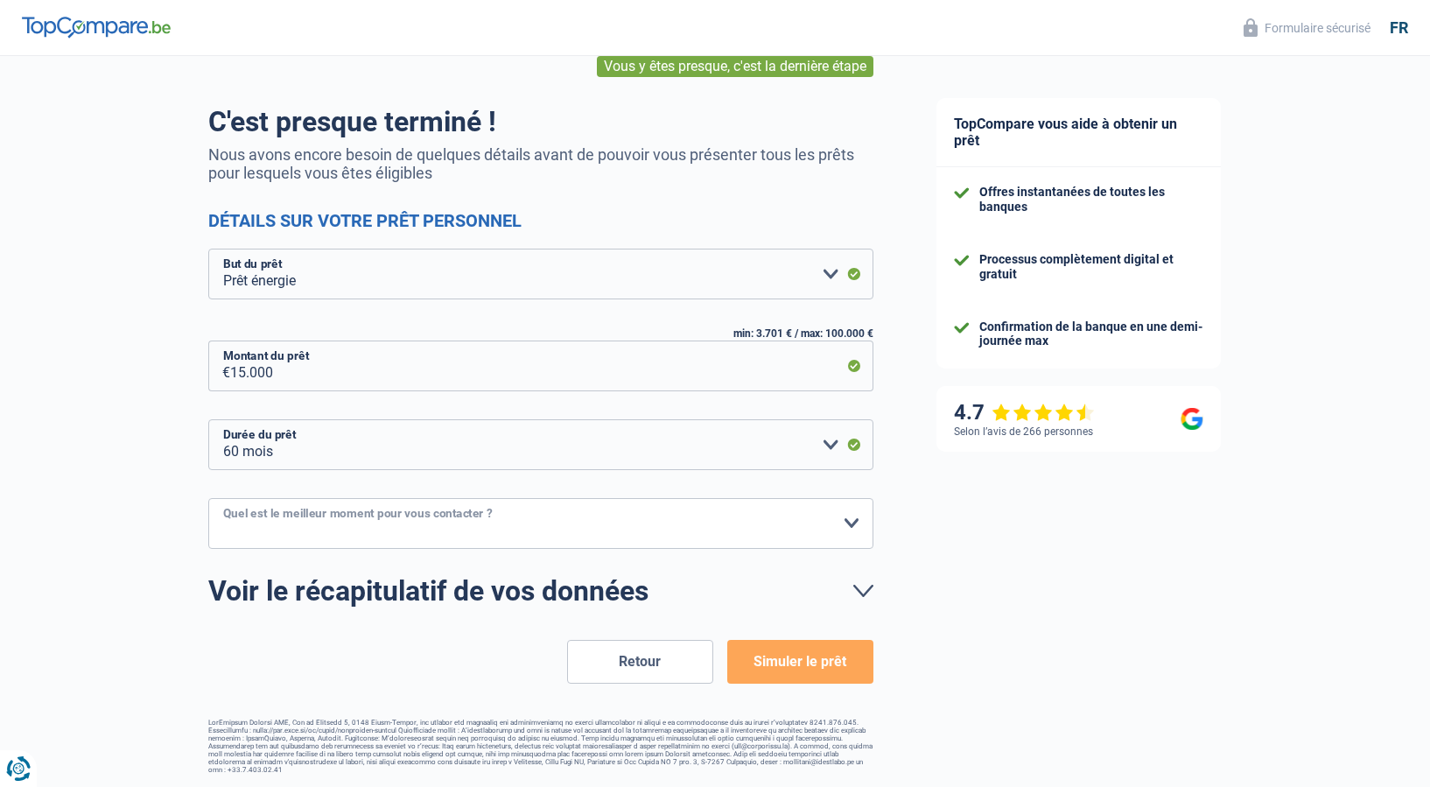
click at [208, 498] on select "10h-12h 12h-14h 14h-16h 16h-18h Veuillez sélectionner une option" at bounding box center [540, 523] width 665 height 51
select select "16-18"
click option "16h-18h" at bounding box center [0, 0] width 0 height 0
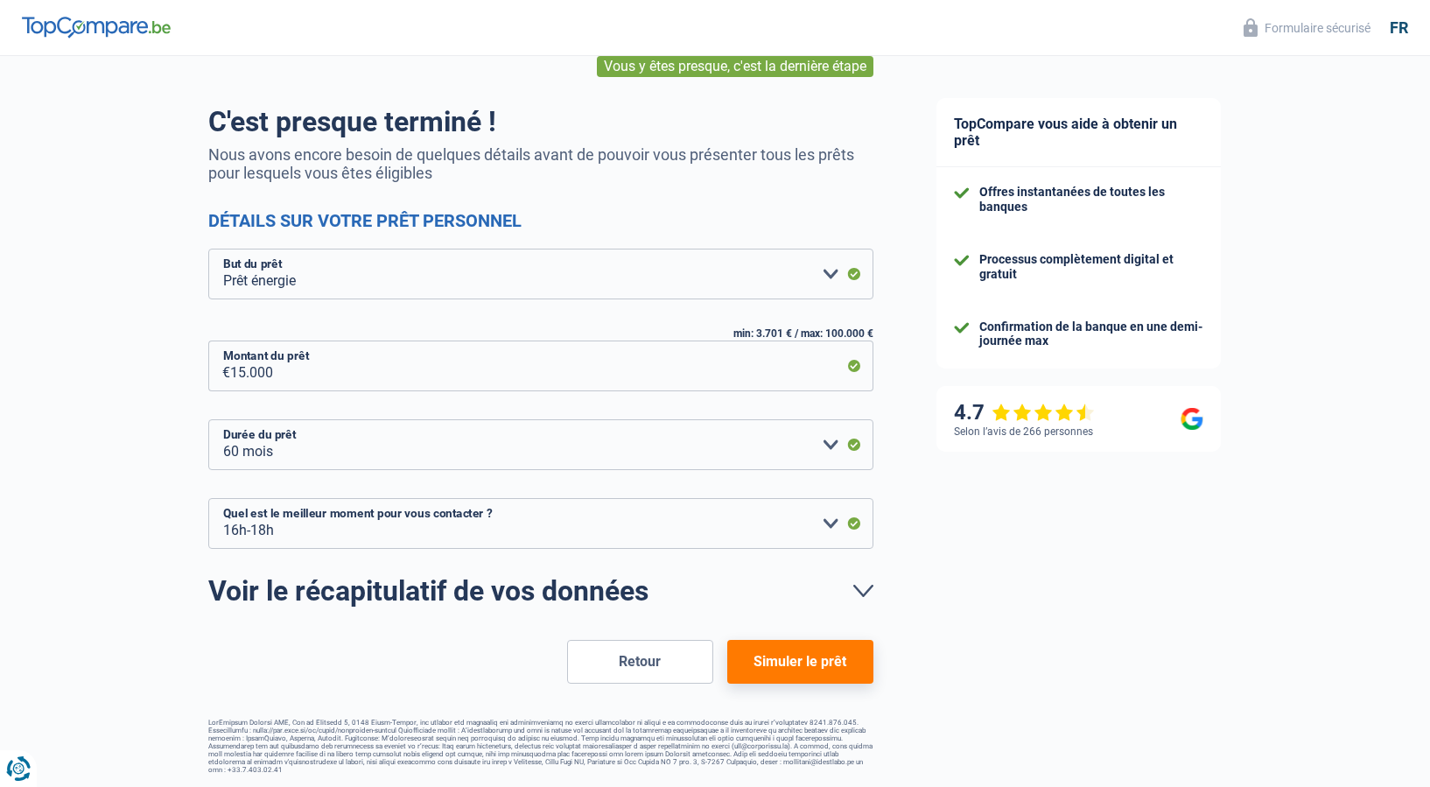
click at [854, 668] on button "Simuler le prêt" at bounding box center [800, 662] width 146 height 44
